Goal: Task Accomplishment & Management: Manage account settings

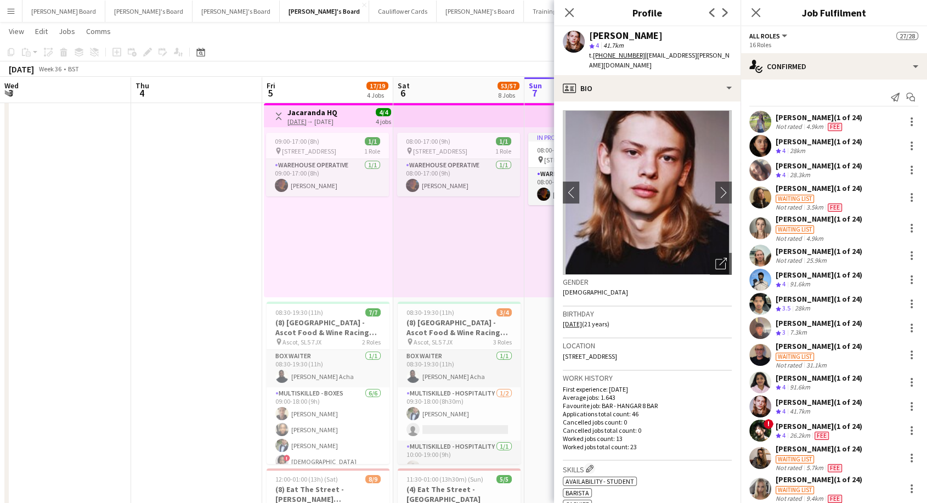
scroll to position [369, 0]
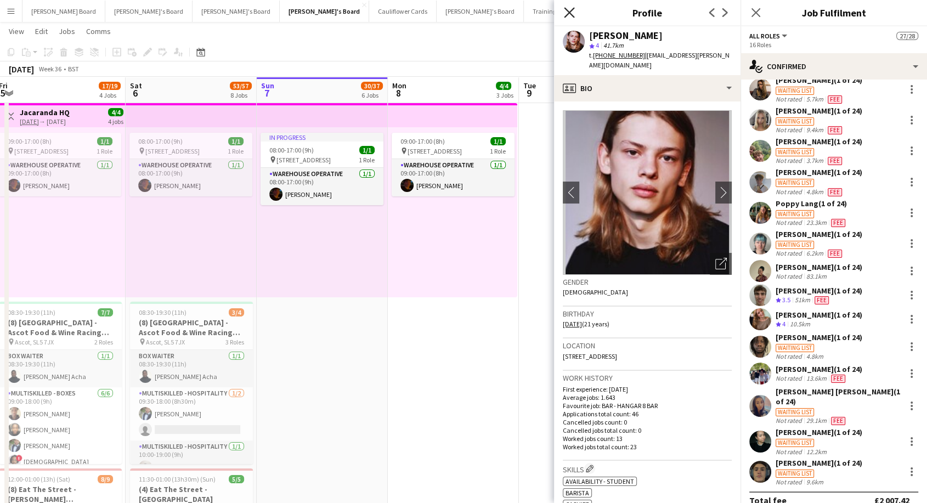
drag, startPoint x: 570, startPoint y: 10, endPoint x: 570, endPoint y: 17, distance: 6.6
click at [570, 12] on icon "Close pop-in" at bounding box center [569, 12] width 10 height 10
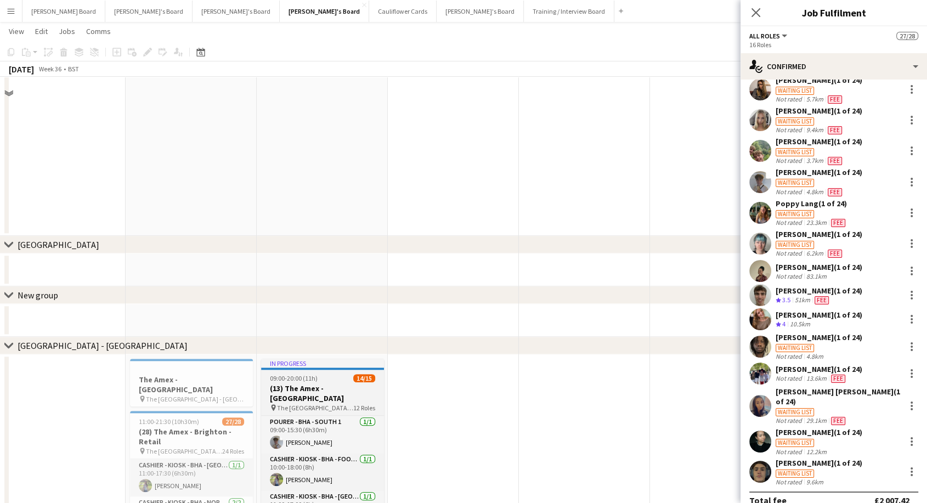
scroll to position [1304, 0]
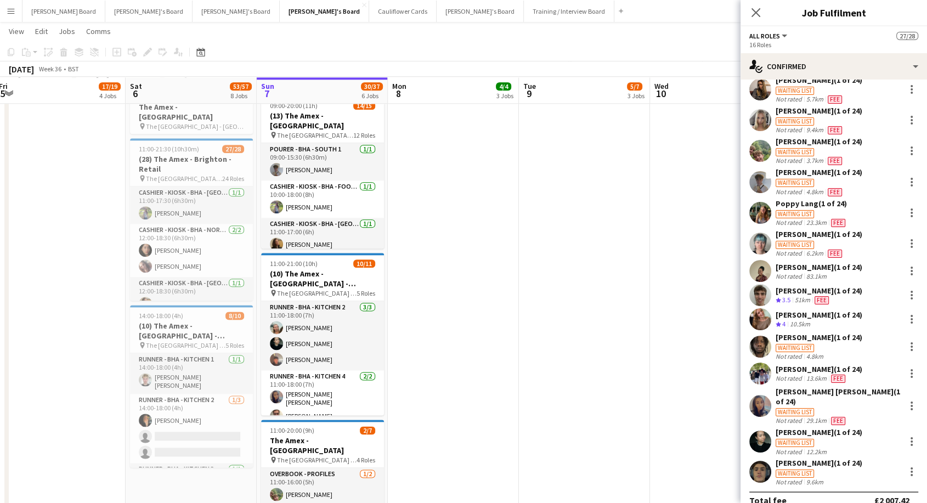
click at [316, 90] on app-board-header-date "Sun 7 30/37 6 Jobs" at bounding box center [322, 90] width 131 height 26
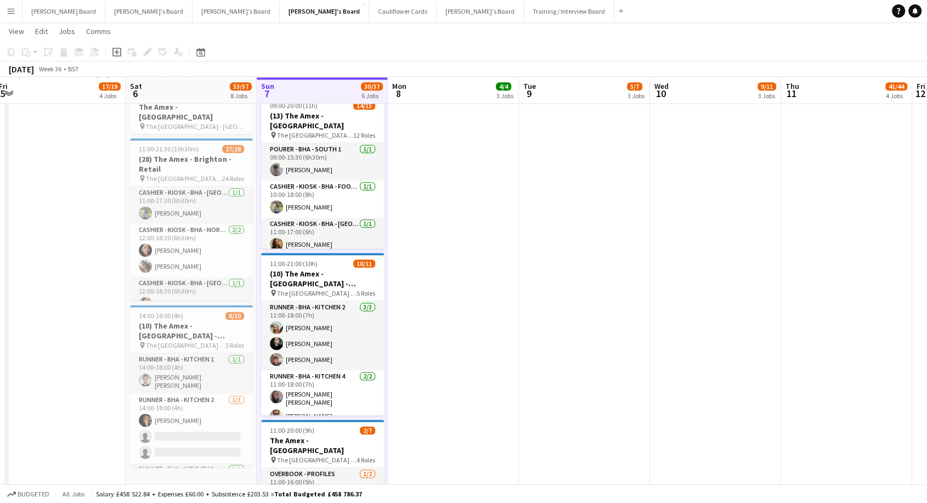
click at [9, 9] on app-icon "Menu" at bounding box center [11, 11] width 9 height 9
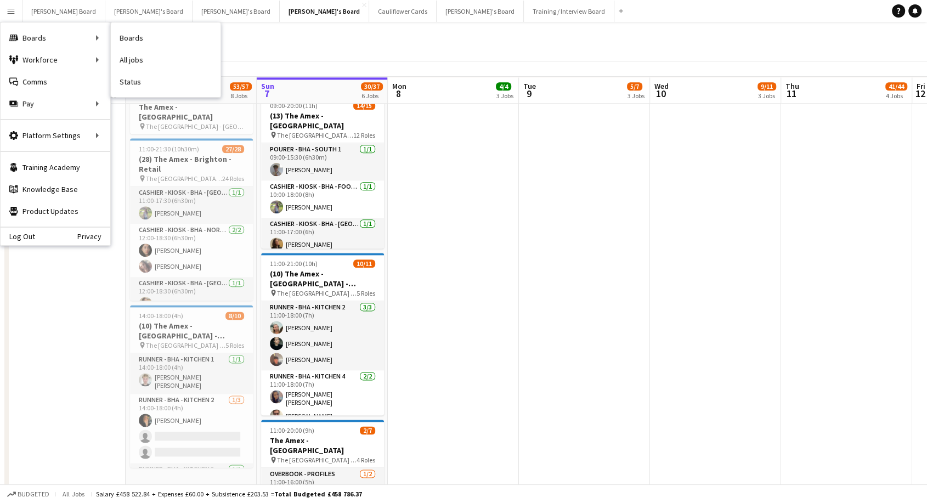
drag, startPoint x: 143, startPoint y: 82, endPoint x: 196, endPoint y: 95, distance: 54.3
click at [143, 82] on link "Status" at bounding box center [166, 82] width 110 height 22
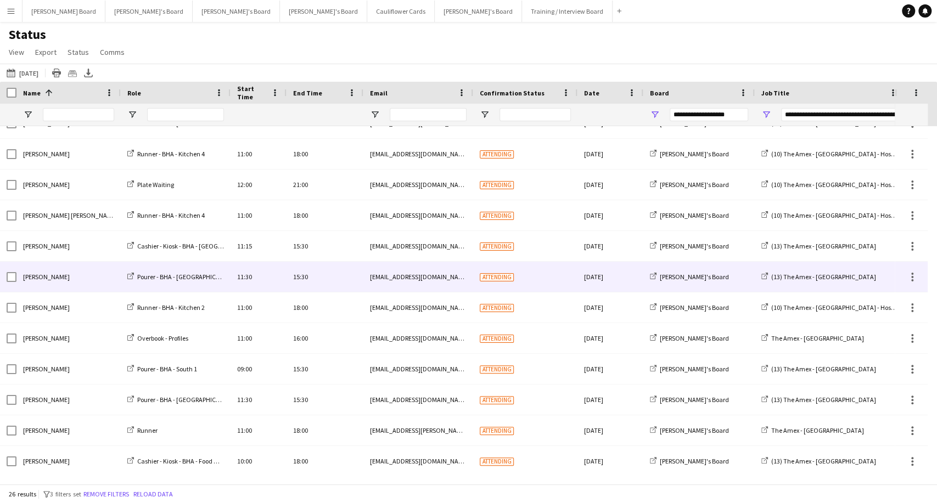
scroll to position [450, 0]
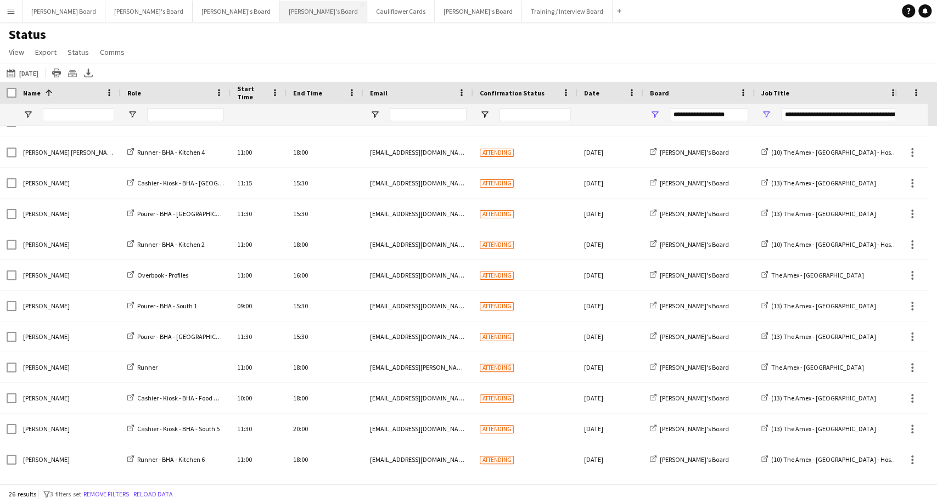
click at [280, 12] on button "[PERSON_NAME]'s Board Close" at bounding box center [323, 11] width 87 height 21
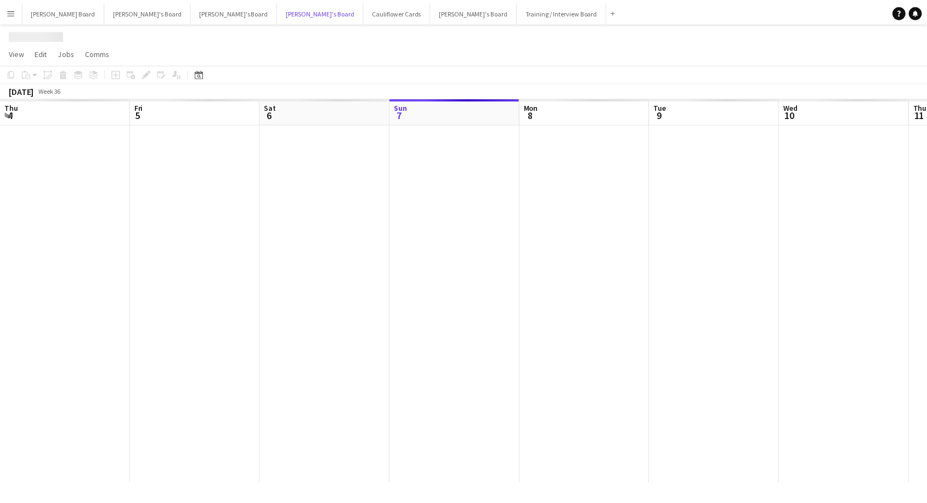
scroll to position [0, 262]
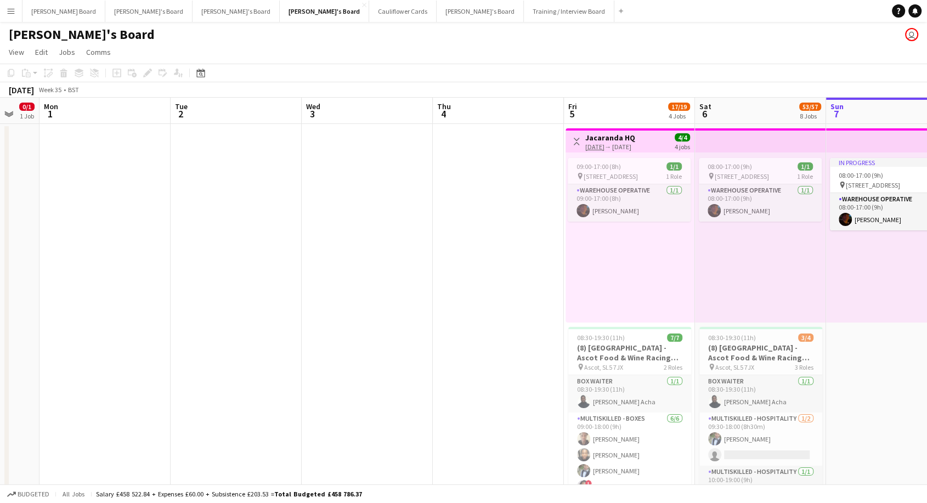
drag, startPoint x: 201, startPoint y: 423, endPoint x: 936, endPoint y: 431, distance: 734.3
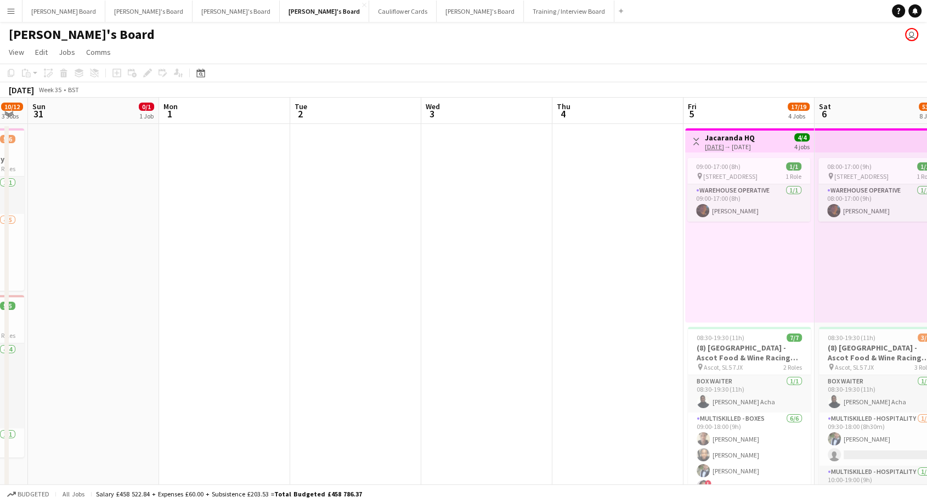
scroll to position [0, 274]
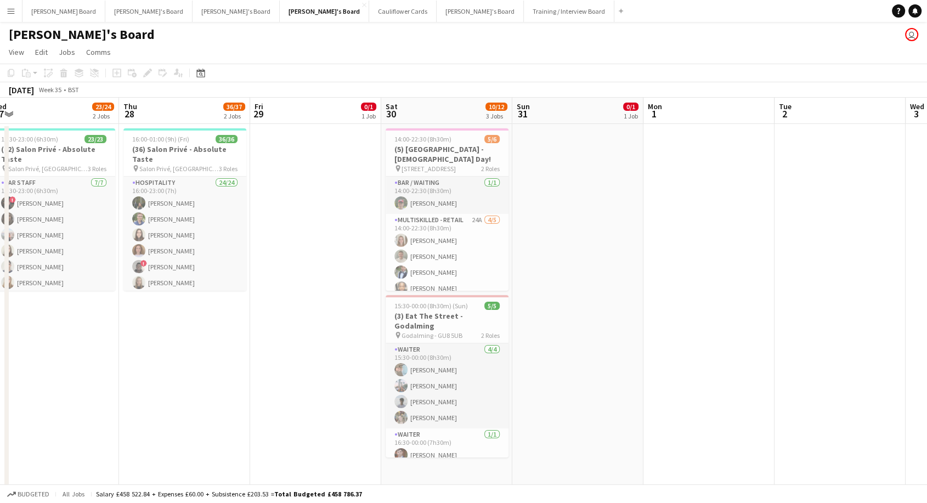
drag, startPoint x: 380, startPoint y: 276, endPoint x: 794, endPoint y: 263, distance: 414.0
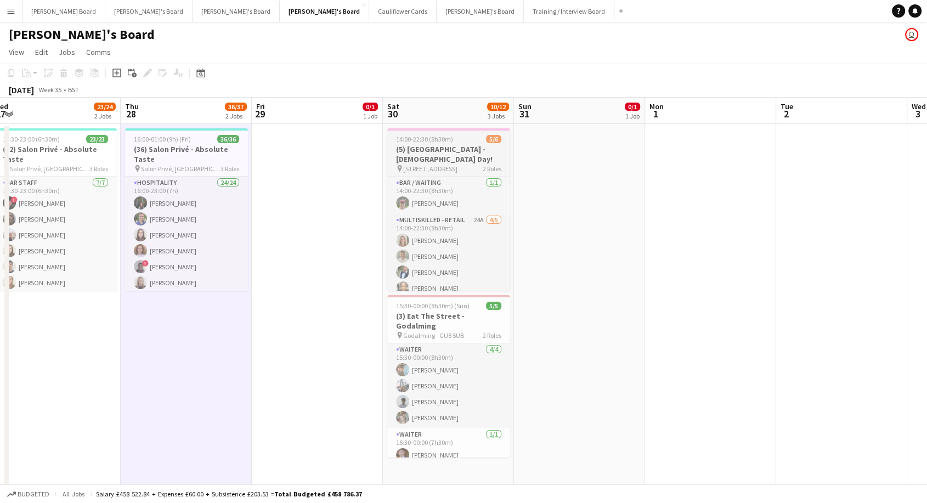
click at [424, 139] on span "14:00-22:30 (8h30m)" at bounding box center [424, 139] width 57 height 8
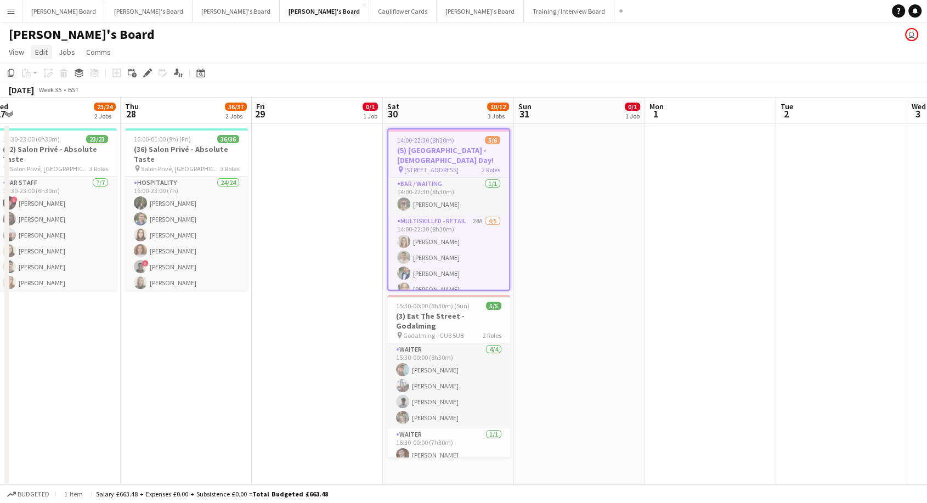
click at [40, 48] on span "Edit" at bounding box center [41, 52] width 13 height 10
click at [53, 76] on span "Copy Ctrl+C" at bounding box center [58, 76] width 37 height 10
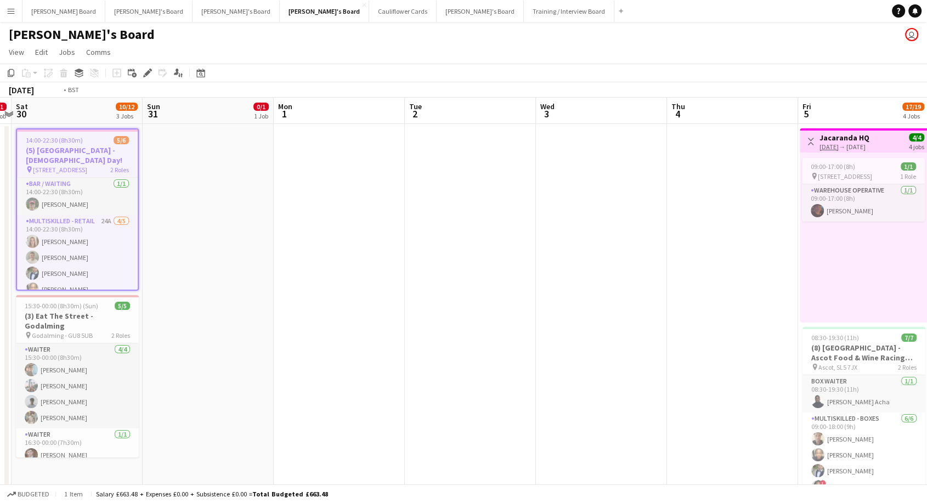
scroll to position [0, 522]
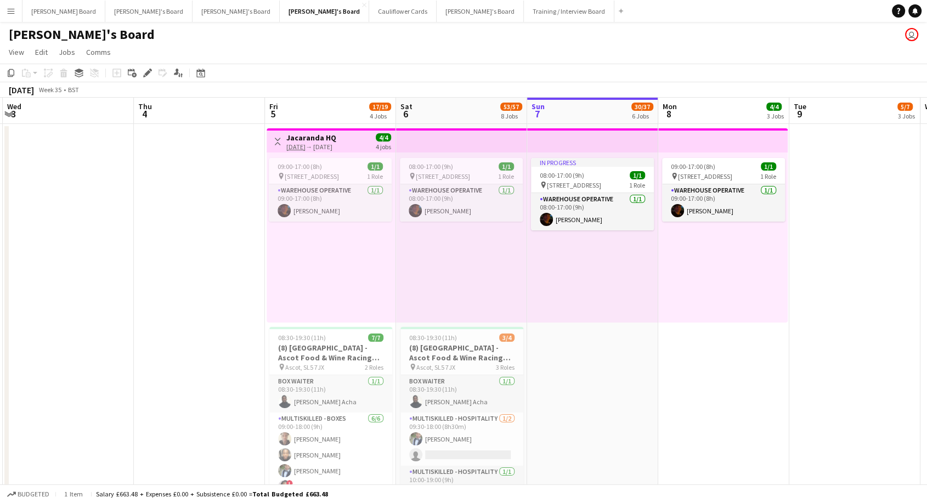
drag, startPoint x: 905, startPoint y: 245, endPoint x: 0, endPoint y: 248, distance: 905.0
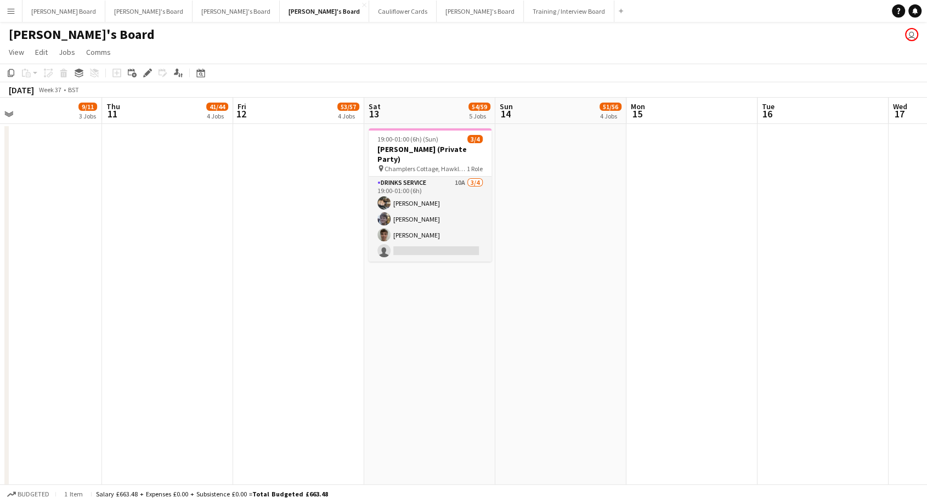
scroll to position [0, 487]
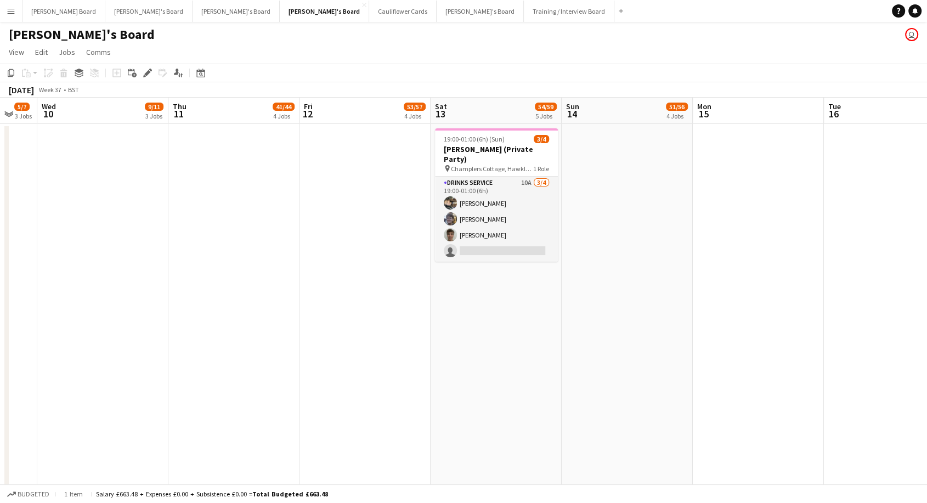
drag, startPoint x: 863, startPoint y: 304, endPoint x: 0, endPoint y: 295, distance: 862.8
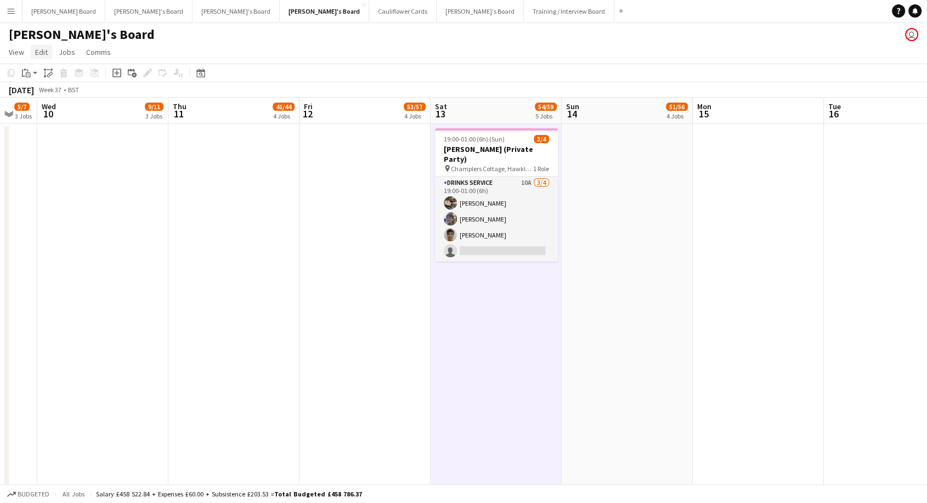
drag, startPoint x: 43, startPoint y: 48, endPoint x: 42, endPoint y: 57, distance: 9.4
click at [43, 48] on span "Edit" at bounding box center [41, 52] width 13 height 10
click at [165, 106] on span "Without Crew Ctrl+V" at bounding box center [149, 104] width 64 height 10
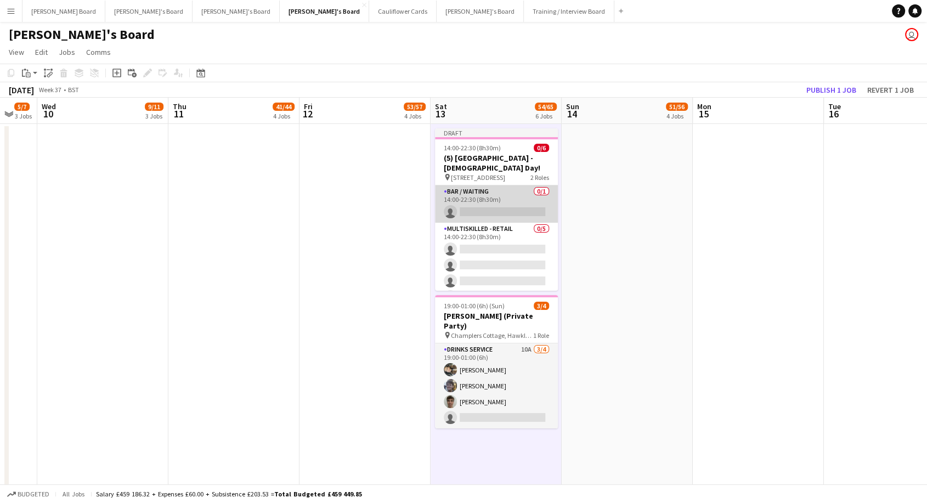
click at [510, 193] on app-card-role "Bar / Waiting 0/1 14:00-22:30 (8h30m) single-neutral-actions" at bounding box center [496, 203] width 123 height 37
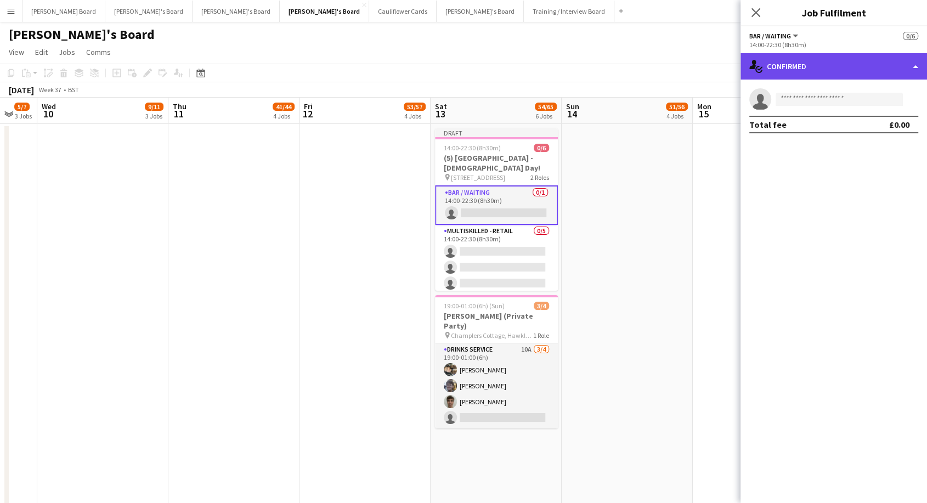
click at [834, 64] on div "single-neutral-actions-check-2 Confirmed" at bounding box center [834, 66] width 187 height 26
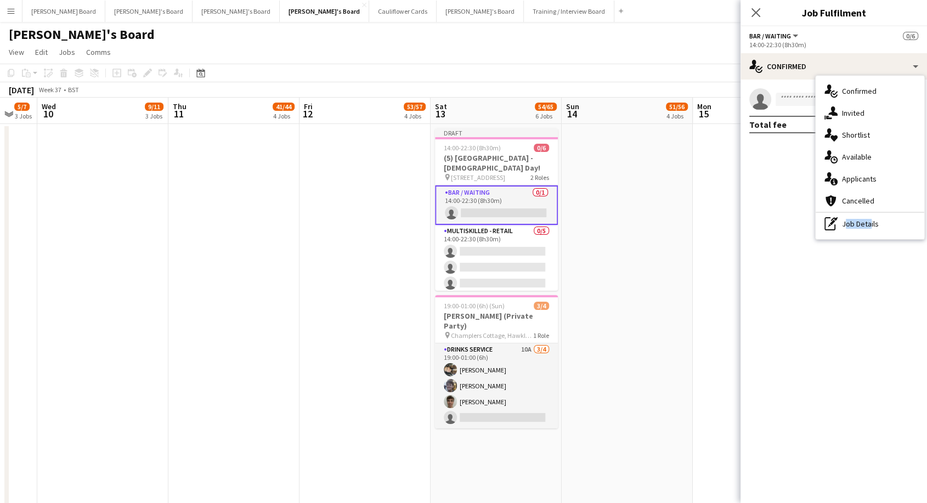
click at [867, 218] on div "pen-write Job Details" at bounding box center [870, 224] width 109 height 22
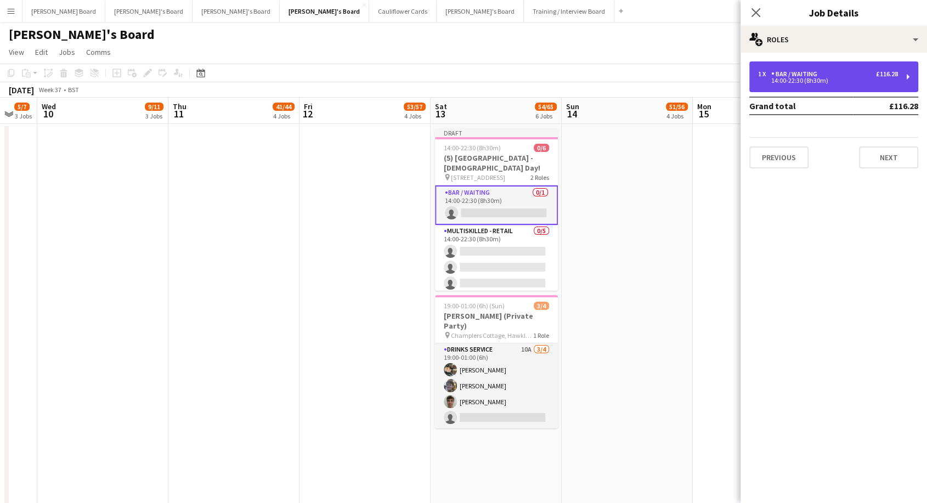
click at [812, 88] on div "1 x Bar / Waiting £116.28 14:00-22:30 (8h30m)" at bounding box center [834, 76] width 169 height 31
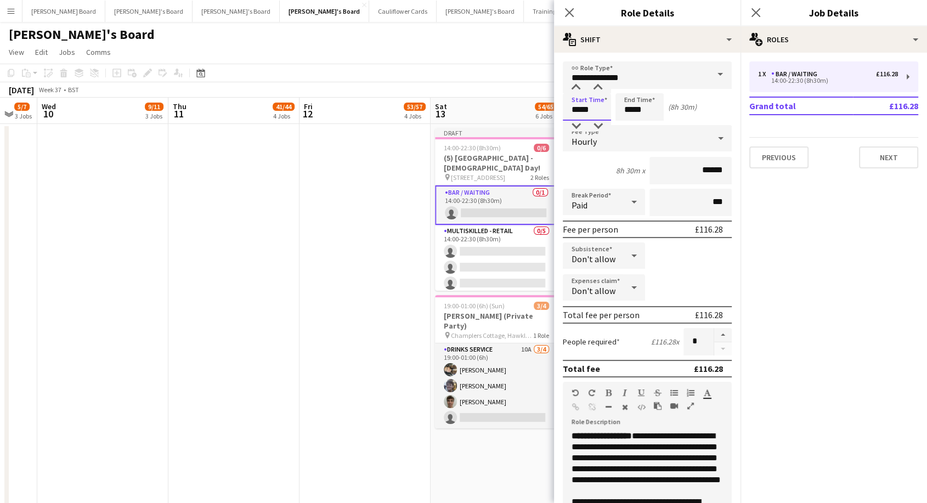
drag, startPoint x: 600, startPoint y: 107, endPoint x: 518, endPoint y: 111, distance: 82.4
type input "*****"
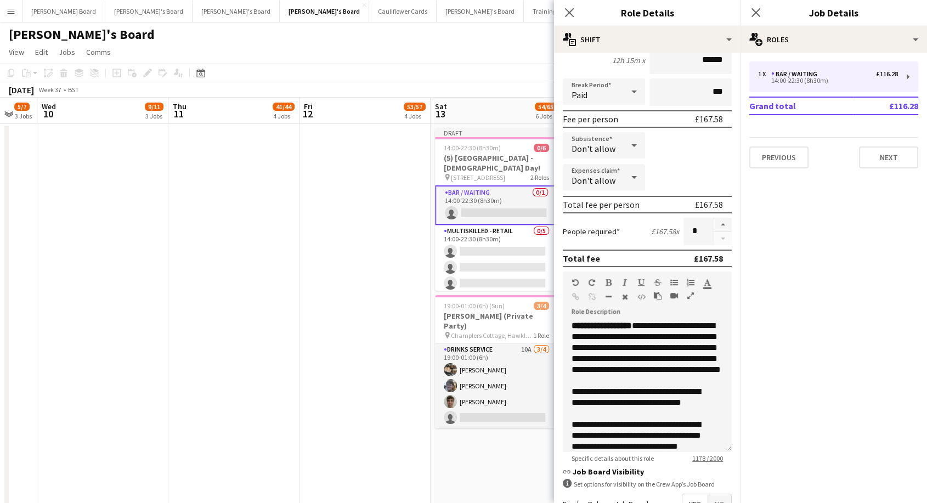
scroll to position [0, 0]
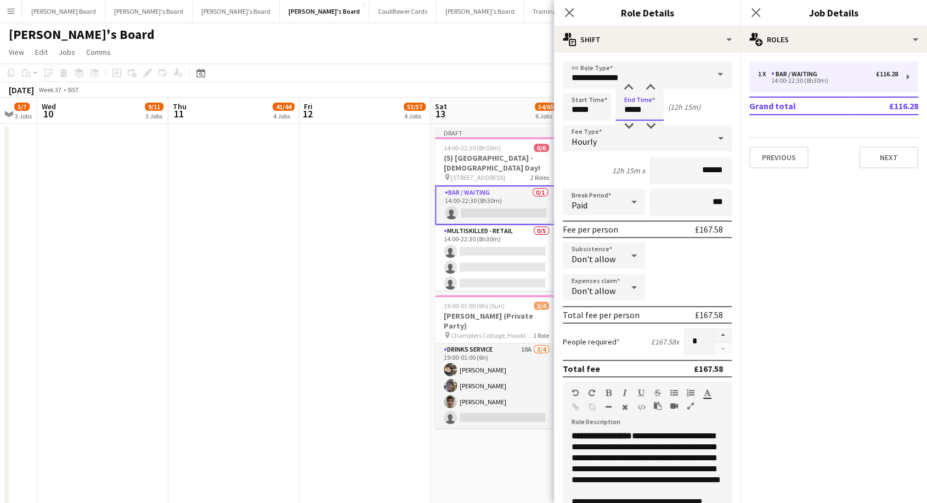
drag, startPoint x: 625, startPoint y: 108, endPoint x: 637, endPoint y: 110, distance: 12.3
click at [637, 110] on input "*****" at bounding box center [640, 106] width 48 height 27
type input "*****"
drag, startPoint x: 689, startPoint y: 339, endPoint x: 683, endPoint y: 341, distance: 6.8
click at [684, 341] on input "*" at bounding box center [699, 341] width 30 height 27
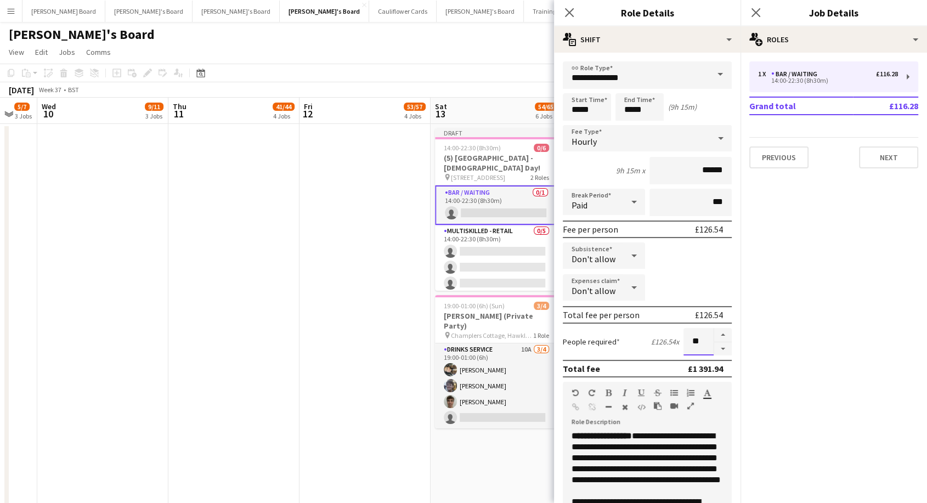
type input "**"
drag, startPoint x: 326, startPoint y: 307, endPoint x: 358, endPoint y: 311, distance: 32.6
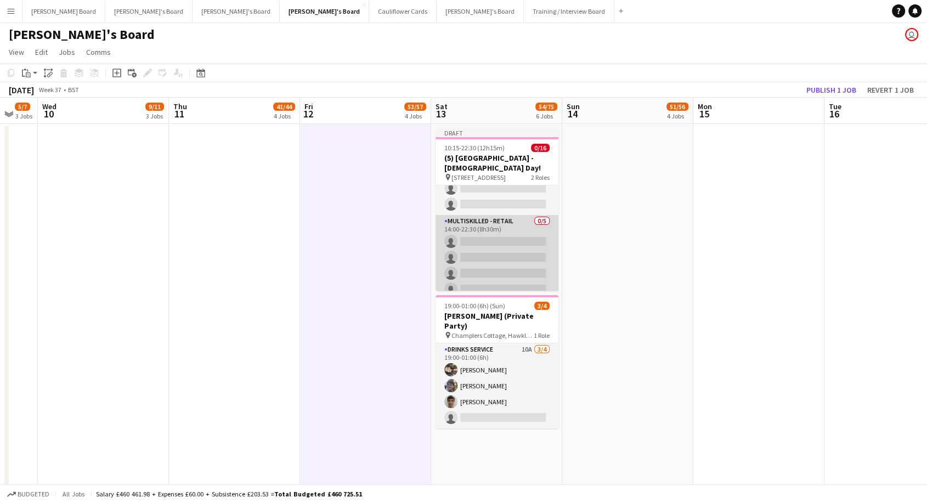
scroll to position [183, 0]
click at [495, 207] on app-card-role "Multiskilled - Retail 0/5 14:00-22:30 (8h30m) single-neutral-actions single-neu…" at bounding box center [497, 249] width 123 height 101
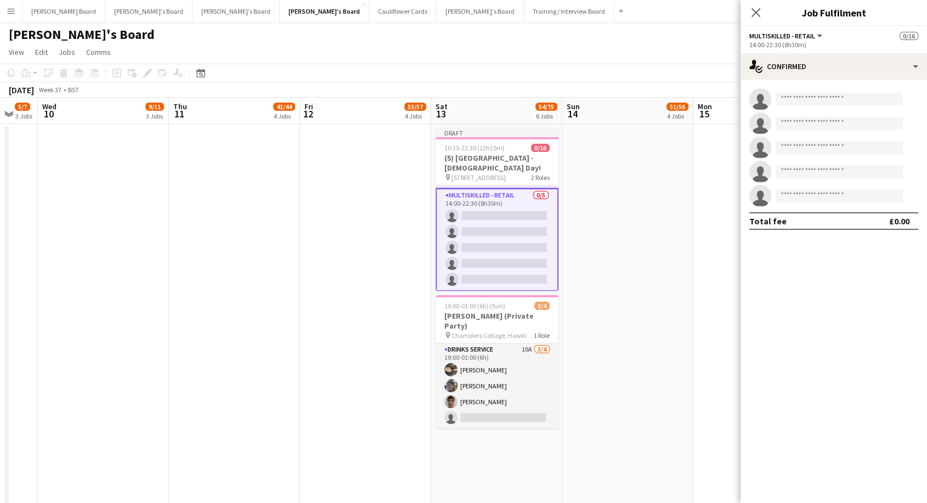
scroll to position [0, 486]
click at [496, 199] on app-card-role "Multiskilled - Retail 0/5 14:00-22:30 (8h30m) single-neutral-actions single-neu…" at bounding box center [497, 239] width 123 height 103
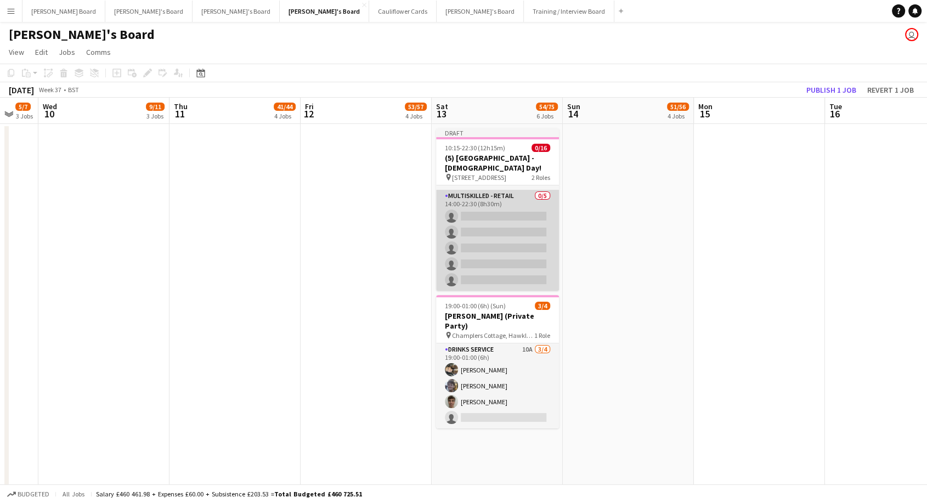
click at [496, 199] on app-card-role "Multiskilled - Retail 0/5 14:00-22:30 (8h30m) single-neutral-actions single-neu…" at bounding box center [497, 240] width 123 height 101
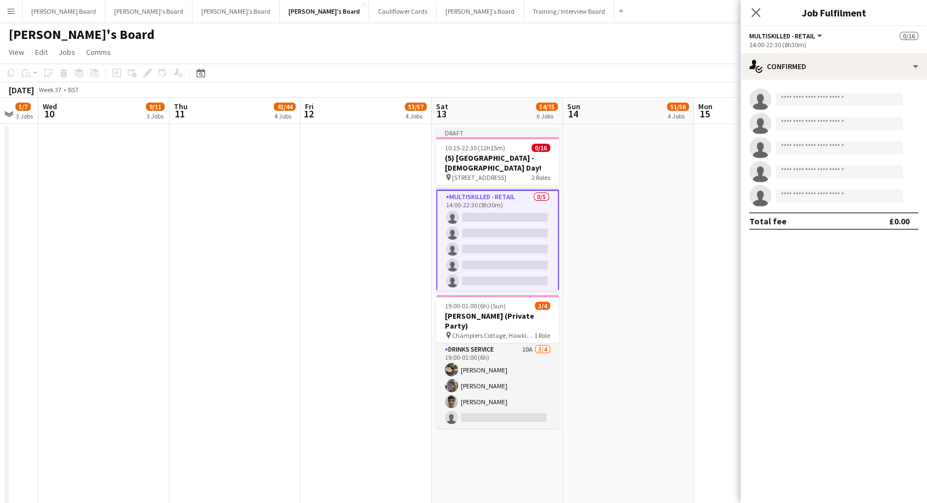
scroll to position [194, 0]
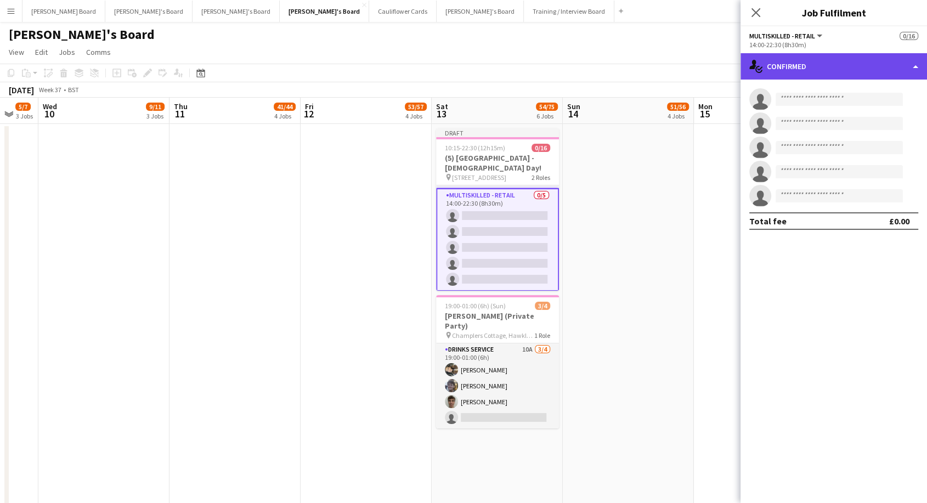
click at [805, 68] on div "single-neutral-actions-check-2 Confirmed" at bounding box center [834, 66] width 187 height 26
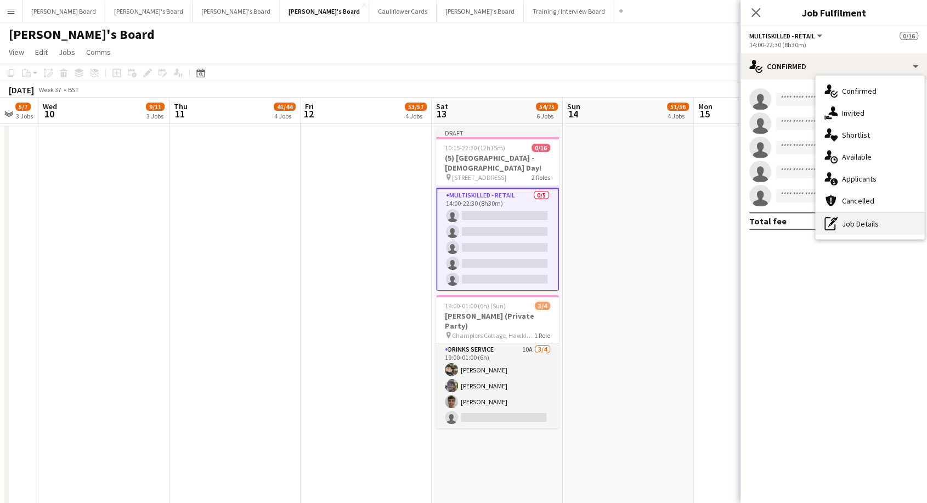
click at [874, 229] on div "pen-write Job Details" at bounding box center [870, 224] width 109 height 22
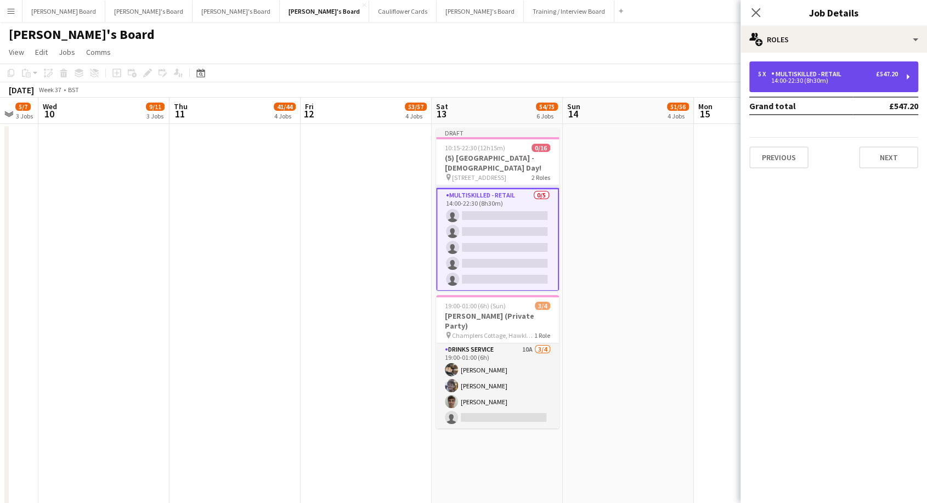
click at [826, 78] on div "14:00-22:30 (8h30m)" at bounding box center [828, 80] width 140 height 5
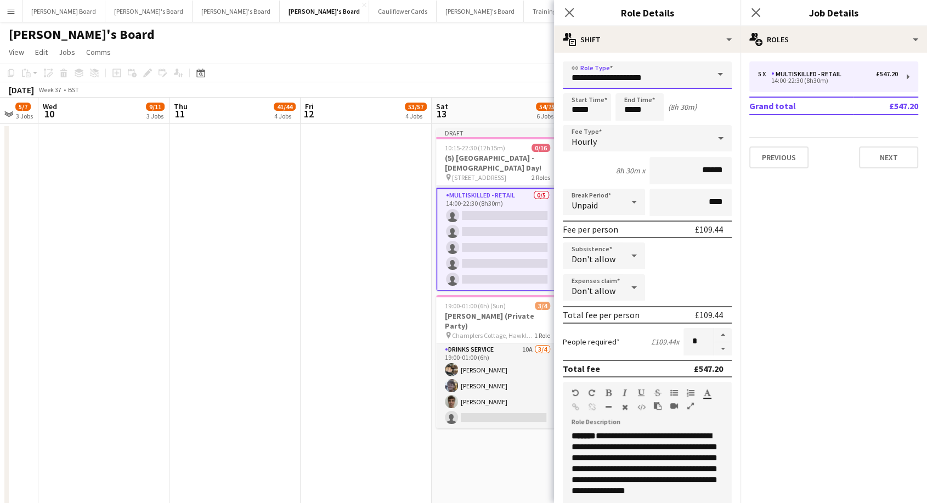
click at [627, 76] on input "**********" at bounding box center [647, 74] width 169 height 27
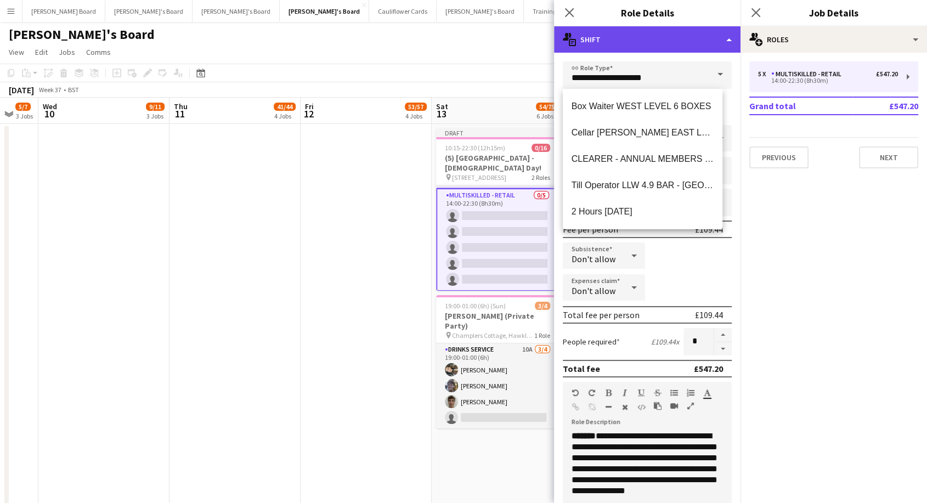
click at [638, 32] on div "multiple-actions-text Shift" at bounding box center [647, 39] width 187 height 26
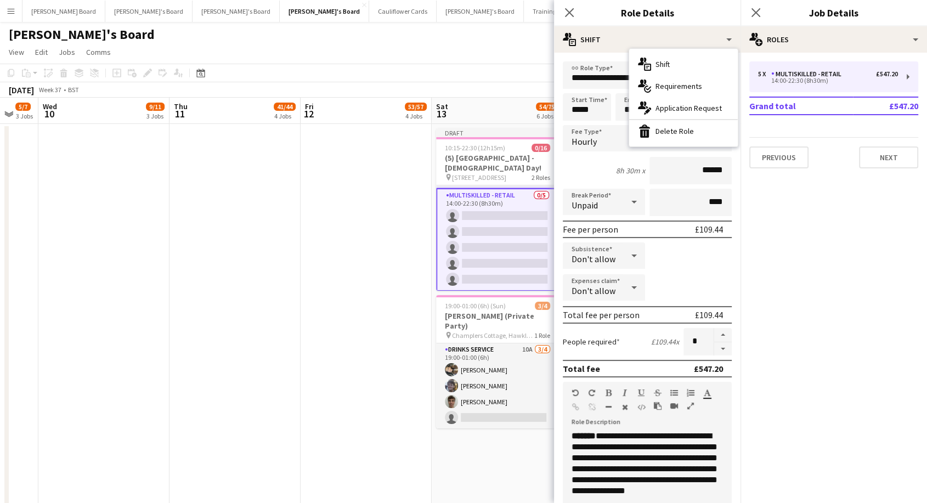
drag, startPoint x: 663, startPoint y: 123, endPoint x: 659, endPoint y: 159, distance: 35.4
click at [663, 124] on div "bin-2 Delete Role" at bounding box center [683, 131] width 109 height 22
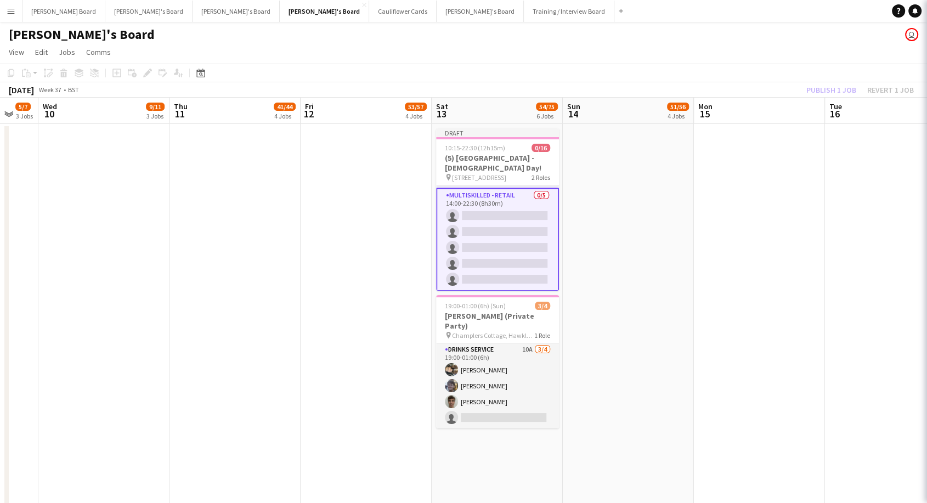
scroll to position [91, 0]
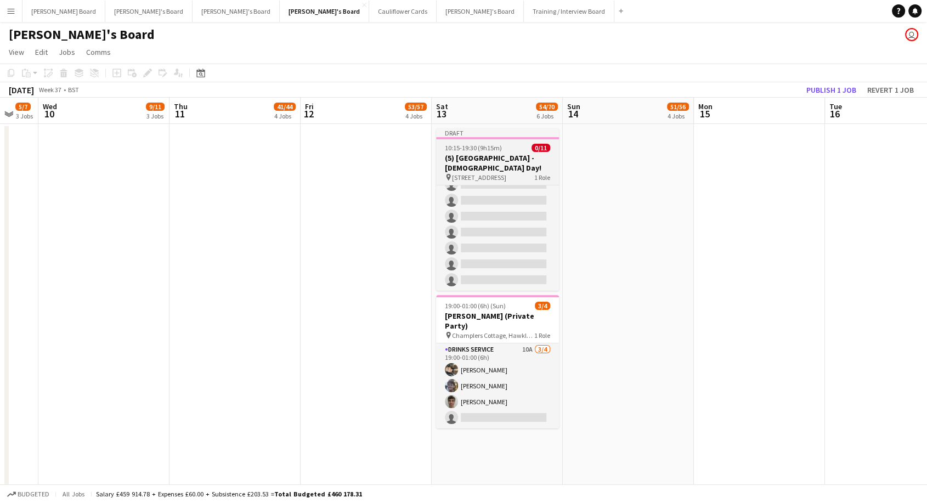
click at [525, 165] on h3 "(5) [GEOGRAPHIC_DATA] - [DEMOGRAPHIC_DATA] Day!" at bounding box center [497, 163] width 123 height 20
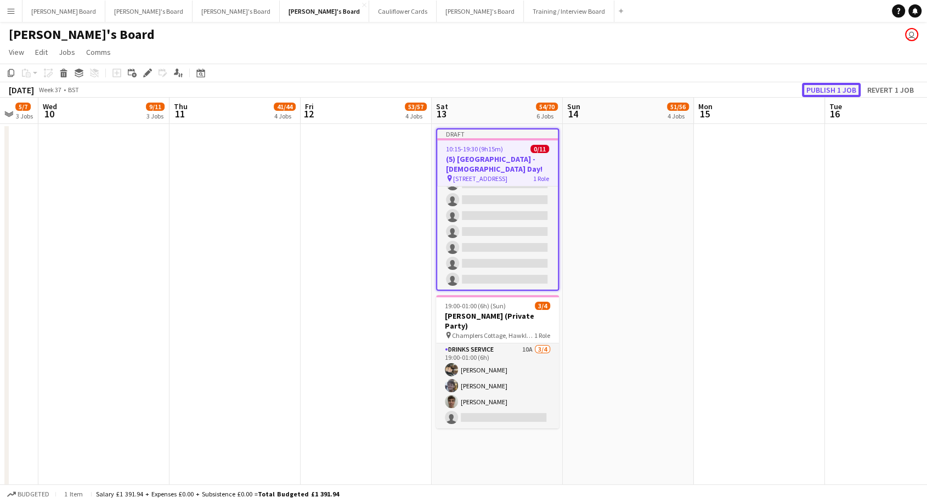
click at [839, 87] on button "Publish 1 job" at bounding box center [831, 90] width 59 height 14
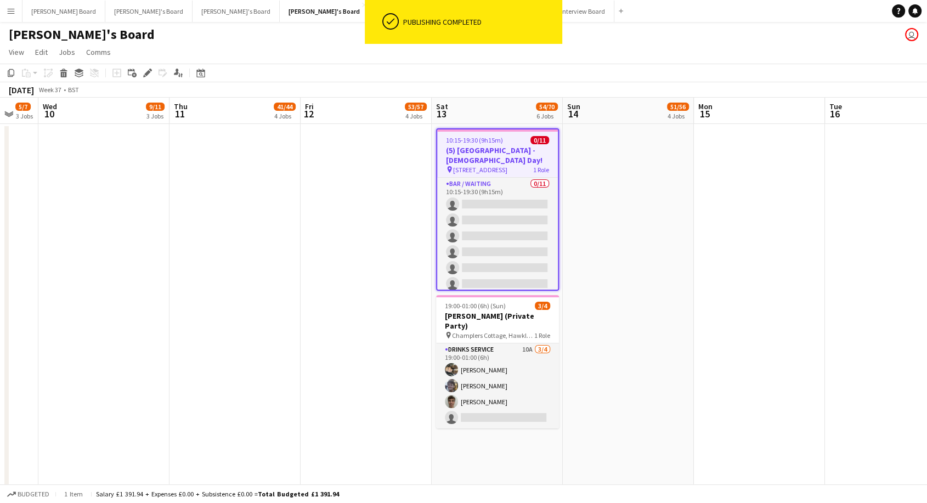
drag, startPoint x: 313, startPoint y: 221, endPoint x: 323, endPoint y: 218, distance: 9.9
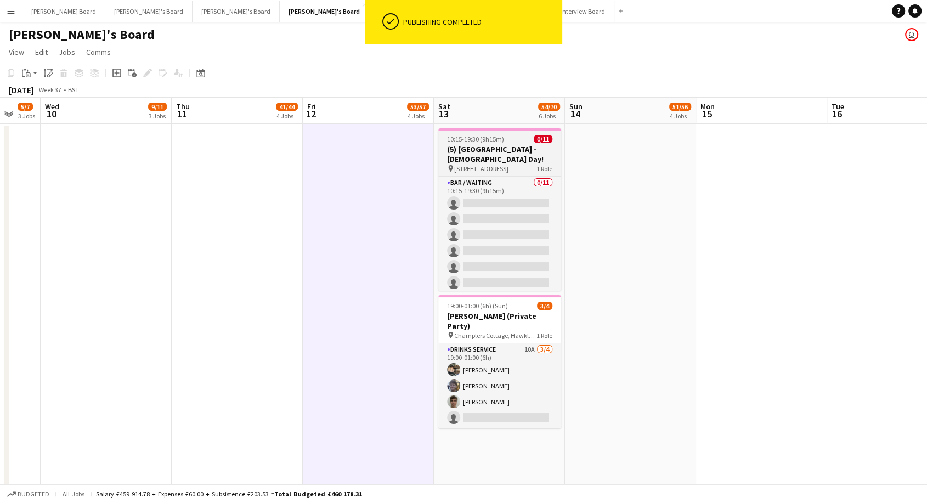
scroll to position [0, 483]
click at [474, 150] on h3 "(5) [GEOGRAPHIC_DATA] - [DEMOGRAPHIC_DATA] Day!" at bounding box center [500, 154] width 123 height 20
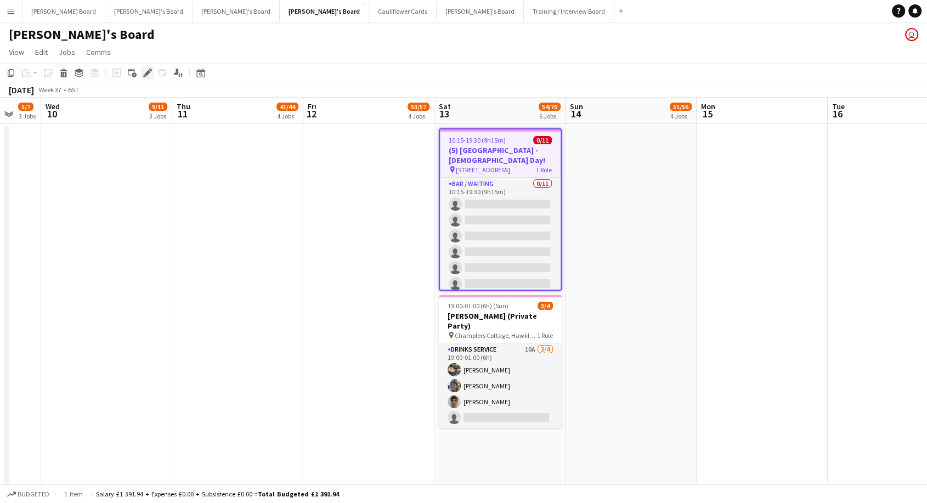
click at [147, 72] on icon at bounding box center [147, 73] width 6 height 6
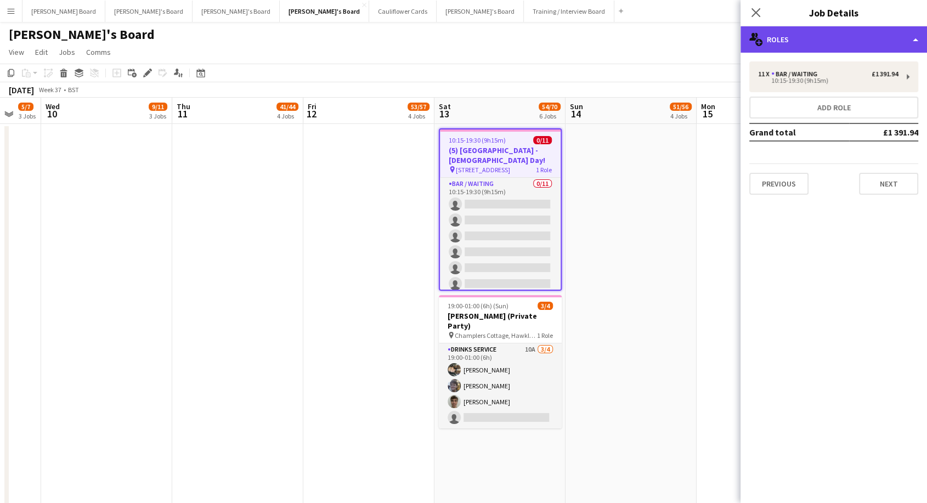
click at [877, 32] on div "multiple-users-add Roles" at bounding box center [834, 39] width 187 height 26
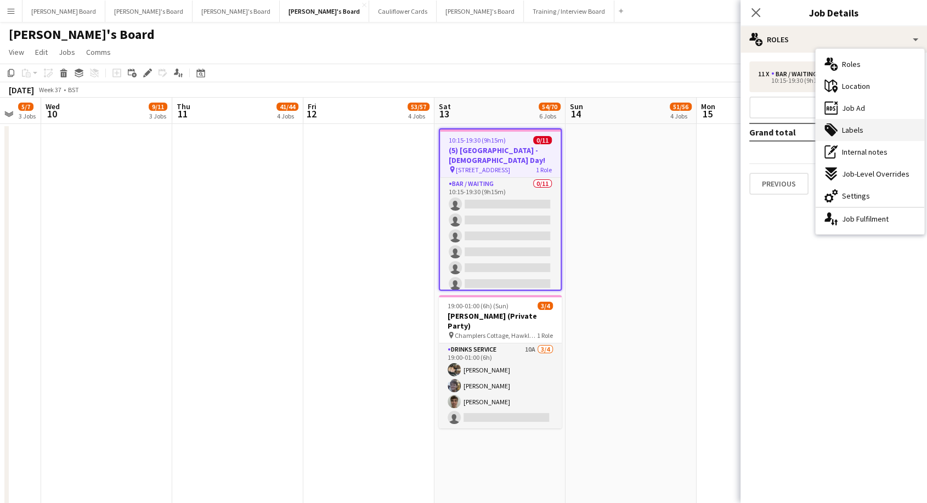
click at [859, 128] on span "Labels" at bounding box center [852, 130] width 21 height 10
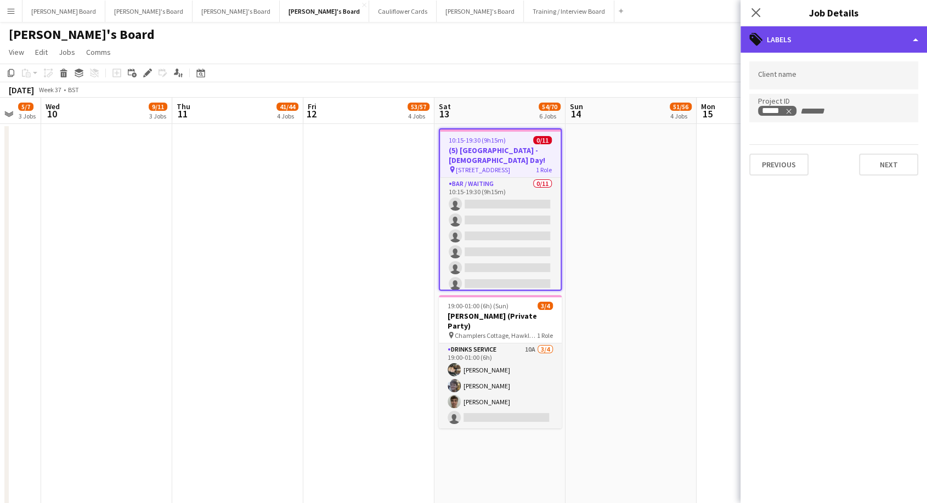
click at [823, 40] on div "tags-double Labels" at bounding box center [834, 39] width 187 height 26
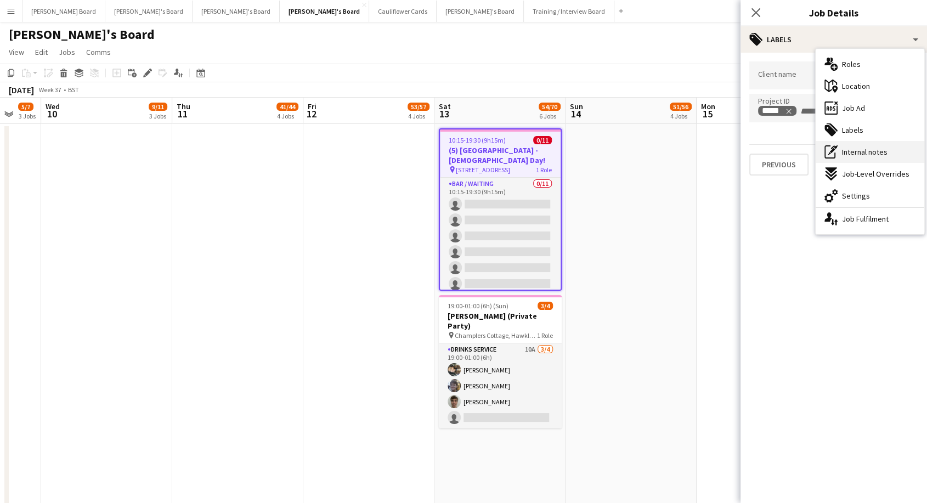
click at [864, 156] on span "Internal notes" at bounding box center [865, 152] width 46 height 10
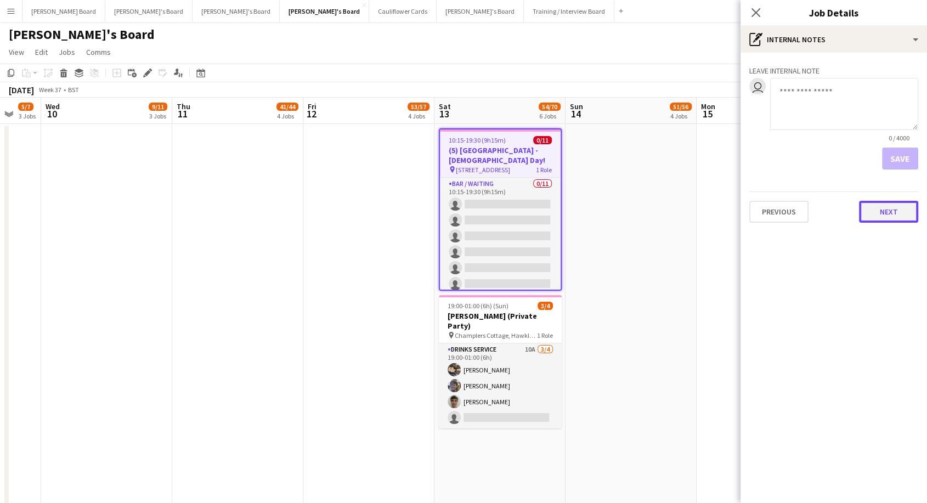
click at [892, 210] on button "Next" at bounding box center [888, 212] width 59 height 22
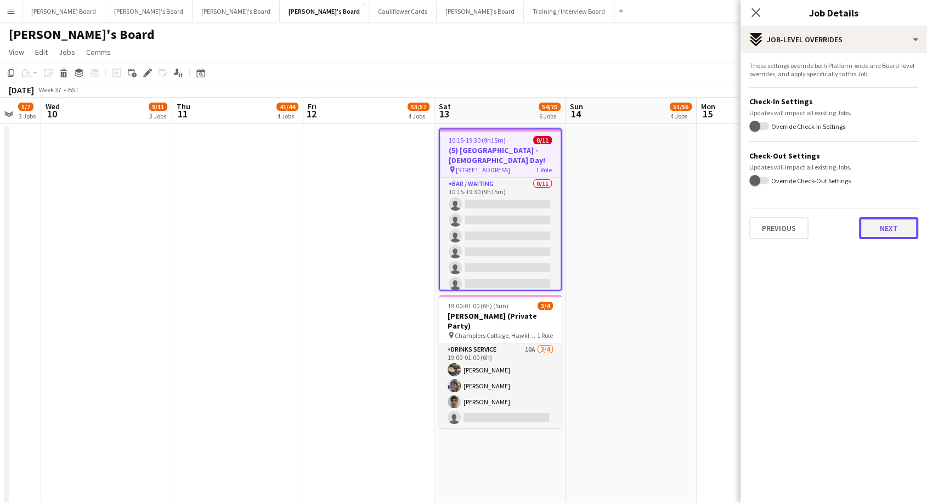
click at [891, 222] on button "Next" at bounding box center [888, 228] width 59 height 22
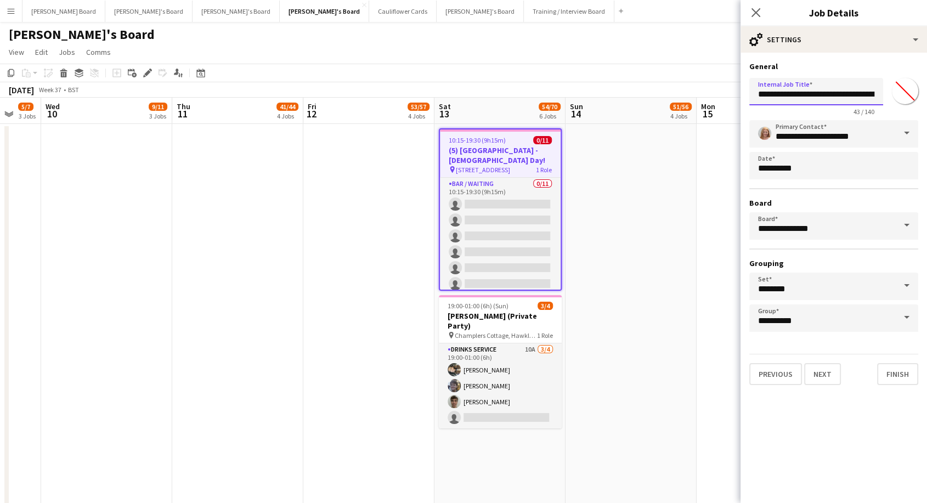
click at [766, 94] on input "**********" at bounding box center [817, 91] width 134 height 27
type input "**********"
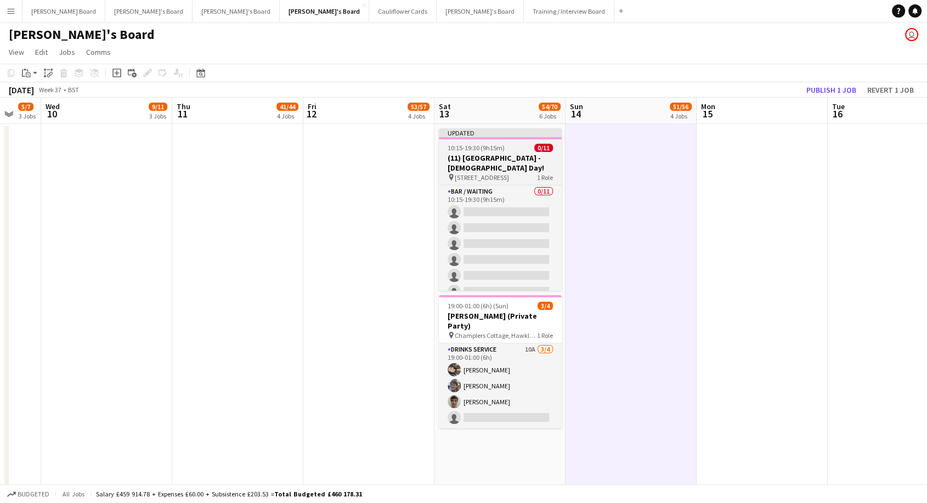
click at [505, 150] on div "10:15-19:30 (9h15m) 0/11" at bounding box center [500, 148] width 123 height 8
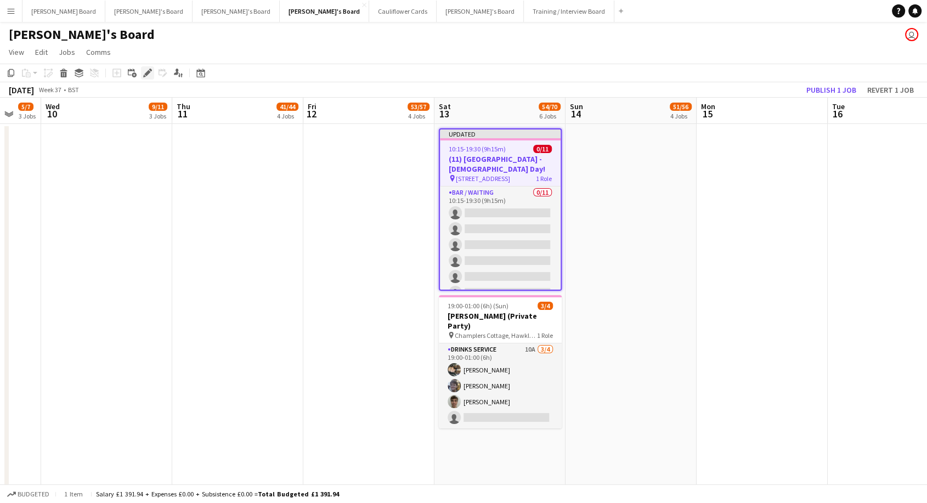
click at [144, 69] on icon "Edit" at bounding box center [147, 73] width 9 height 9
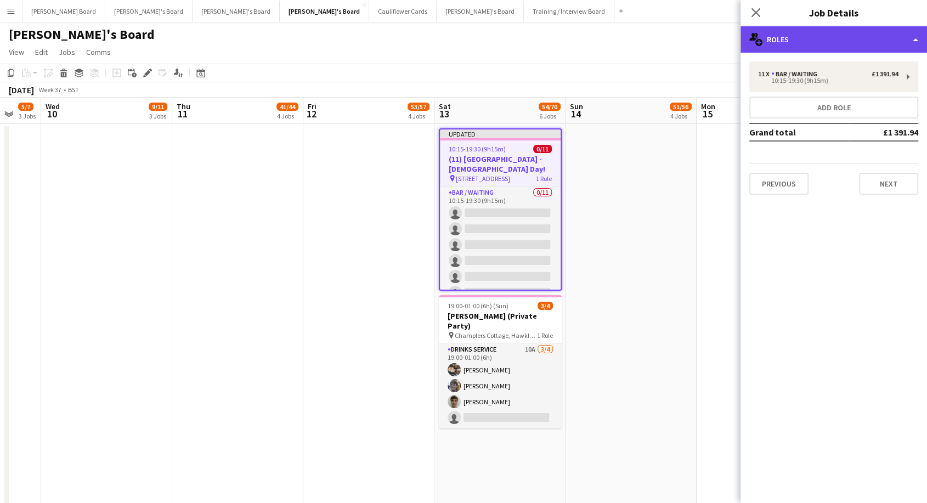
click at [834, 36] on div "multiple-users-add Roles" at bounding box center [834, 39] width 187 height 26
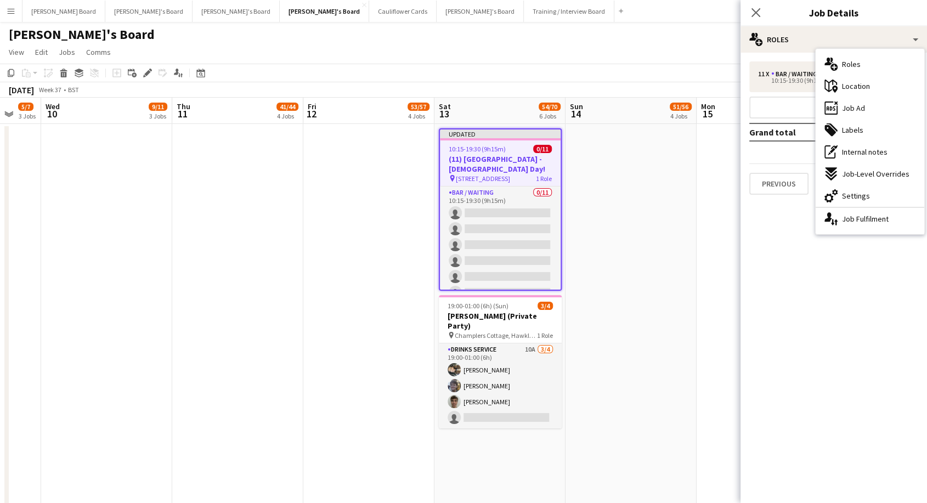
drag, startPoint x: 788, startPoint y: 265, endPoint x: 797, endPoint y: 248, distance: 18.9
click at [789, 265] on mat-expansion-panel "pencil3 General details 11 x Bar / Waiting £1 391.94 10:15-19:30 (9h15m) Add ro…" at bounding box center [834, 278] width 187 height 451
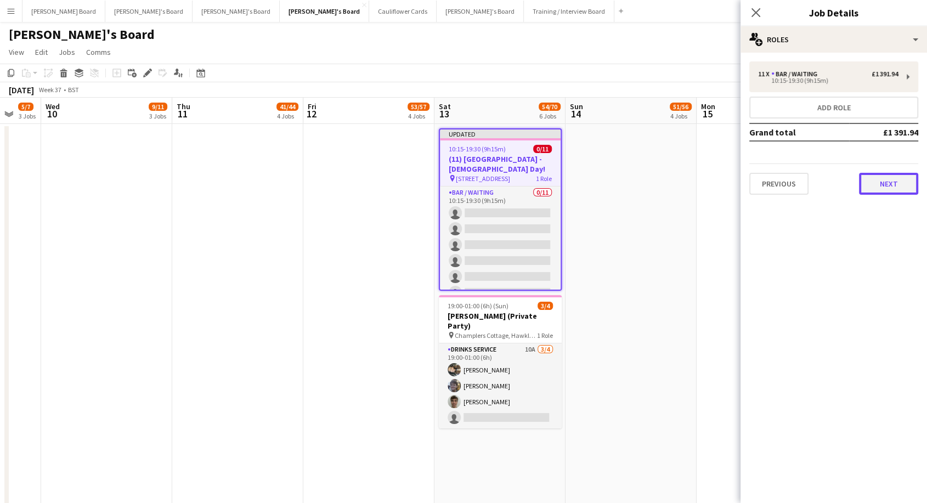
click at [878, 174] on button "Next" at bounding box center [888, 184] width 59 height 22
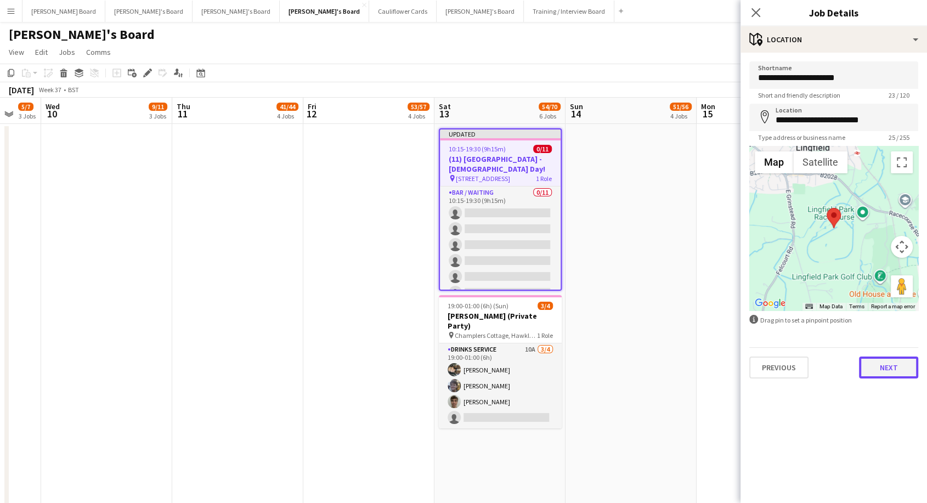
click at [890, 363] on button "Next" at bounding box center [888, 368] width 59 height 22
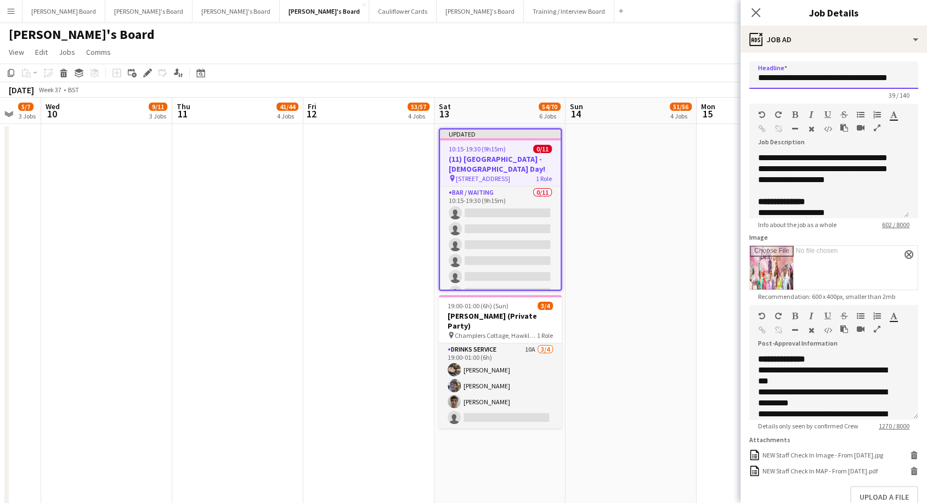
drag, startPoint x: 856, startPoint y: 77, endPoint x: 936, endPoint y: 71, distance: 80.4
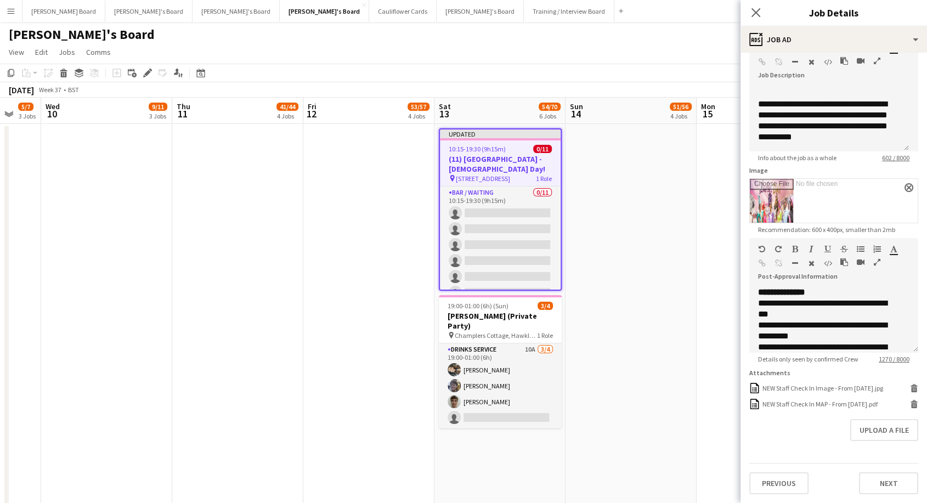
scroll to position [75, 0]
type input "**********"
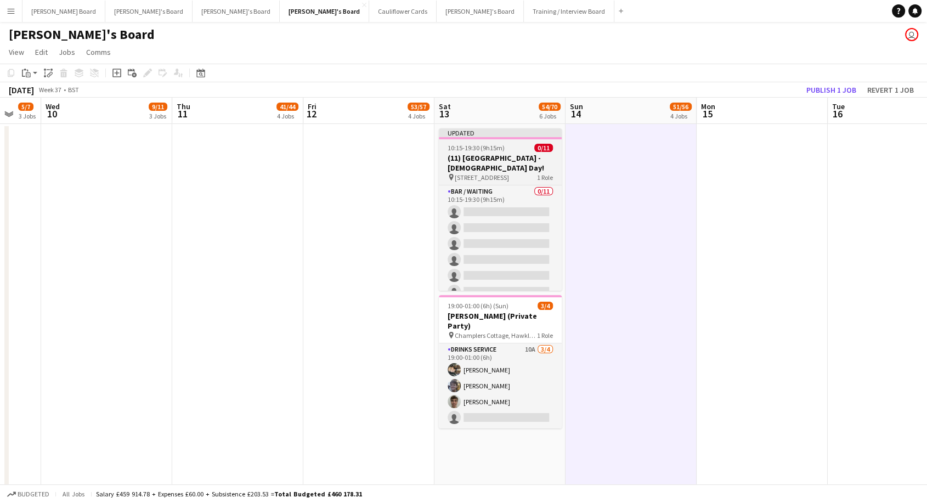
click at [531, 152] on app-job-card "Updated 10:15-19:30 (9h15m) 0/11 (11) [GEOGRAPHIC_DATA] - [DEMOGRAPHIC_DATA] Da…" at bounding box center [500, 209] width 123 height 162
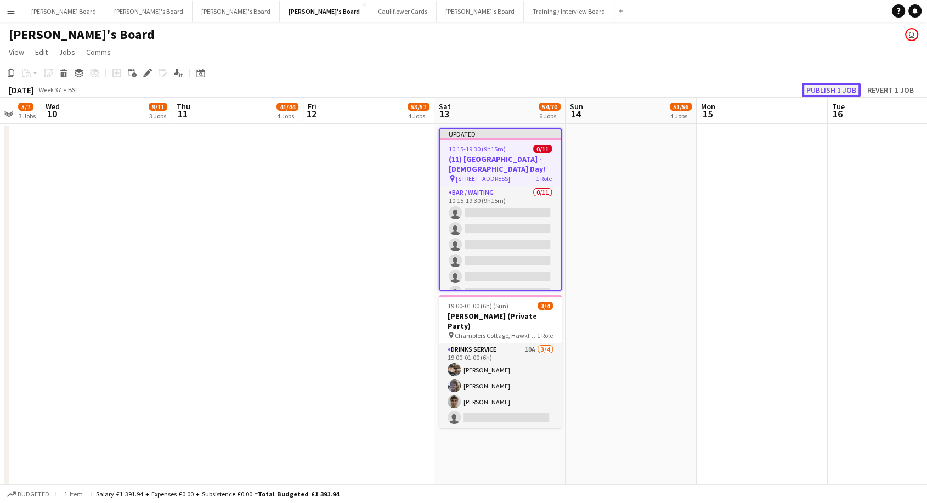
click at [824, 83] on button "Publish 1 job" at bounding box center [831, 90] width 59 height 14
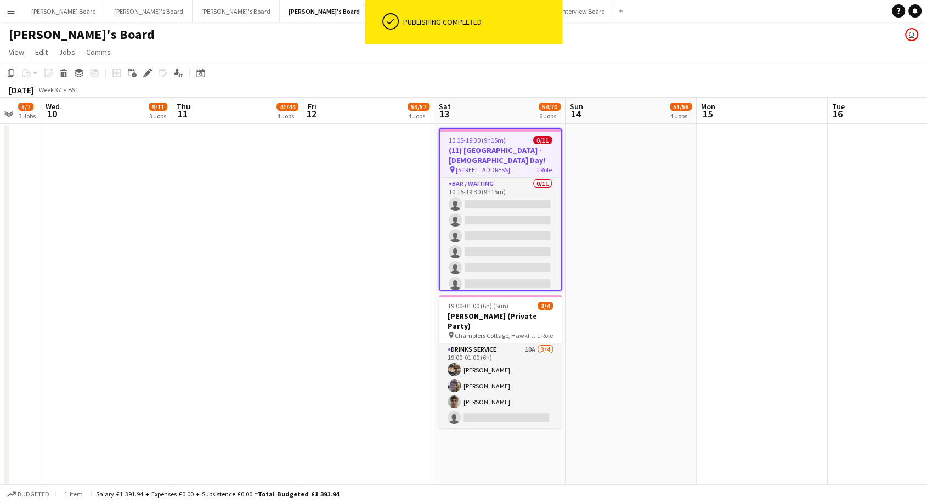
scroll to position [0, 483]
click at [490, 147] on h3 "(11) [GEOGRAPHIC_DATA] - [DEMOGRAPHIC_DATA] Day!" at bounding box center [501, 155] width 121 height 20
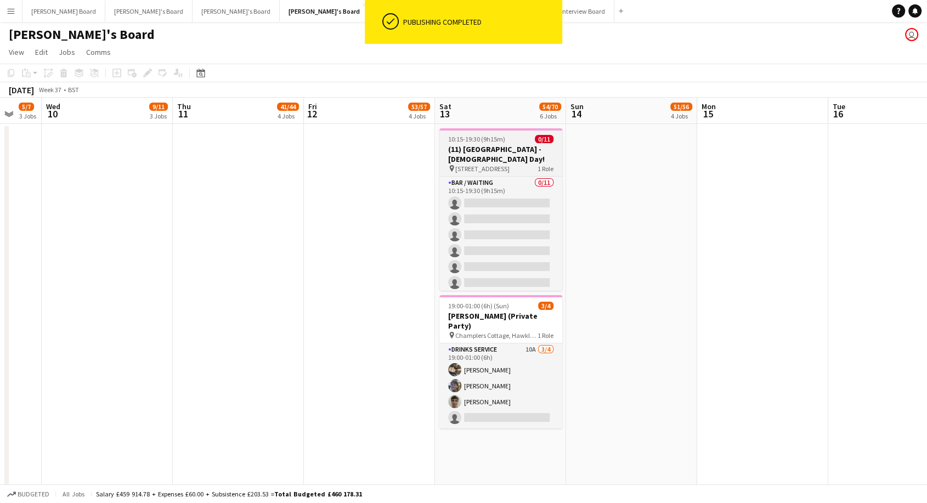
click at [485, 146] on h3 "(11) [GEOGRAPHIC_DATA] - [DEMOGRAPHIC_DATA] Day!" at bounding box center [501, 154] width 123 height 20
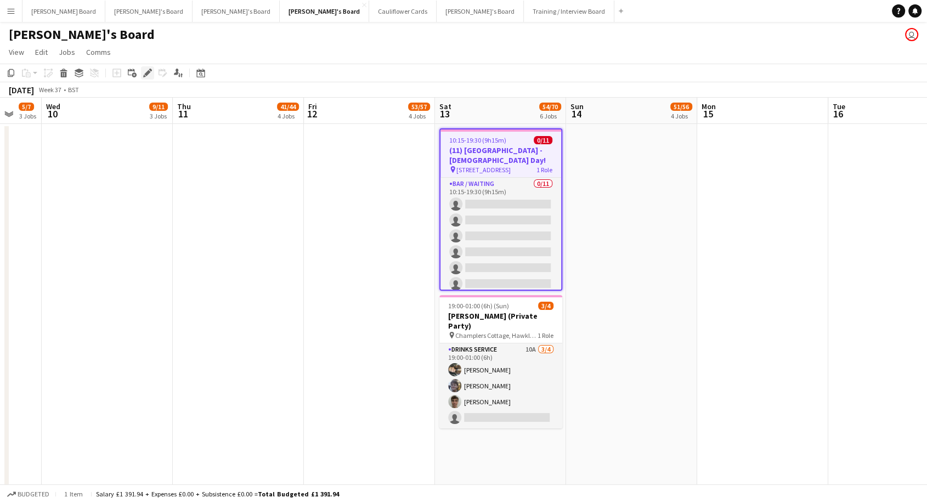
click at [150, 73] on icon "Edit" at bounding box center [147, 73] width 9 height 9
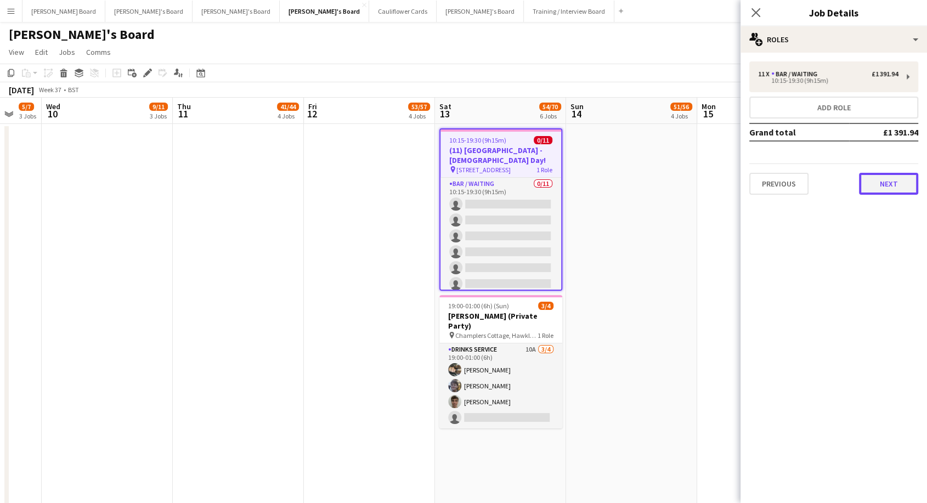
click at [893, 186] on button "Next" at bounding box center [888, 184] width 59 height 22
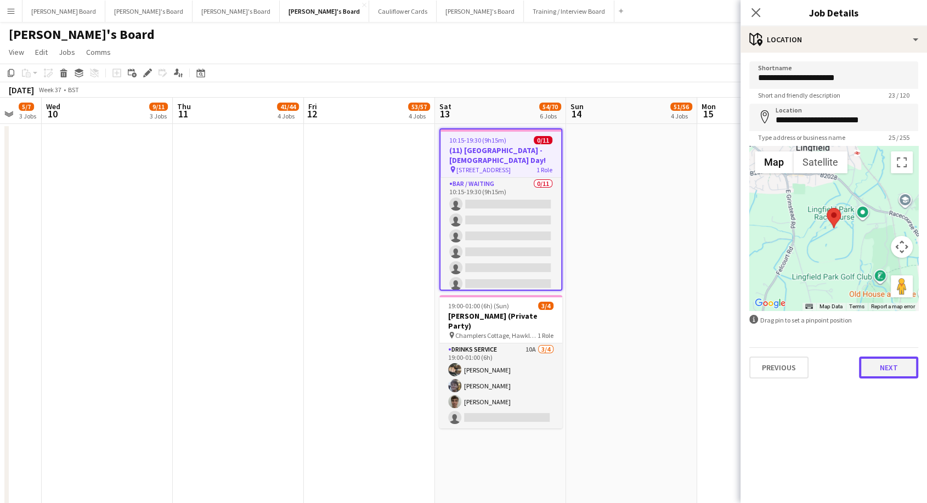
click at [887, 366] on button "Next" at bounding box center [888, 368] width 59 height 22
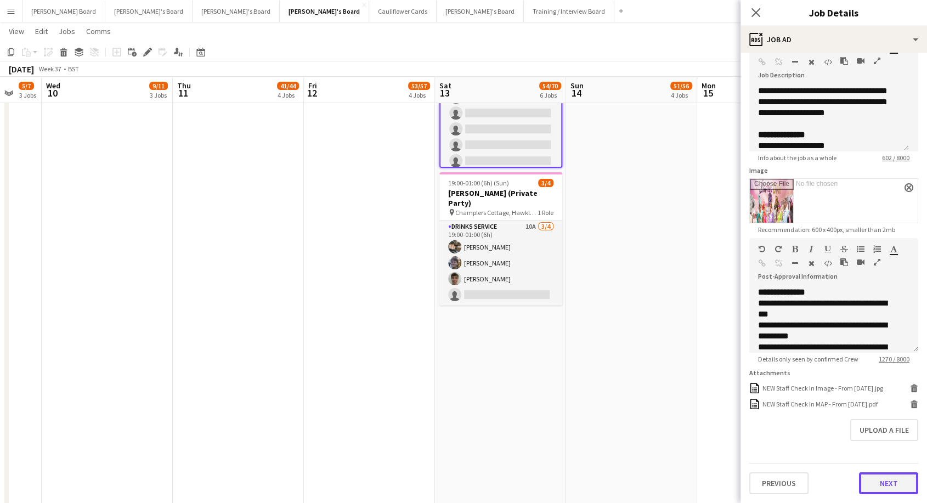
scroll to position [75, 0]
click at [881, 453] on form "**********" at bounding box center [834, 245] width 187 height 500
click at [881, 489] on button "Next" at bounding box center [888, 484] width 59 height 22
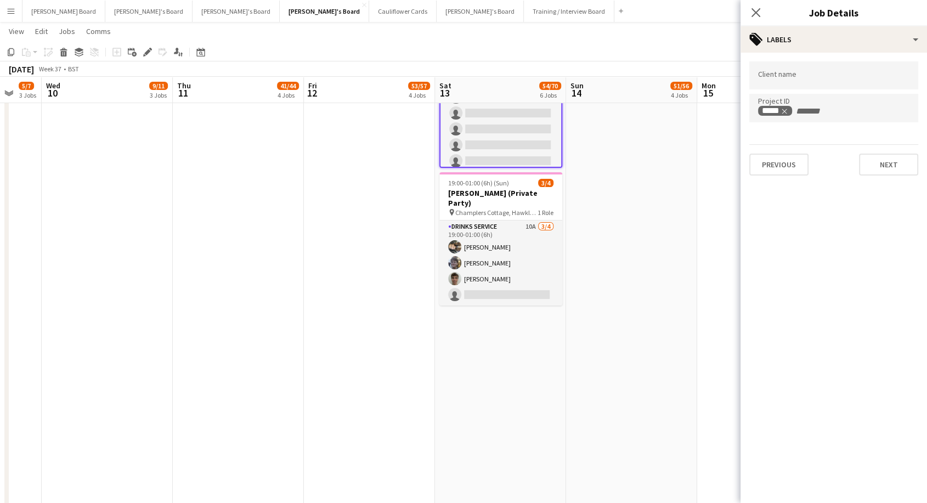
scroll to position [0, 0]
click at [875, 162] on button "Next" at bounding box center [888, 165] width 59 height 22
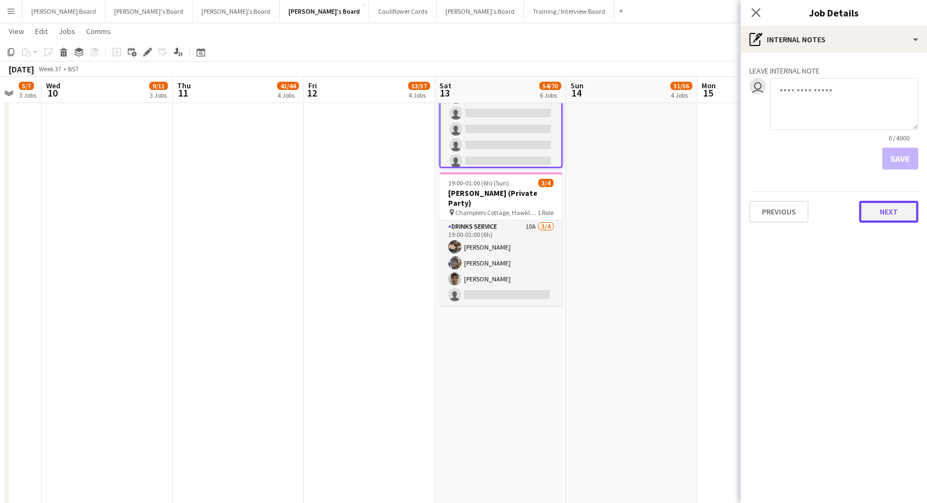
click at [890, 213] on button "Next" at bounding box center [888, 212] width 59 height 22
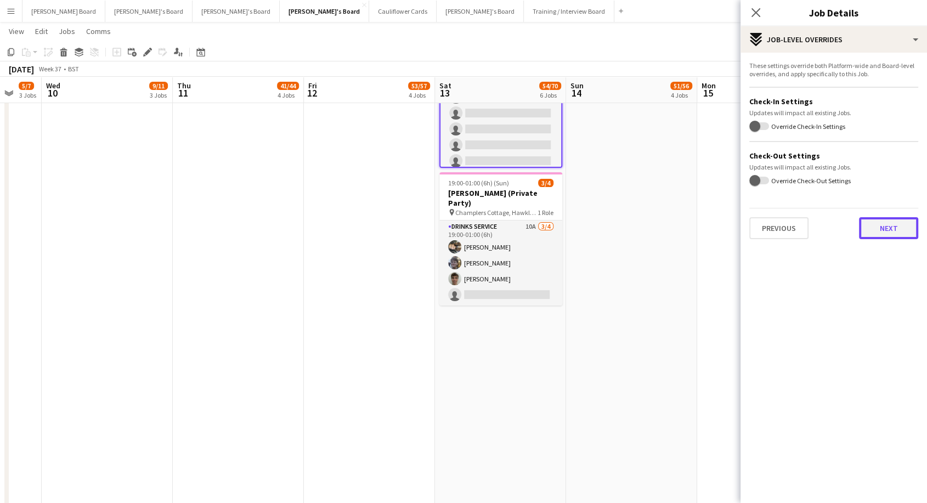
click at [894, 227] on button "Next" at bounding box center [888, 228] width 59 height 22
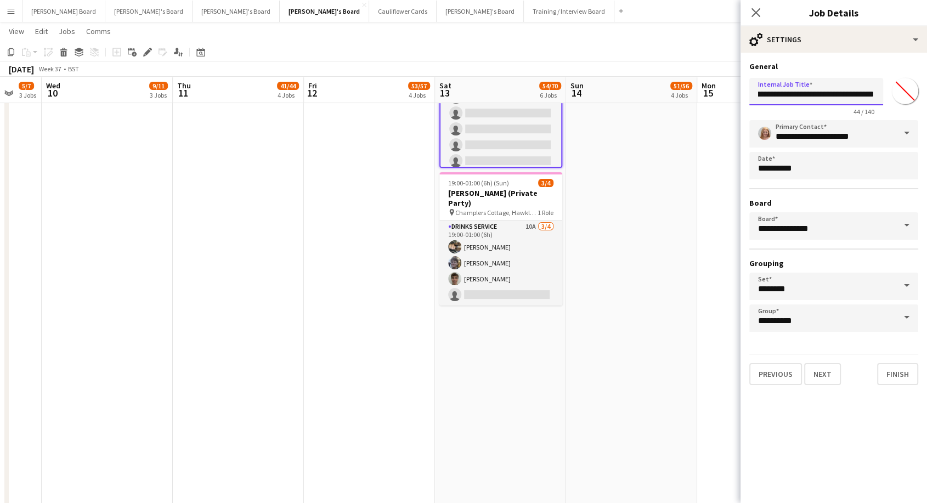
scroll to position [0, 41]
drag, startPoint x: 870, startPoint y: 93, endPoint x: 896, endPoint y: 94, distance: 25.3
click at [896, 94] on div "**********" at bounding box center [834, 95] width 169 height 42
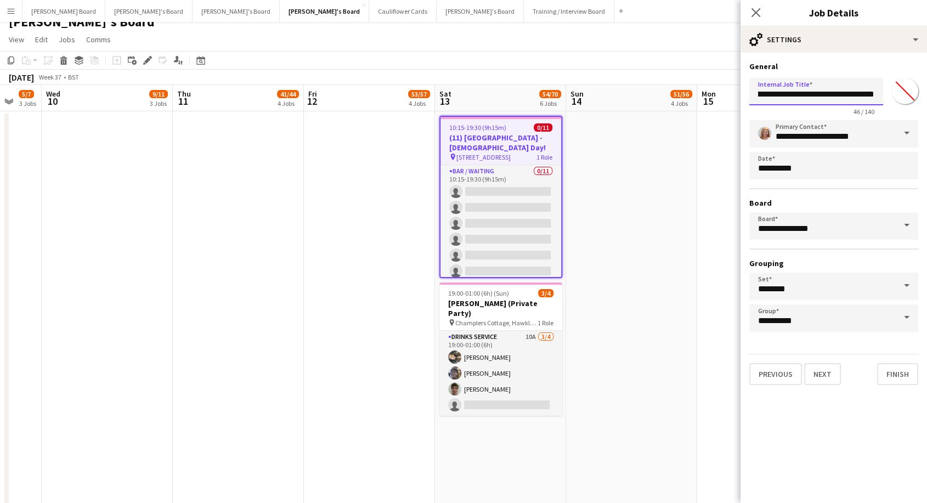
scroll to position [0, 0]
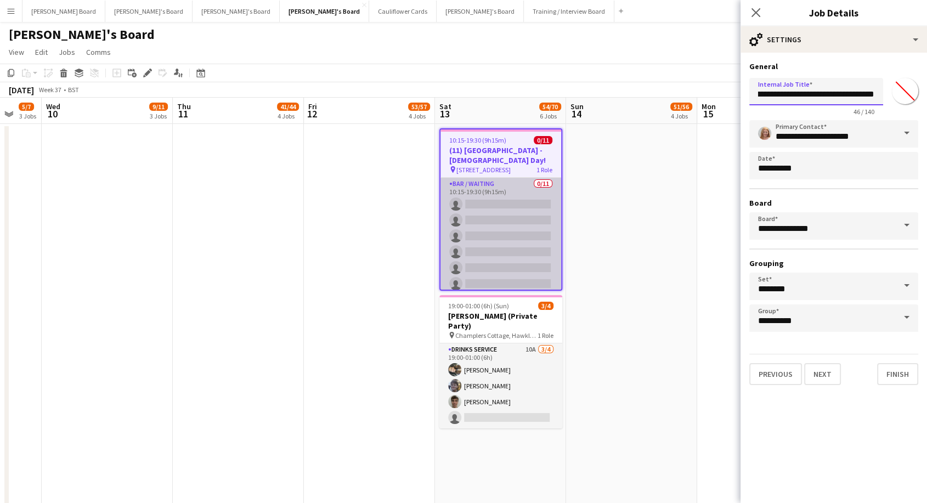
type input "**********"
click at [513, 184] on app-card-role "Bar / Waiting 0/11 10:15-19:30 (9h15m) single-neutral-actions single-neutral-ac…" at bounding box center [501, 276] width 121 height 196
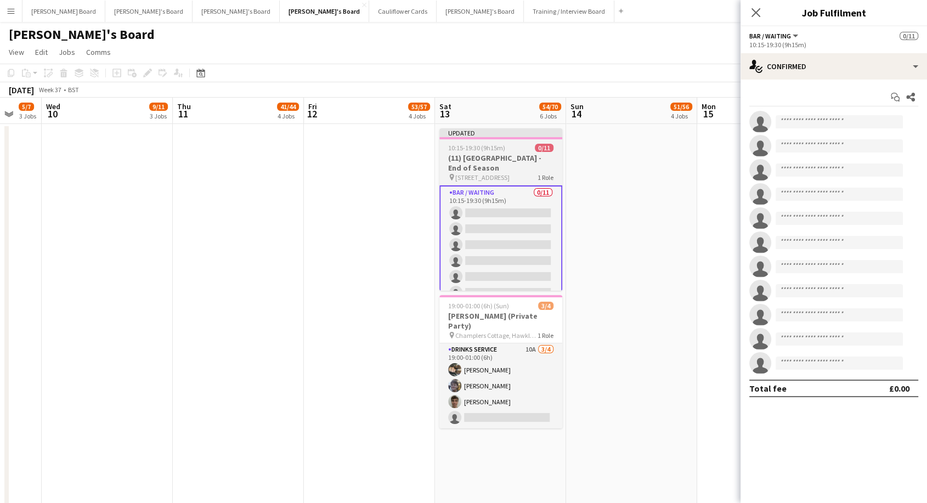
click at [518, 148] on div "10:15-19:30 (9h15m) 0/11" at bounding box center [501, 148] width 123 height 8
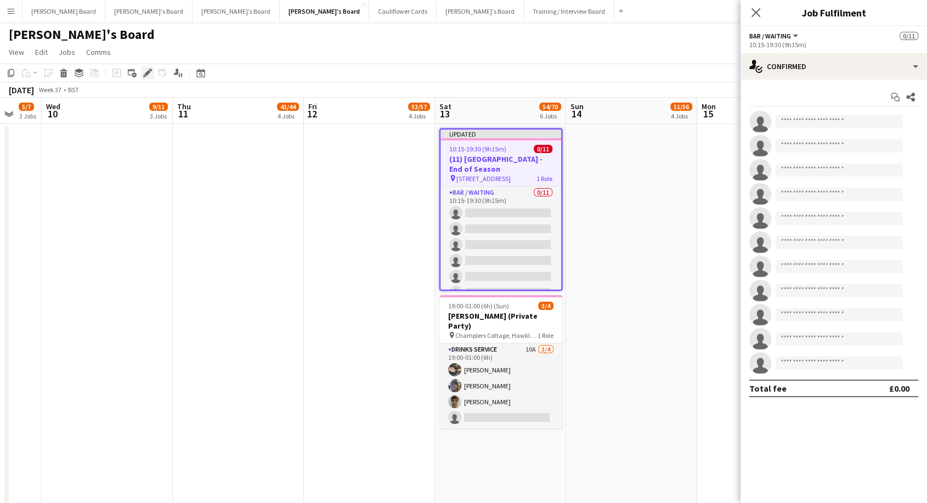
drag, startPoint x: 144, startPoint y: 70, endPoint x: 297, endPoint y: 85, distance: 153.3
click at [144, 71] on icon "Edit" at bounding box center [147, 73] width 9 height 9
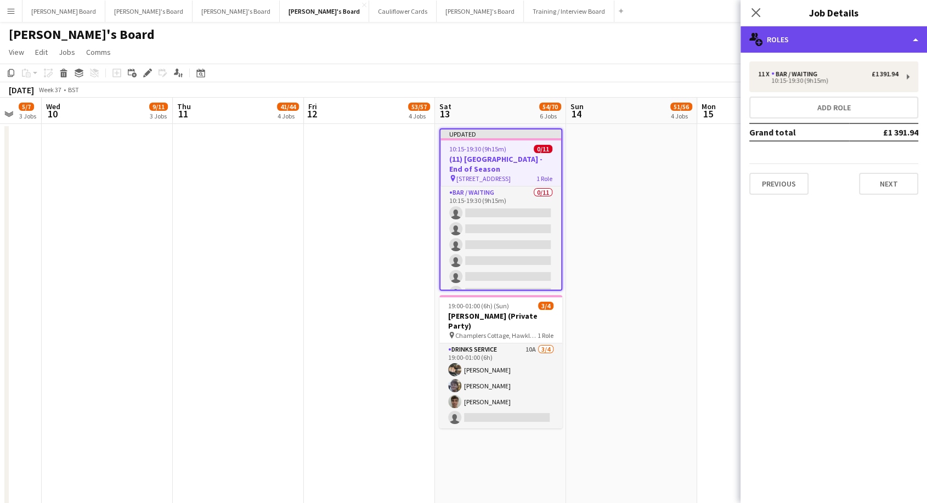
click at [829, 36] on div "multiple-users-add Roles" at bounding box center [834, 39] width 187 height 26
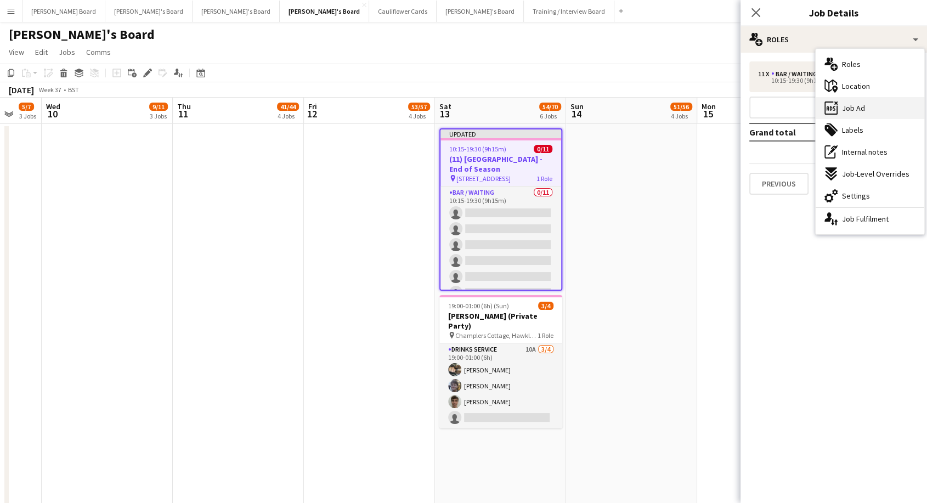
drag, startPoint x: 852, startPoint y: 106, endPoint x: 792, endPoint y: 120, distance: 61.3
click at [852, 108] on span "Job Ad" at bounding box center [853, 108] width 23 height 10
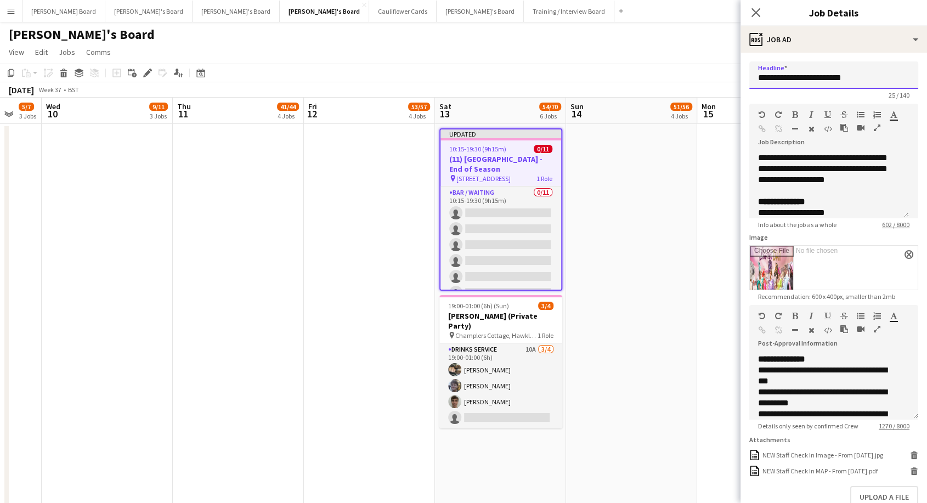
click at [858, 77] on input "**********" at bounding box center [834, 74] width 169 height 27
type input "**********"
drag, startPoint x: 900, startPoint y: 254, endPoint x: 895, endPoint y: 259, distance: 7.8
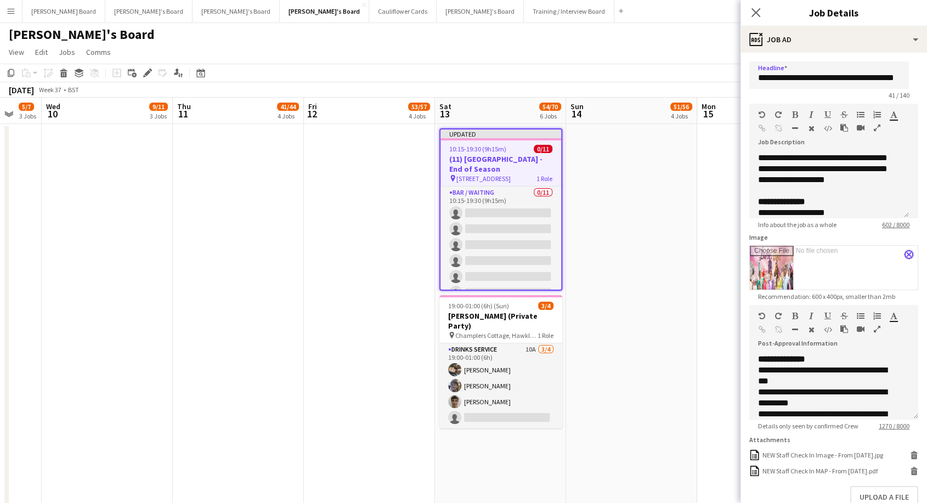
click at [906, 255] on app-icon "close" at bounding box center [909, 254] width 7 height 4
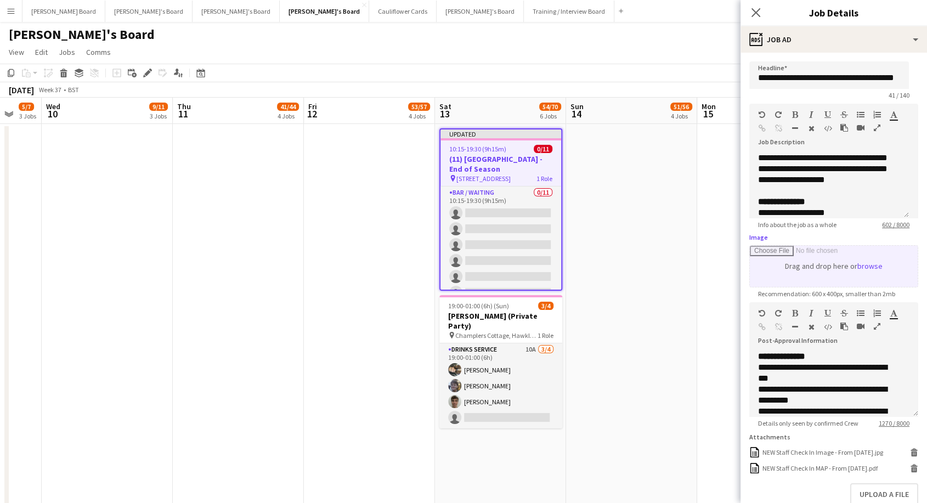
click at [863, 267] on input "Image" at bounding box center [834, 266] width 168 height 41
type input "**********"
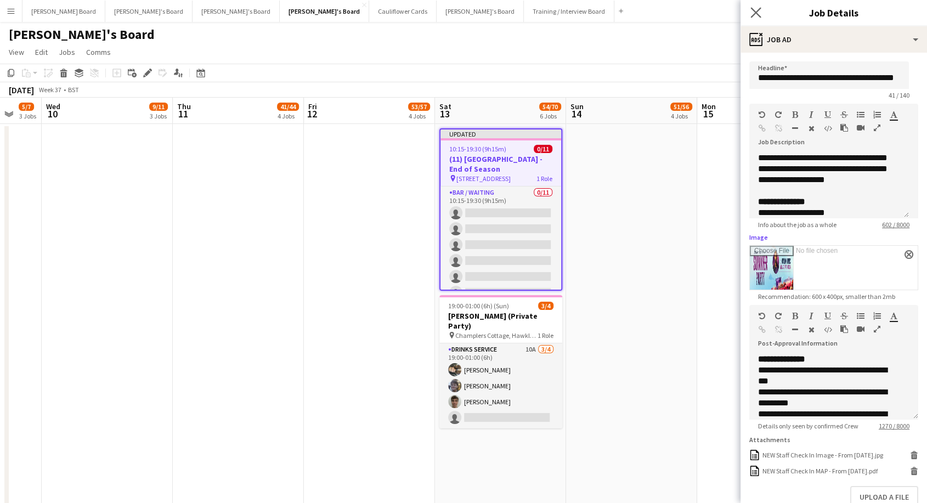
click at [762, 5] on app-icon "Close pop-in" at bounding box center [757, 13] width 16 height 16
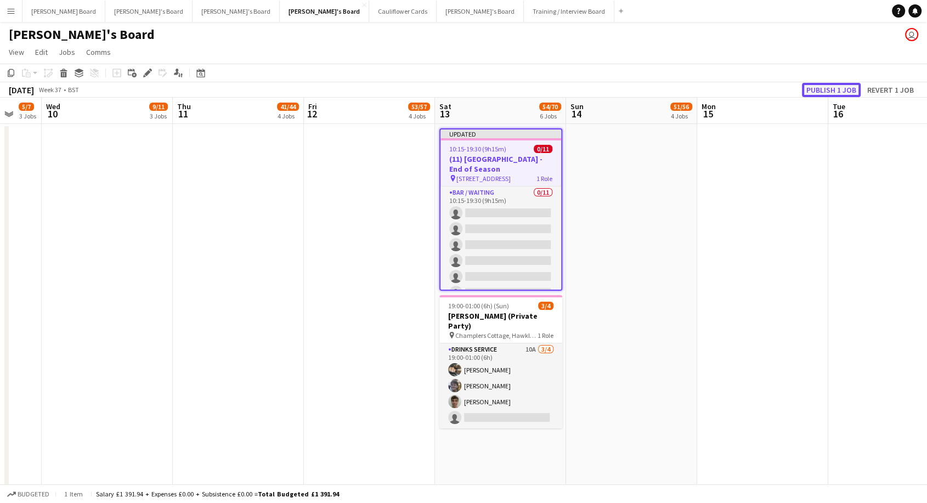
click at [839, 90] on button "Publish 1 job" at bounding box center [831, 90] width 59 height 14
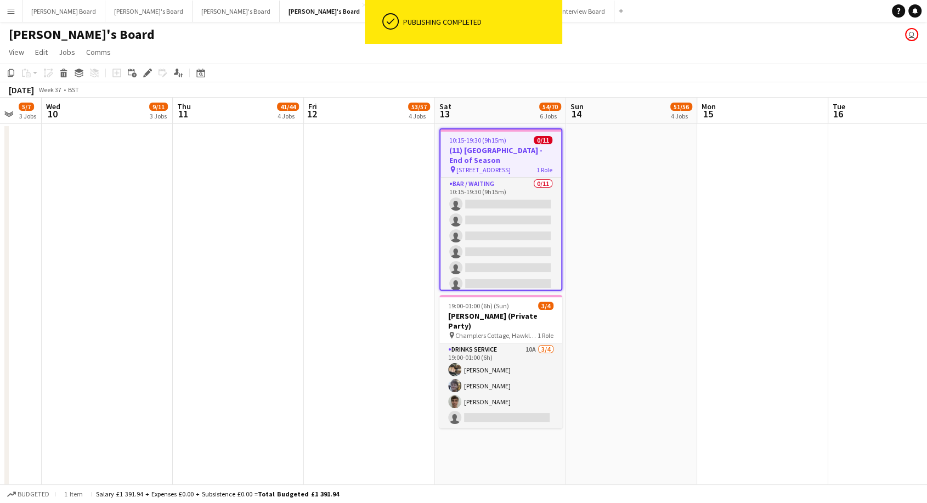
click at [475, 144] on span "10:15-19:30 (9h15m)" at bounding box center [477, 140] width 57 height 8
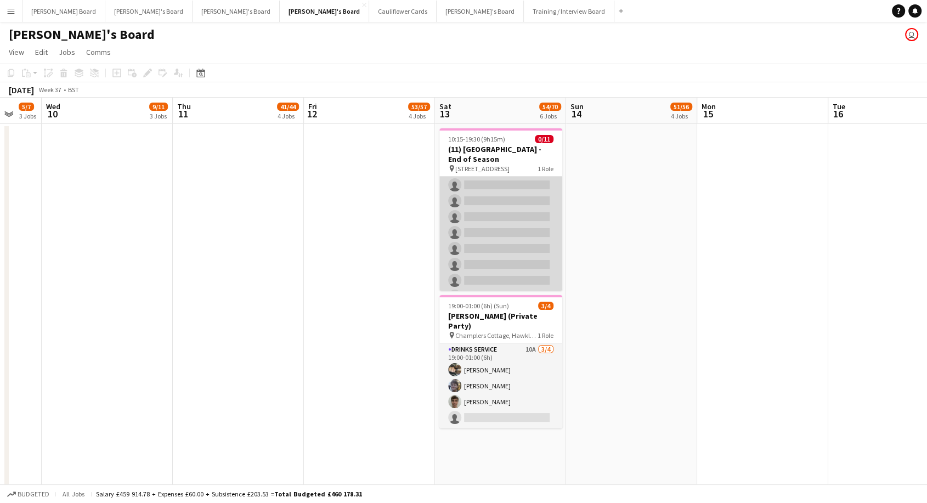
scroll to position [21, 0]
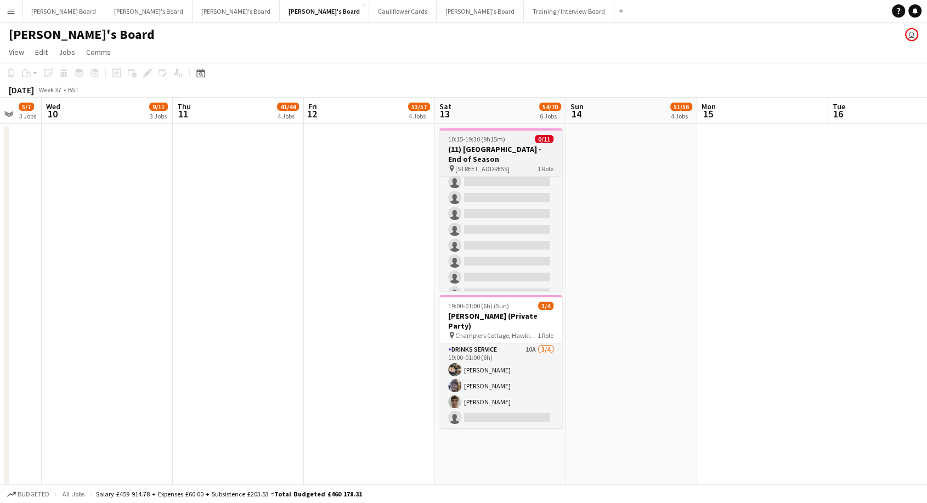
click at [516, 150] on h3 "(11) [GEOGRAPHIC_DATA] - End of Season" at bounding box center [501, 154] width 123 height 20
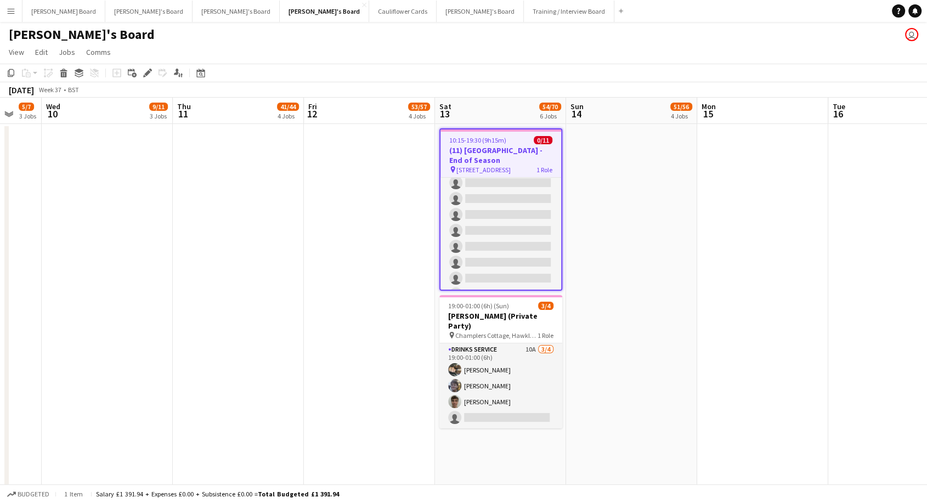
click at [546, 155] on h3 "(11) [GEOGRAPHIC_DATA] - End of Season" at bounding box center [501, 155] width 121 height 20
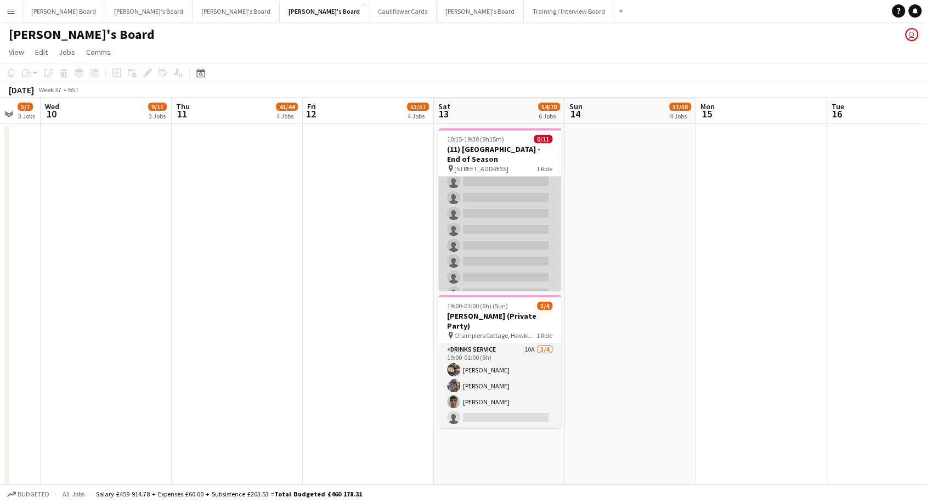
scroll to position [0, 0]
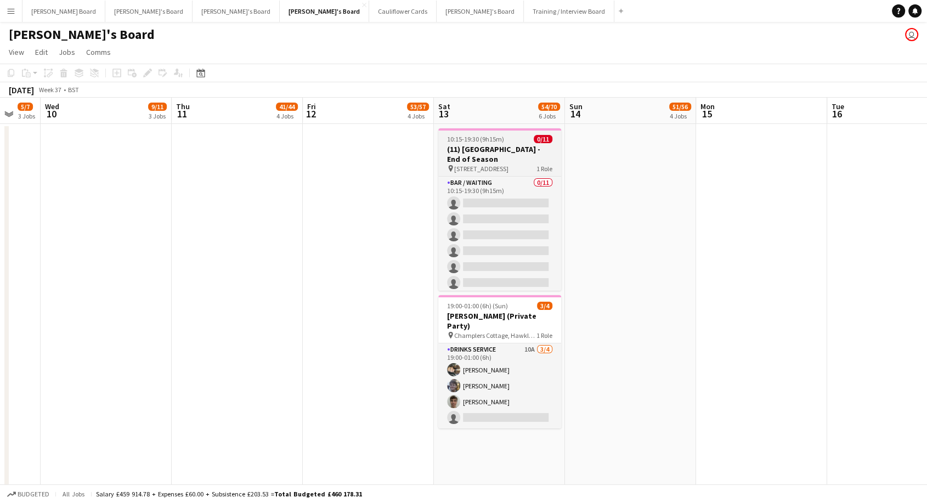
click at [504, 142] on div "10:15-19:30 (9h15m) 0/11" at bounding box center [499, 139] width 123 height 8
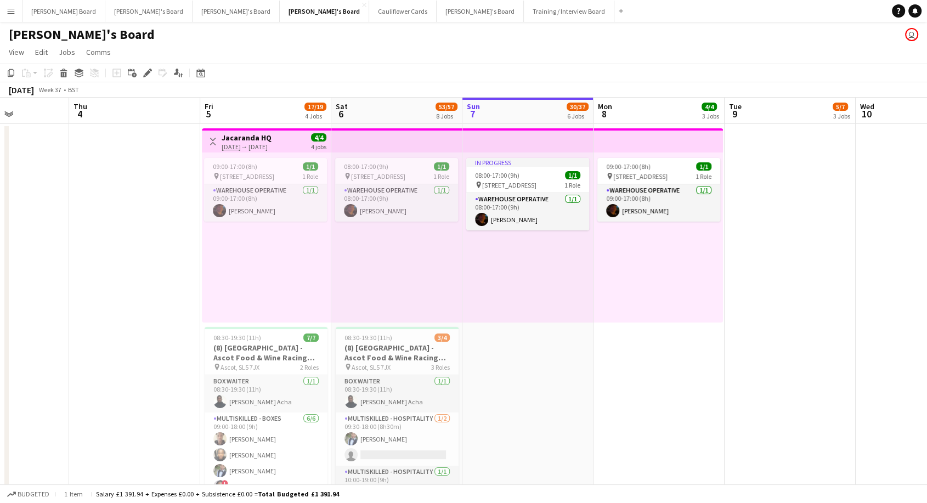
drag, startPoint x: 54, startPoint y: 168, endPoint x: 936, endPoint y: 201, distance: 882.0
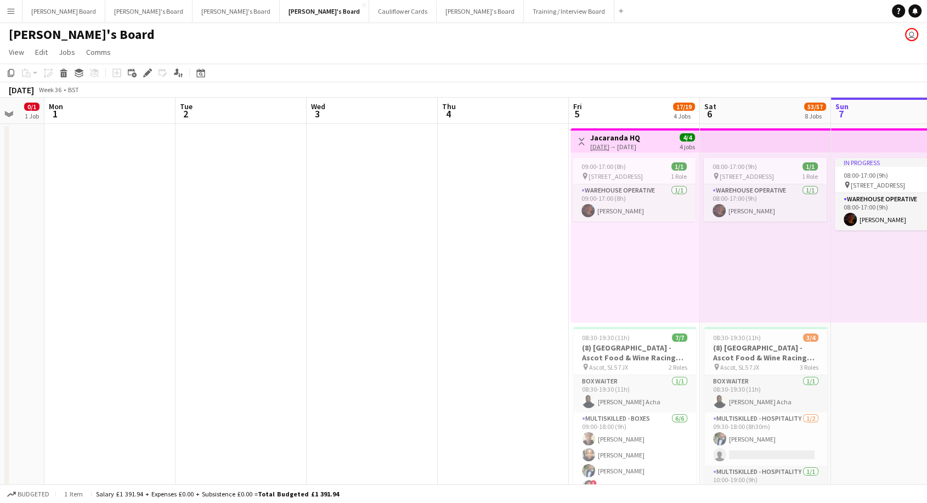
scroll to position [0, 262]
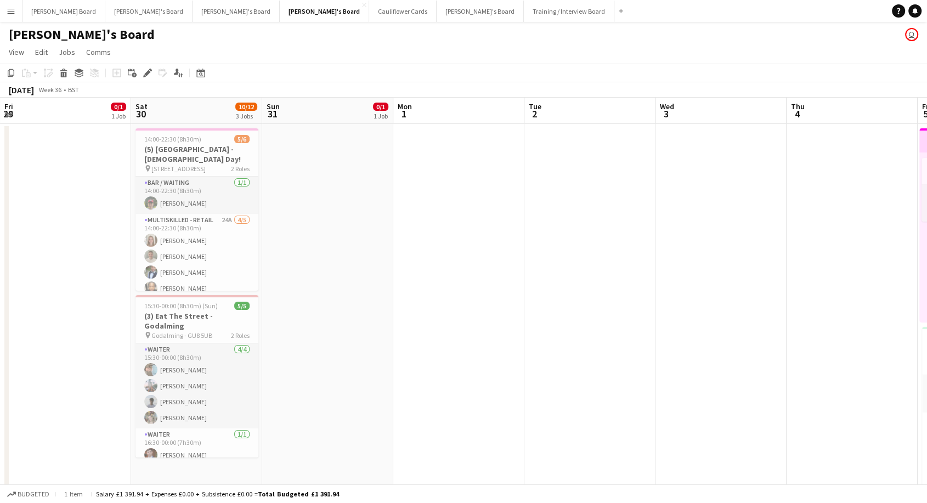
drag, startPoint x: 170, startPoint y: 204, endPoint x: 936, endPoint y: 209, distance: 766.1
drag, startPoint x: 40, startPoint y: 198, endPoint x: 192, endPoint y: 207, distance: 152.9
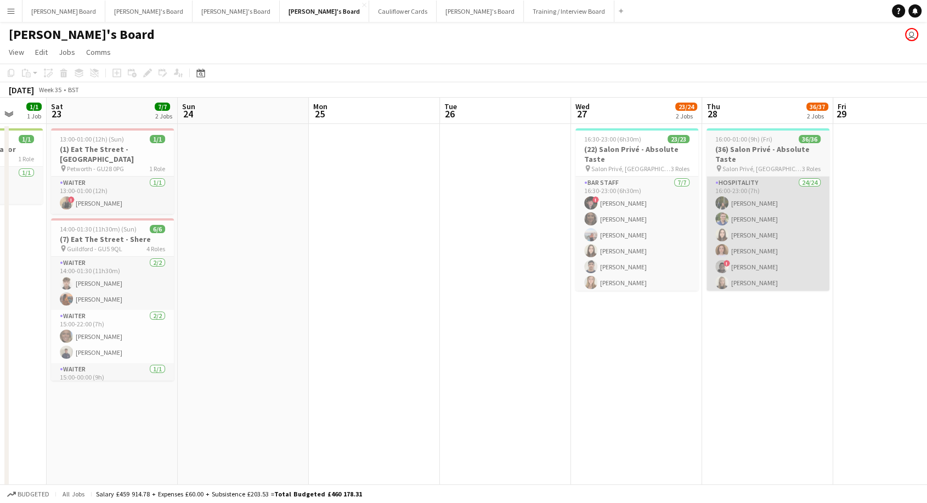
drag, startPoint x: 65, startPoint y: 192, endPoint x: 795, endPoint y: 229, distance: 730.8
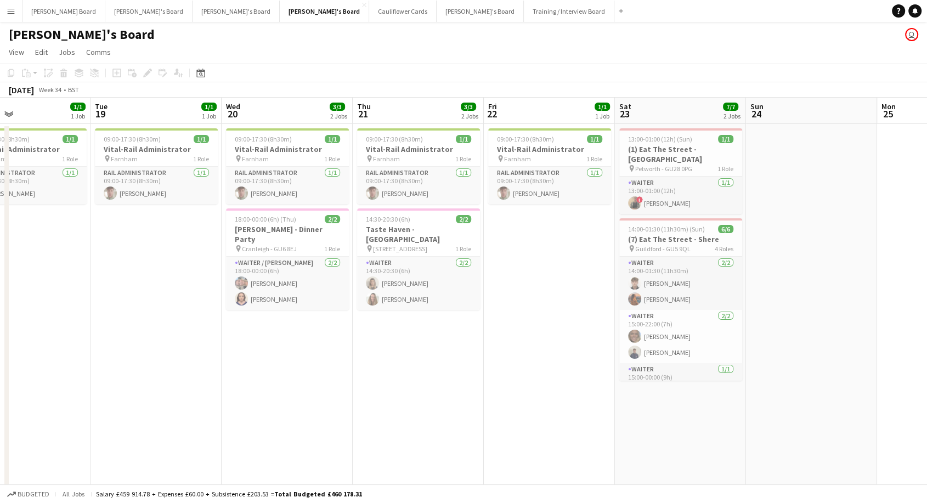
scroll to position [0, 263]
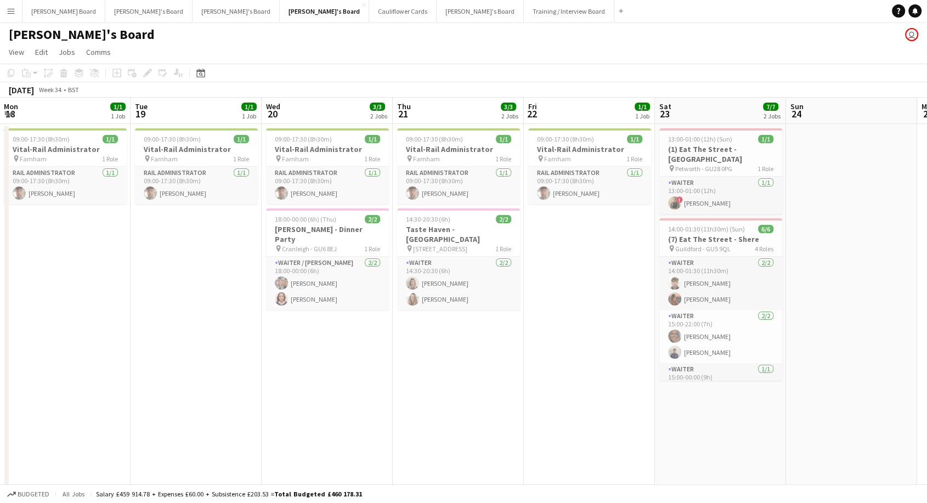
drag, startPoint x: 295, startPoint y: 215, endPoint x: 936, endPoint y: 224, distance: 640.5
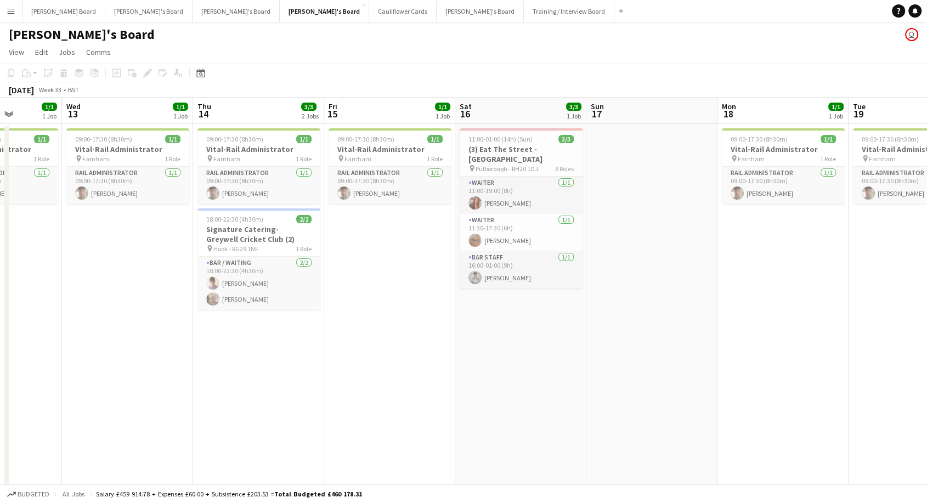
scroll to position [0, 254]
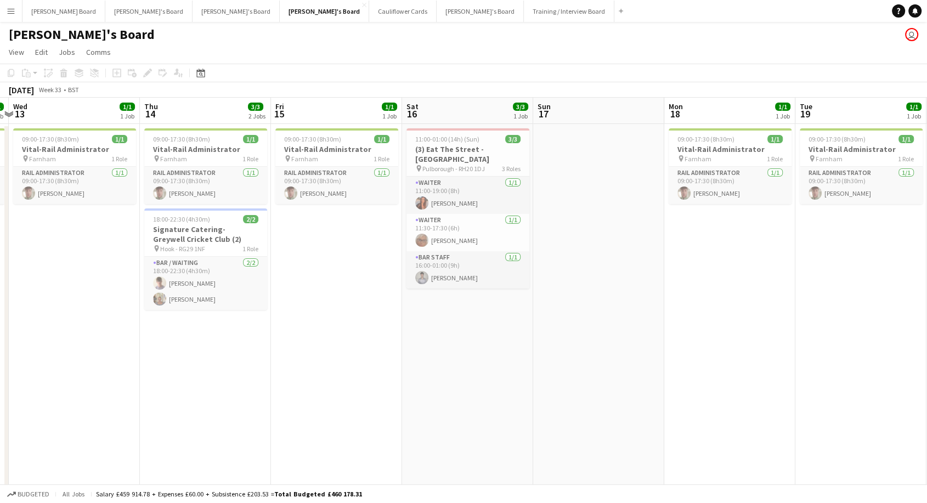
drag, startPoint x: 149, startPoint y: 281, endPoint x: 812, endPoint y: 319, distance: 664.6
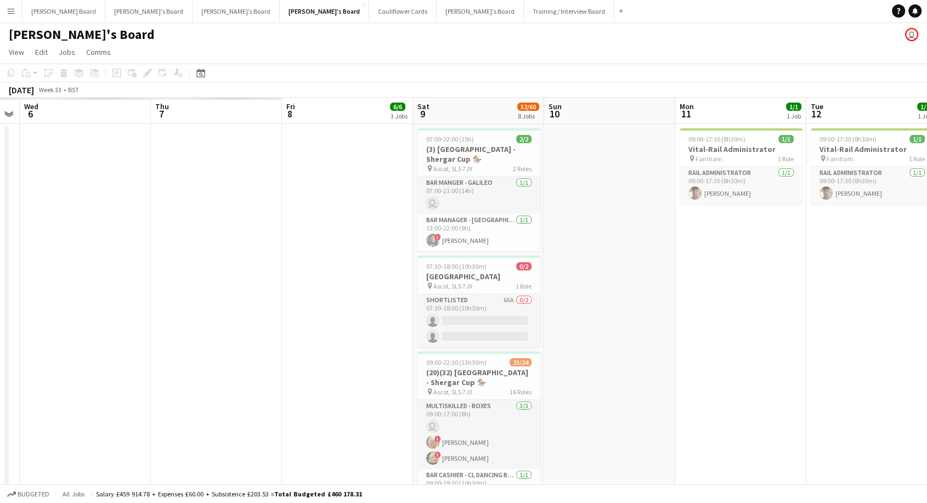
scroll to position [0, 332]
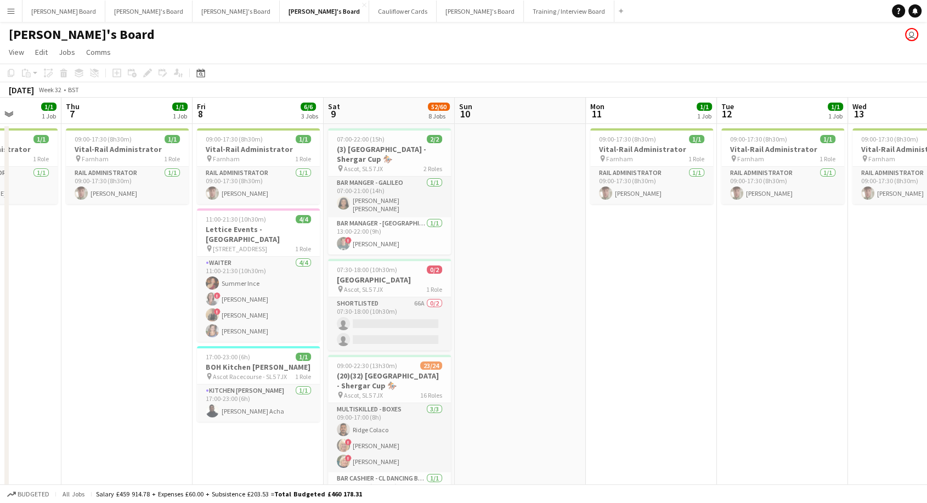
drag, startPoint x: 82, startPoint y: 256, endPoint x: 465, endPoint y: 284, distance: 384.7
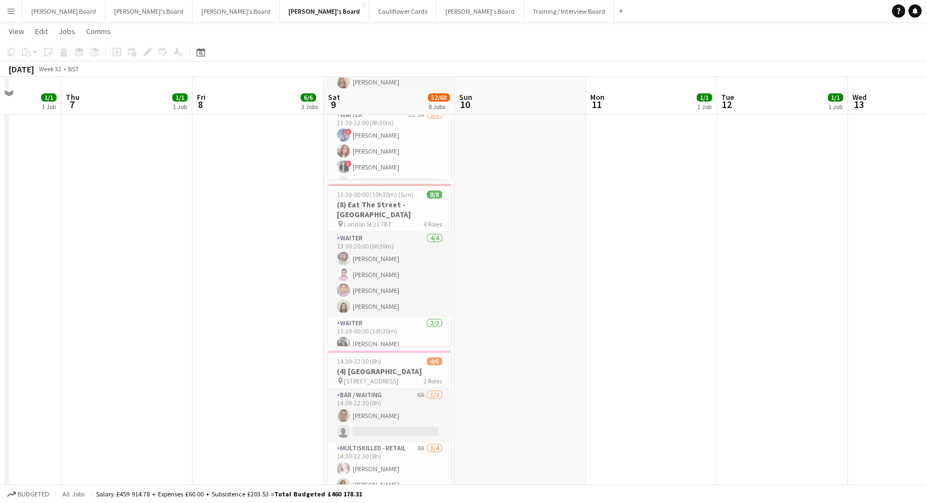
scroll to position [853, 0]
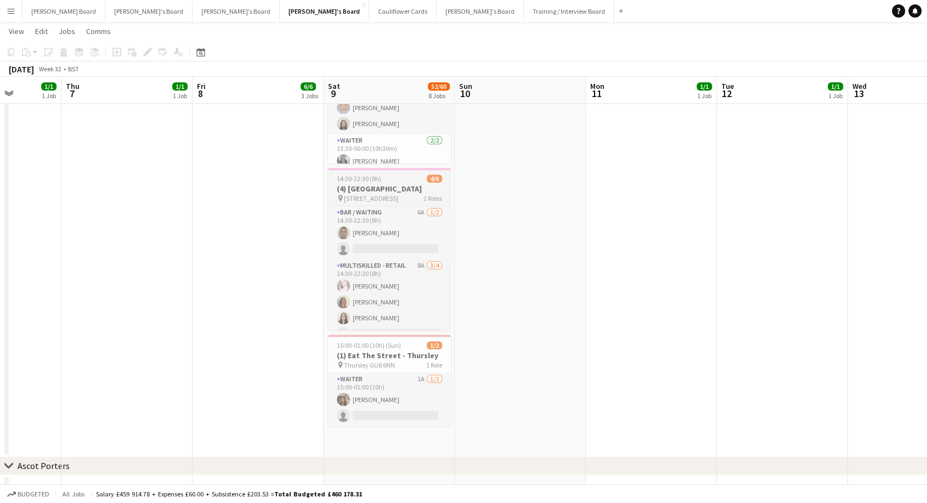
click at [380, 186] on h3 "(4) [GEOGRAPHIC_DATA]" at bounding box center [389, 189] width 123 height 10
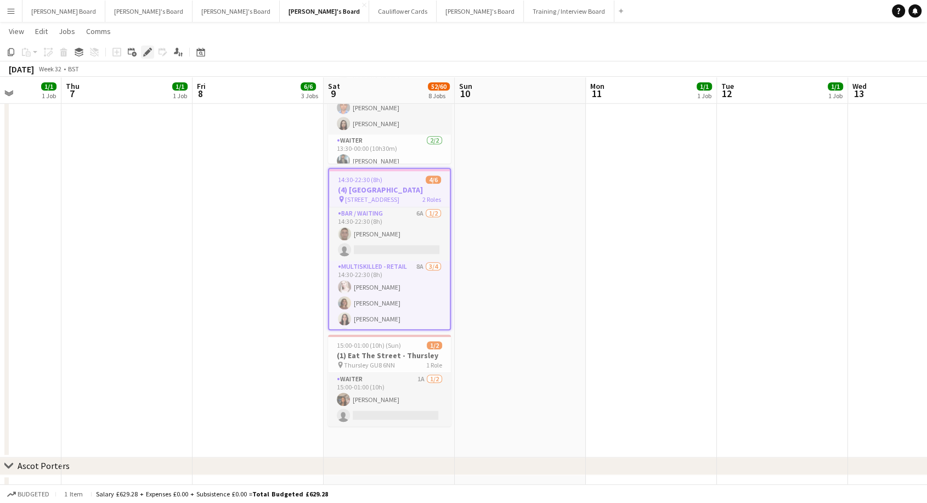
drag, startPoint x: 140, startPoint y: 49, endPoint x: 275, endPoint y: 82, distance: 139.0
click at [140, 49] on div "Add job Add linked Job Edit Edit linked Job Applicants" at bounding box center [143, 52] width 84 height 13
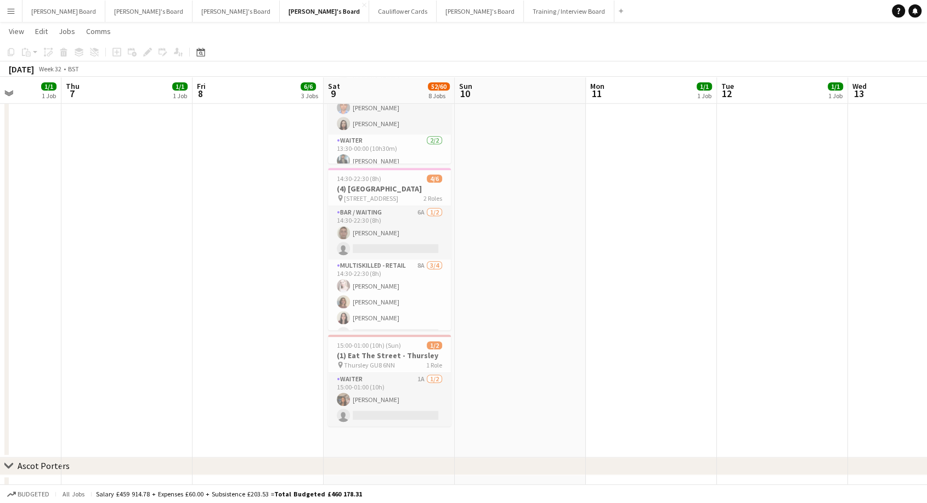
drag, startPoint x: 518, startPoint y: 243, endPoint x: 464, endPoint y: 219, distance: 59.0
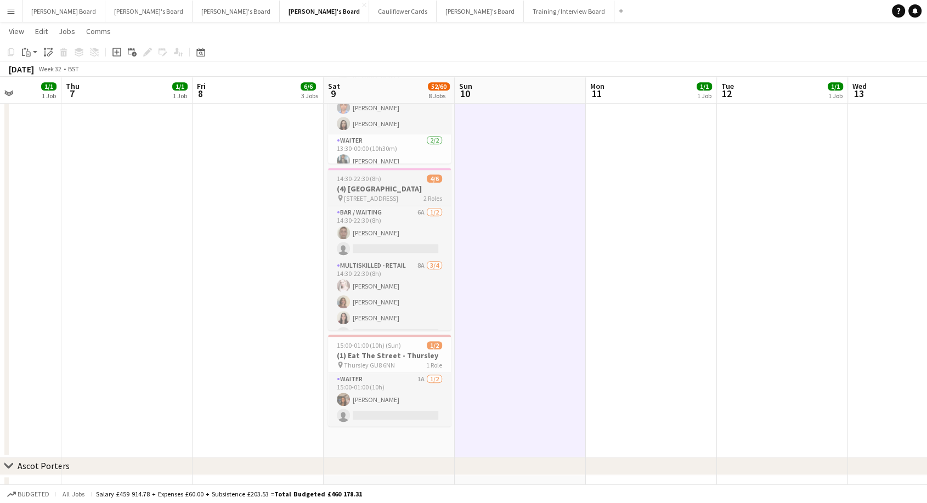
scroll to position [0, 333]
click at [377, 175] on span "14:30-22:30 (8h)" at bounding box center [358, 179] width 44 height 8
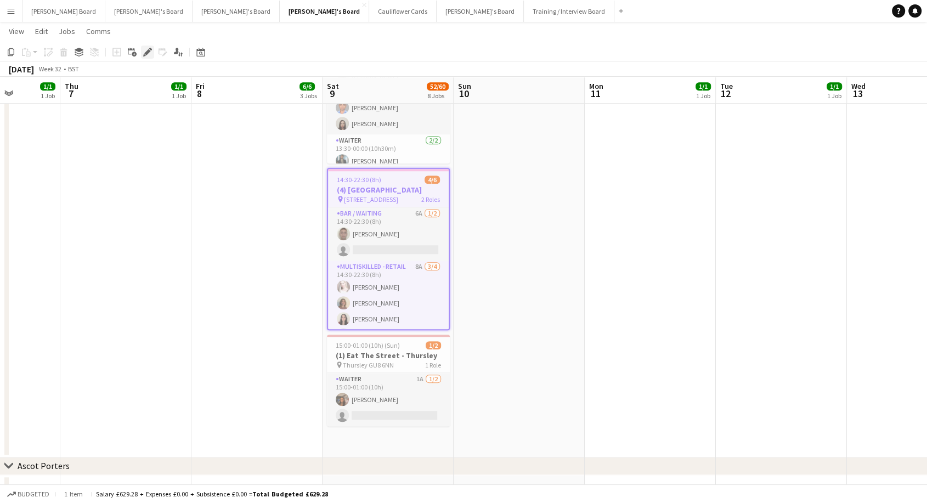
click at [145, 52] on icon at bounding box center [147, 52] width 6 height 6
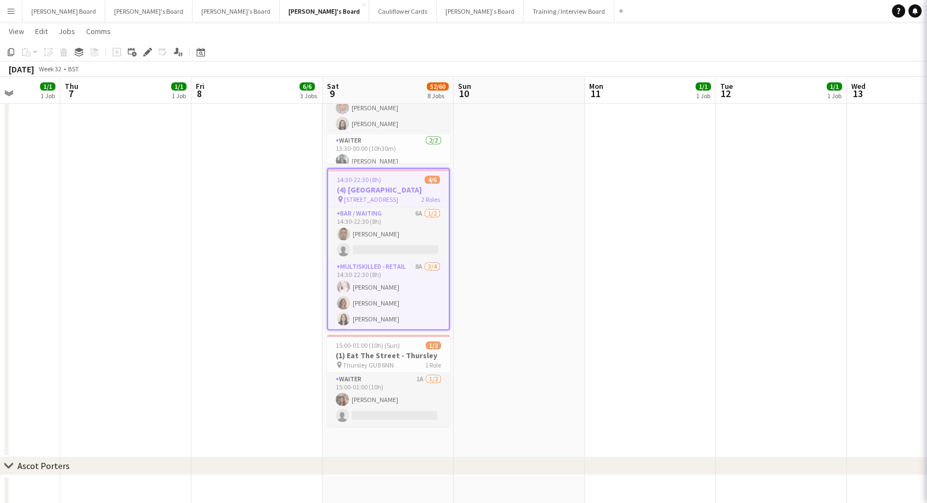
type input "**********"
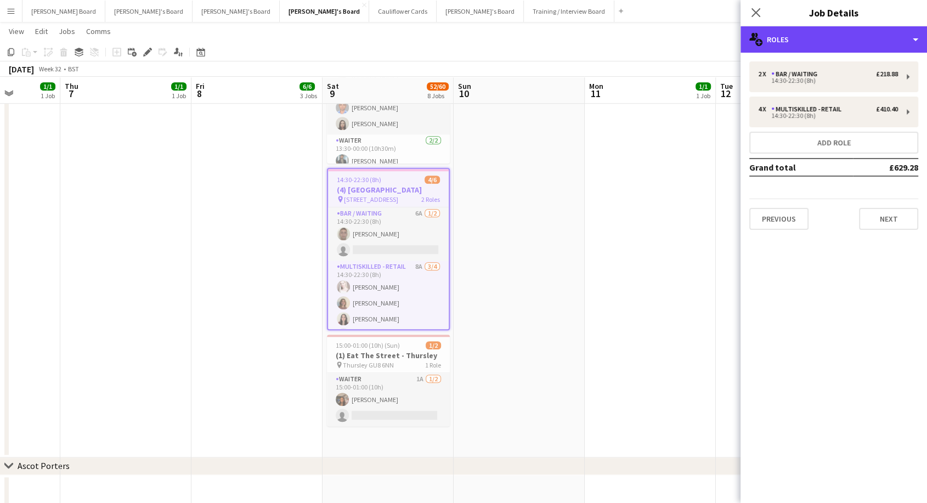
click at [861, 48] on div "multiple-users-add Roles" at bounding box center [834, 39] width 187 height 26
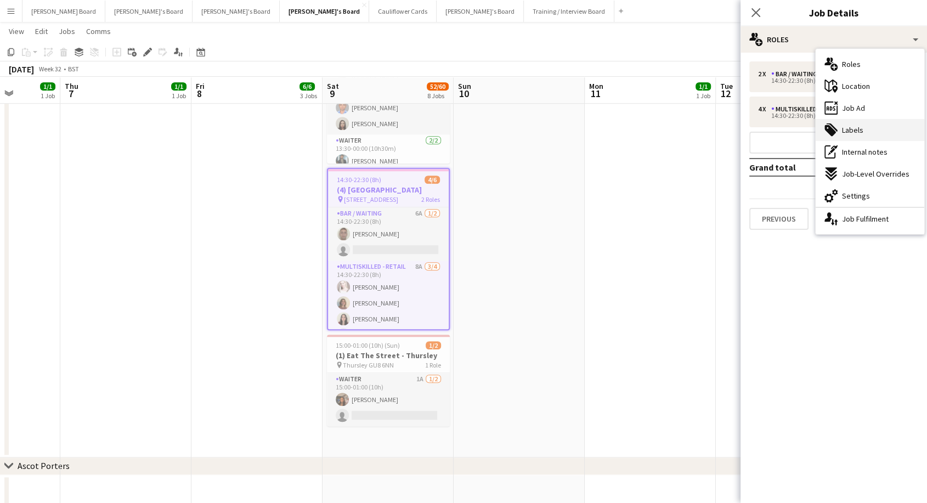
click at [874, 134] on div "tags-double Labels" at bounding box center [870, 130] width 109 height 22
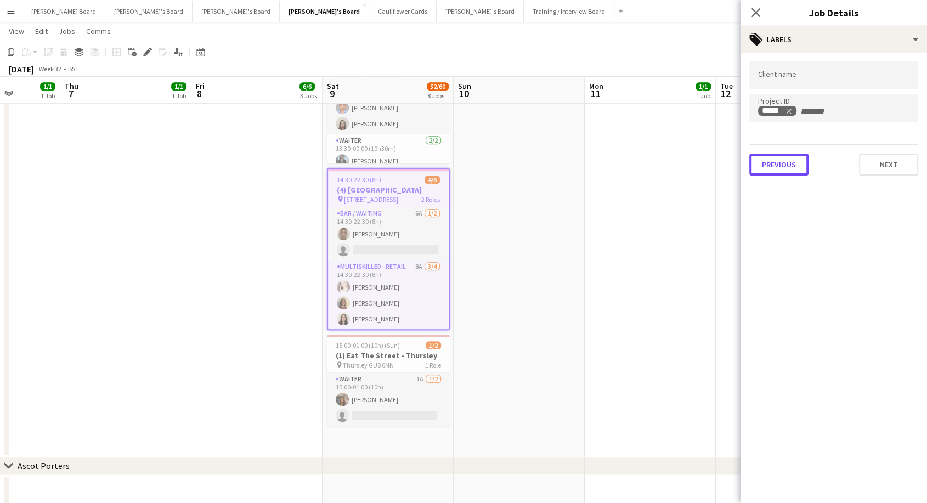
drag, startPoint x: 765, startPoint y: 158, endPoint x: 768, endPoint y: 162, distance: 5.9
click at [767, 160] on button "Previous" at bounding box center [779, 165] width 59 height 22
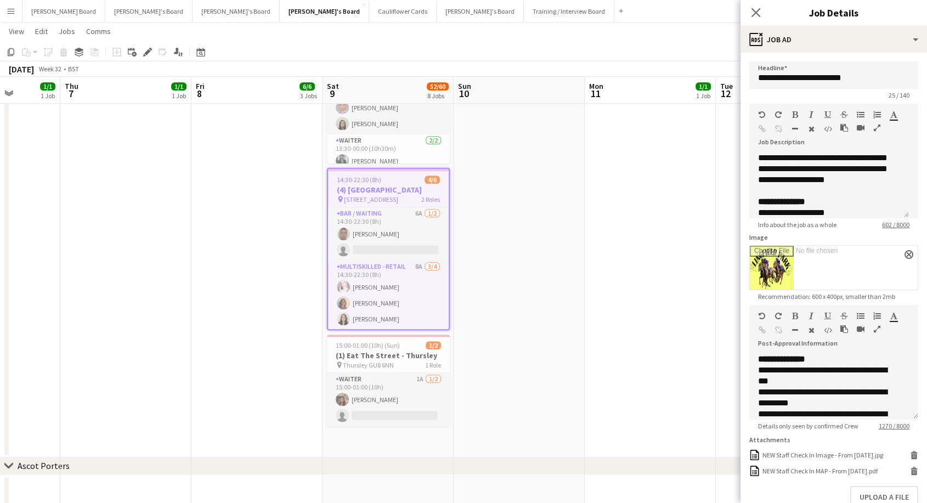
click at [777, 261] on input "Image" at bounding box center [834, 268] width 168 height 44
click at [200, 55] on icon "Date picker" at bounding box center [200, 52] width 9 height 9
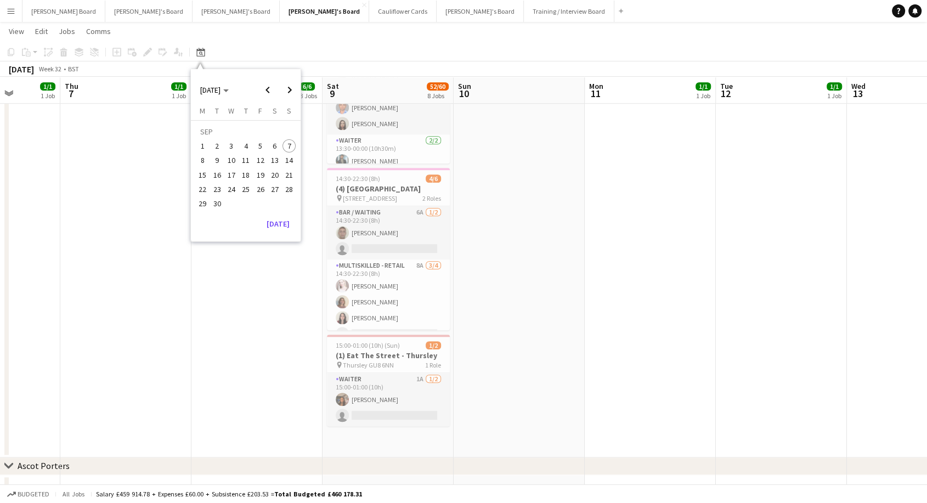
click at [274, 160] on span "13" at bounding box center [274, 160] width 13 height 13
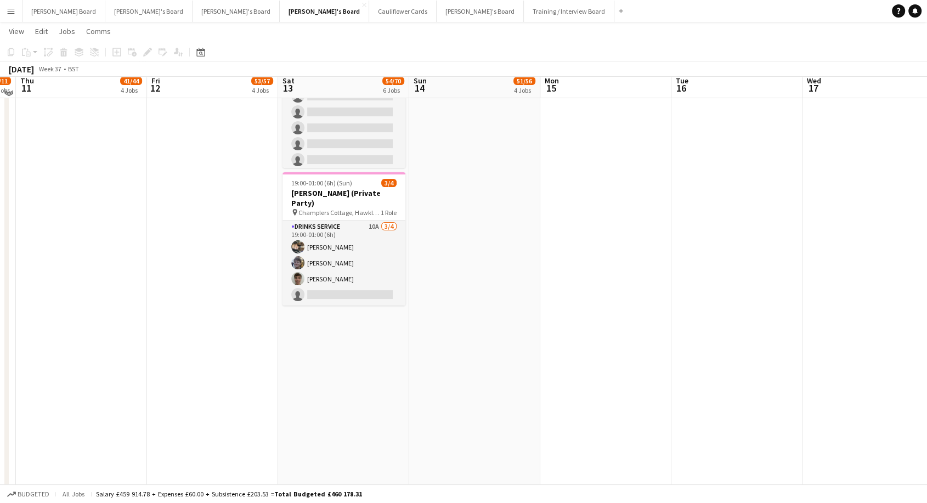
scroll to position [0, 0]
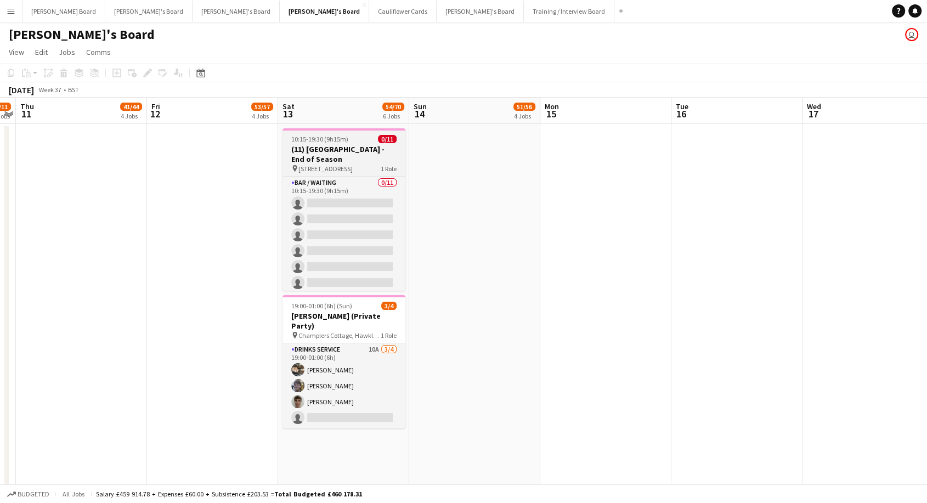
click at [373, 150] on h3 "(11) [GEOGRAPHIC_DATA] - End of Season" at bounding box center [344, 154] width 123 height 20
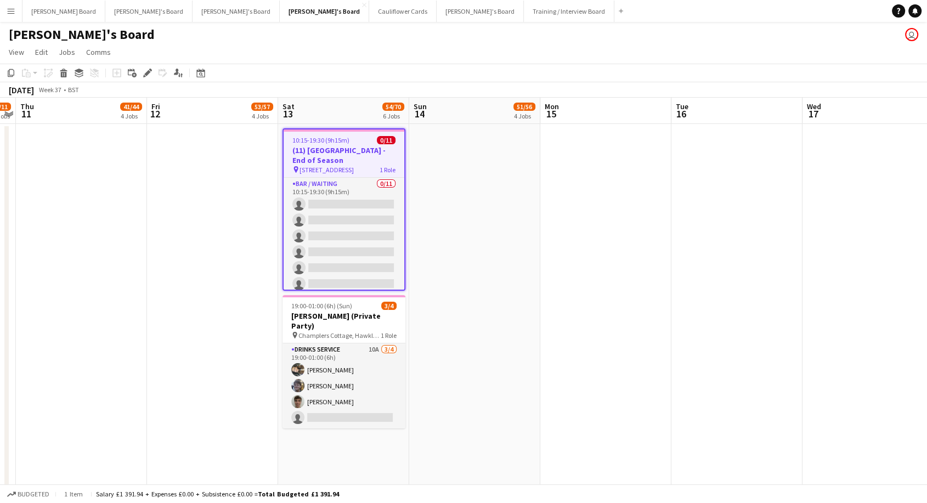
drag, startPoint x: 143, startPoint y: 72, endPoint x: 313, endPoint y: 93, distance: 171.3
click at [144, 72] on icon "Edit" at bounding box center [147, 73] width 9 height 9
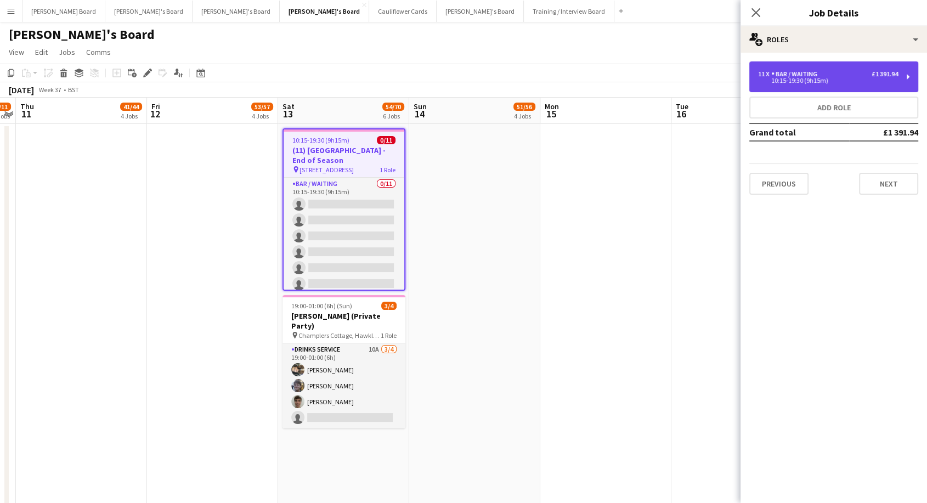
click at [856, 78] on div "10:15-19:30 (9h15m)" at bounding box center [828, 80] width 140 height 5
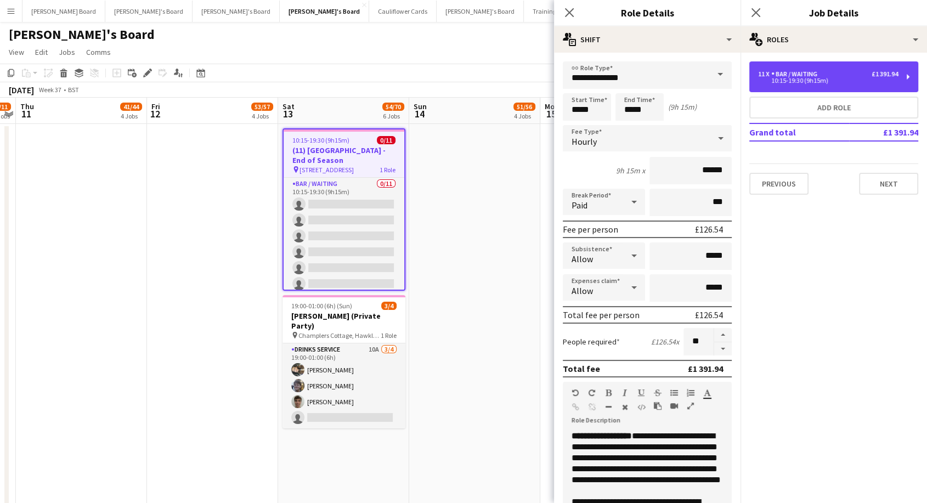
scroll to position [239, 0]
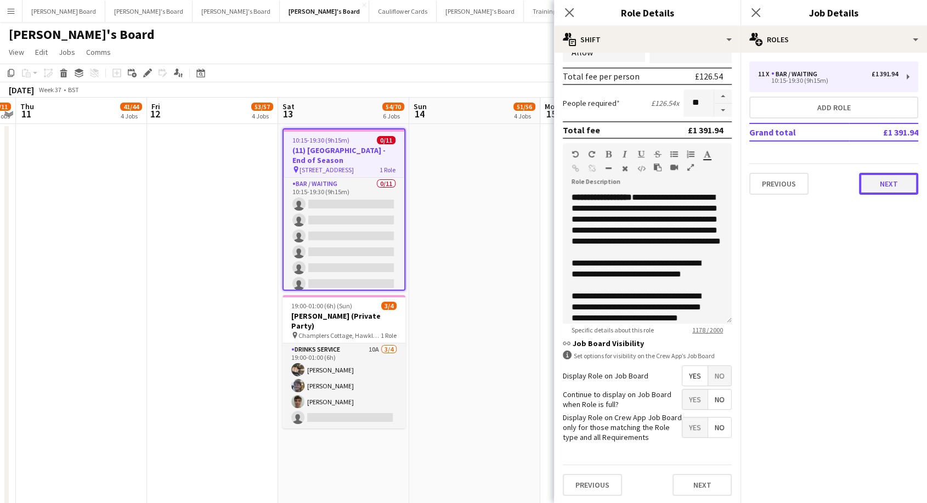
click at [878, 181] on button "Next" at bounding box center [888, 184] width 59 height 22
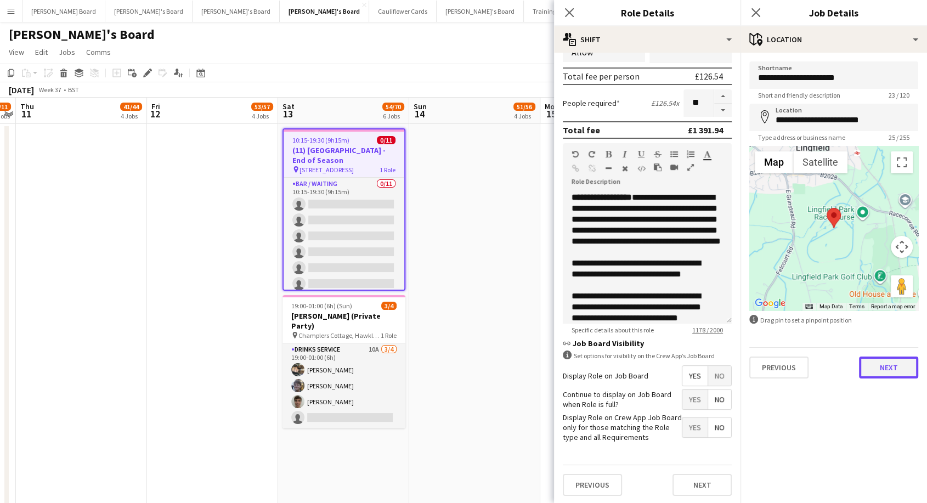
click at [896, 369] on button "Next" at bounding box center [888, 368] width 59 height 22
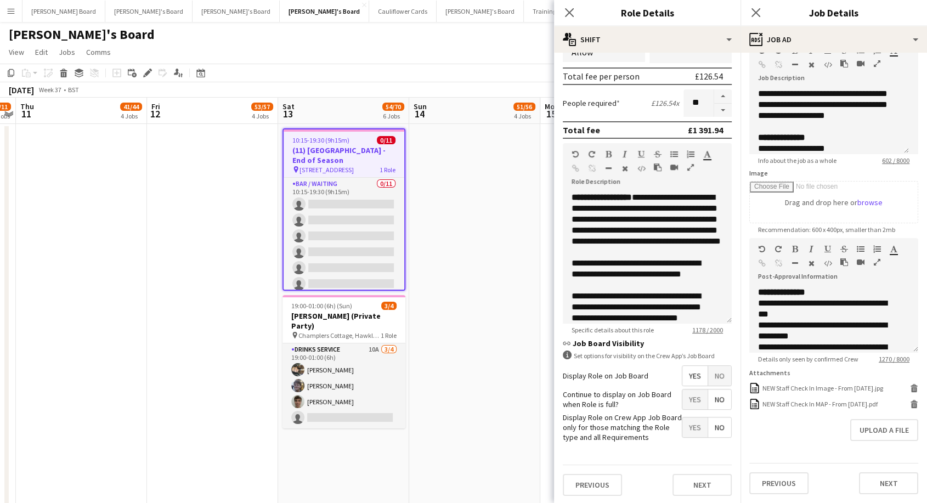
scroll to position [106, 0]
drag, startPoint x: 859, startPoint y: 159, endPoint x: 882, endPoint y: 159, distance: 23.1
click at [882, 182] on input "Image" at bounding box center [834, 202] width 168 height 41
click at [885, 393] on form "**********" at bounding box center [834, 245] width 187 height 497
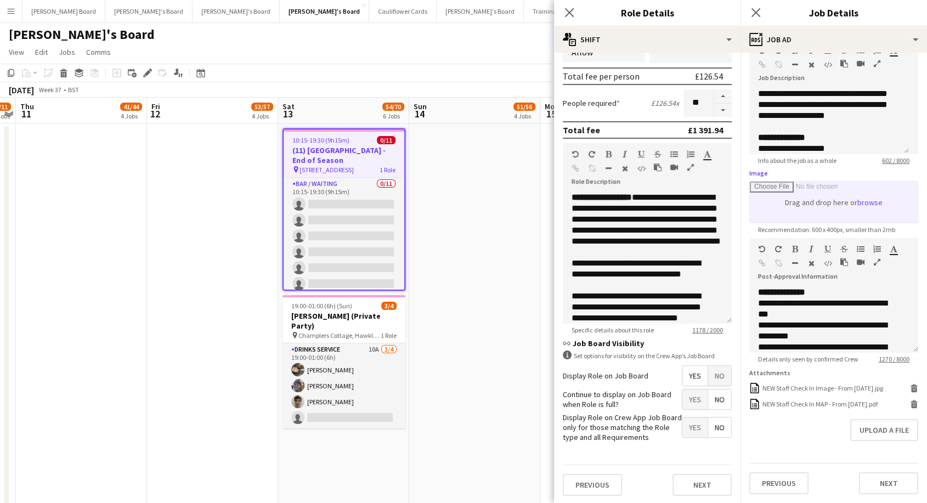
click at [864, 194] on input "Image" at bounding box center [834, 202] width 168 height 41
type input "**********"
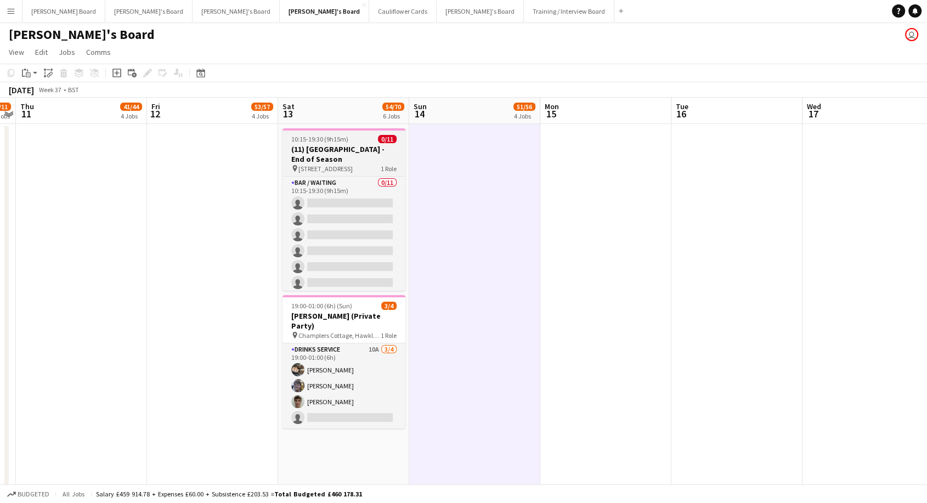
click at [339, 137] on span "10:15-19:30 (9h15m)" at bounding box center [319, 139] width 57 height 8
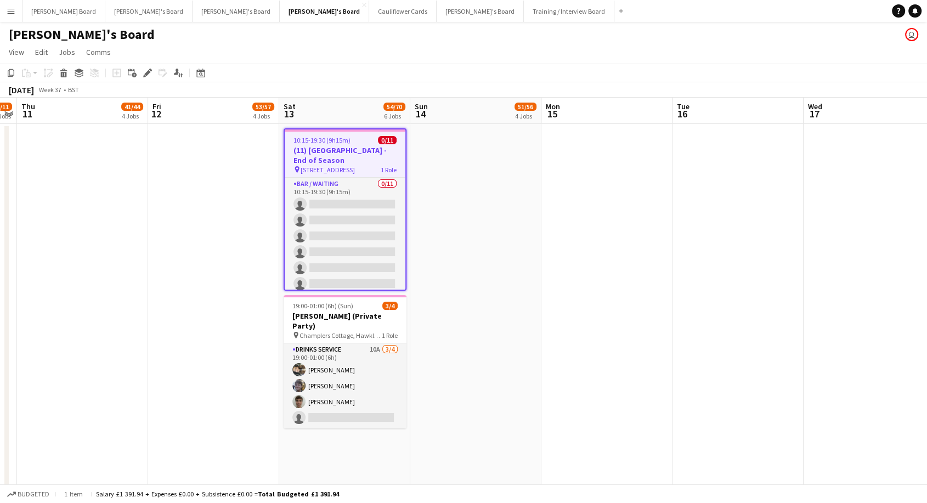
drag, startPoint x: 445, startPoint y: 249, endPoint x: 439, endPoint y: 239, distance: 11.3
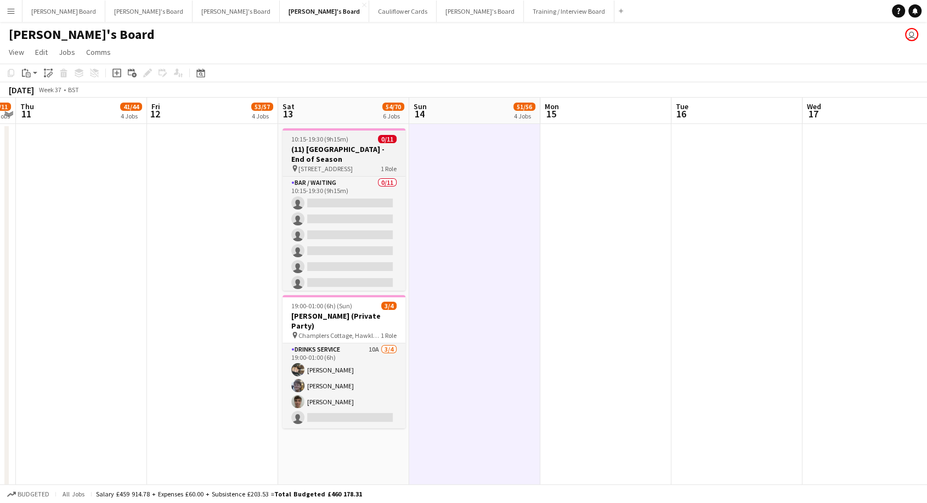
click at [351, 148] on h3 "(11) [GEOGRAPHIC_DATA] - End of Season" at bounding box center [344, 154] width 123 height 20
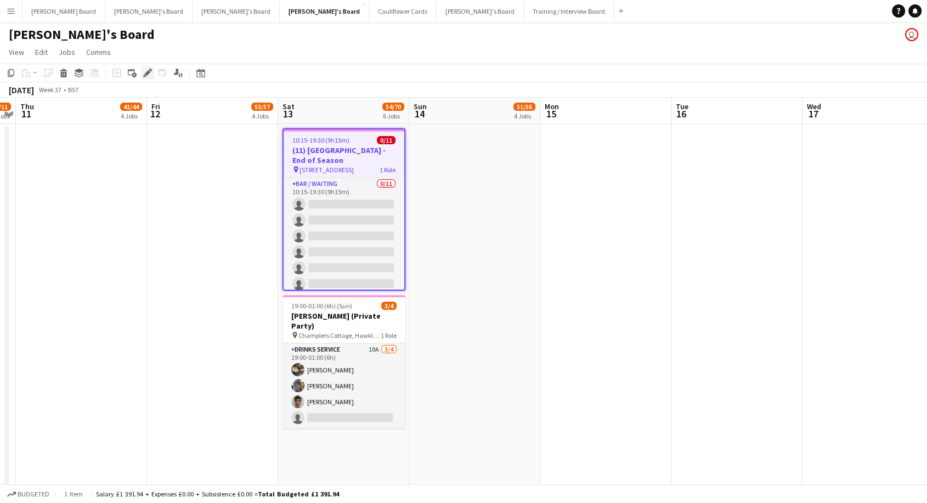
click at [148, 70] on icon "Edit" at bounding box center [147, 73] width 9 height 9
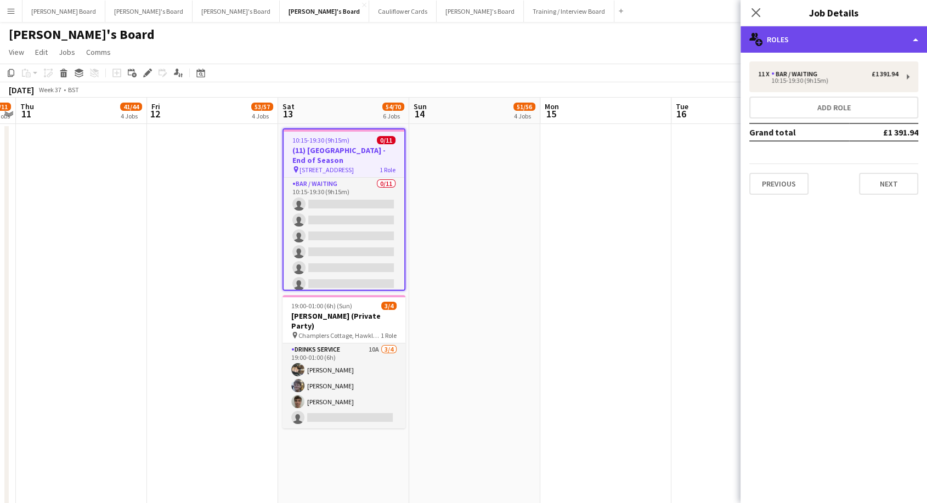
click at [842, 35] on div "multiple-users-add Roles" at bounding box center [834, 39] width 187 height 26
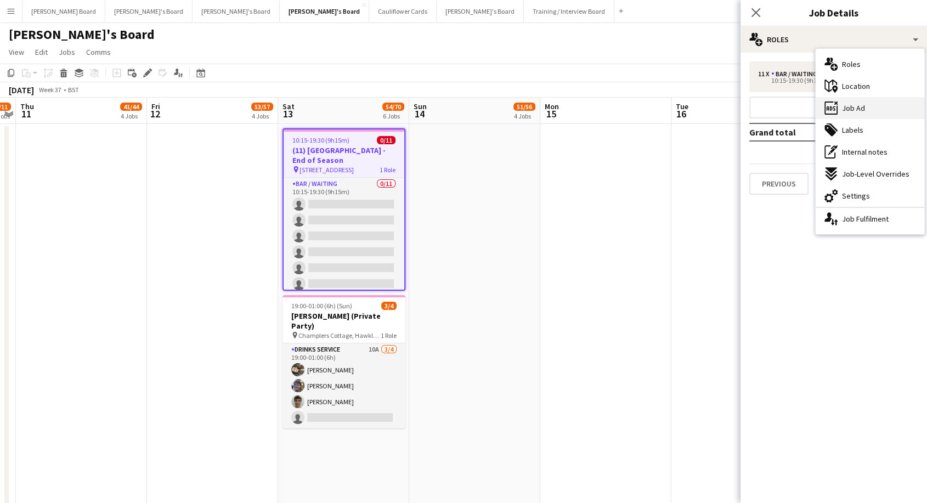
click at [857, 106] on span "Job Ad" at bounding box center [853, 108] width 23 height 10
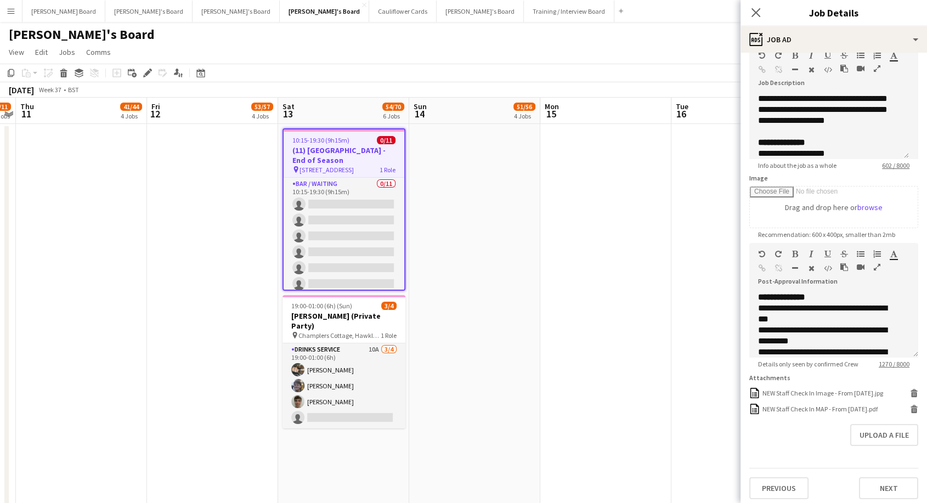
scroll to position [106, 0]
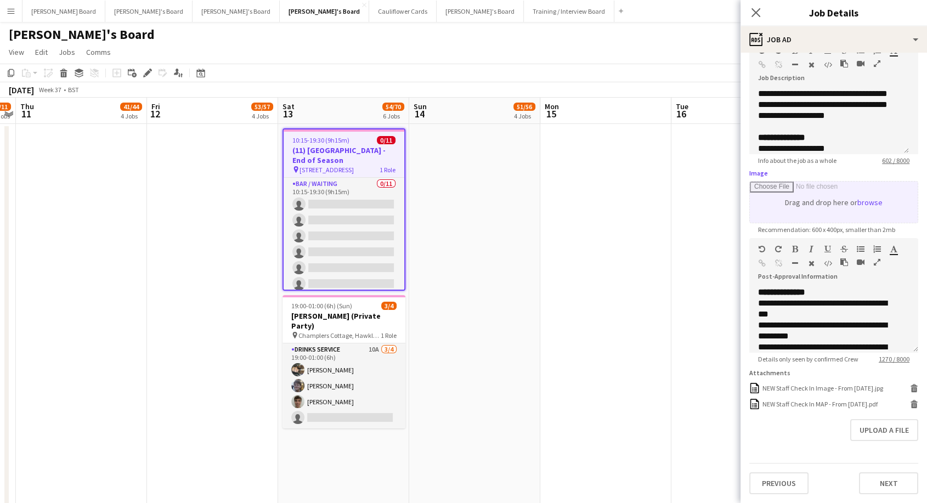
click at [868, 182] on input "Image" at bounding box center [834, 202] width 168 height 41
type input "**********"
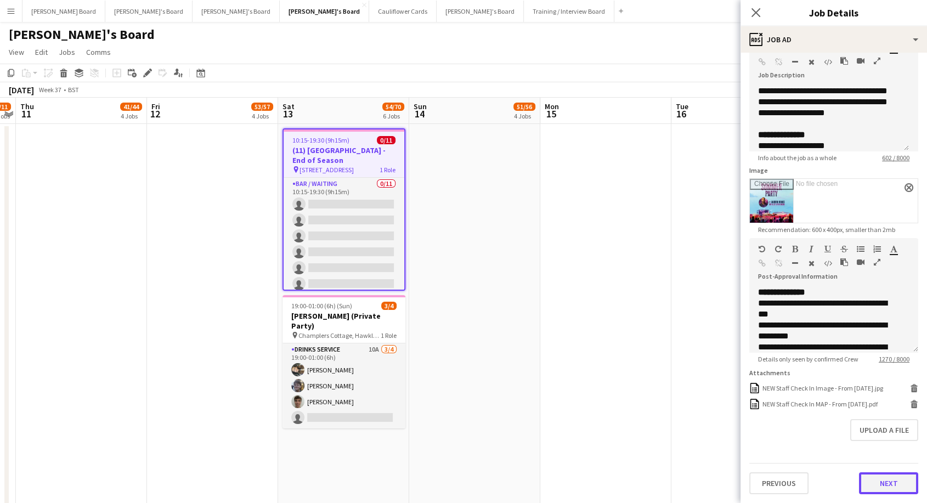
click at [881, 486] on button "Next" at bounding box center [888, 484] width 59 height 22
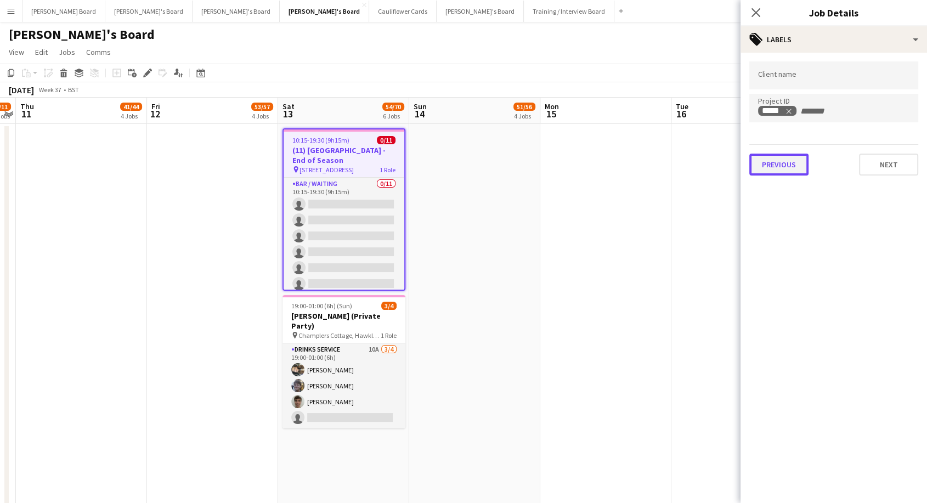
click at [778, 164] on button "Previous" at bounding box center [779, 165] width 59 height 22
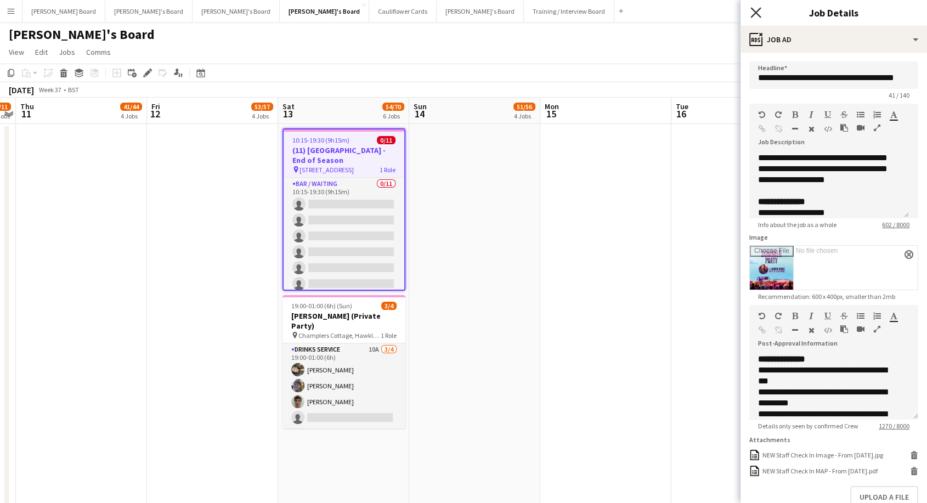
click at [757, 13] on icon at bounding box center [756, 12] width 10 height 10
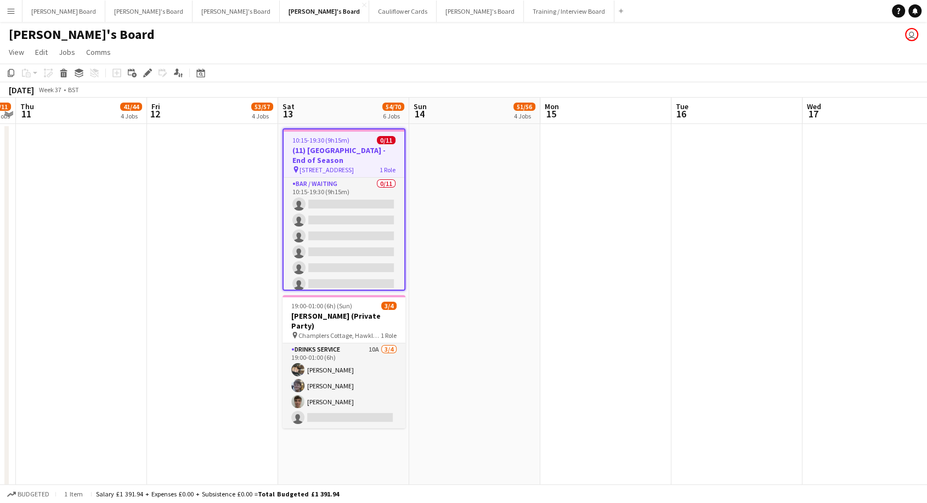
click at [325, 155] on h3 "(11) [GEOGRAPHIC_DATA] - End of Season" at bounding box center [344, 155] width 121 height 20
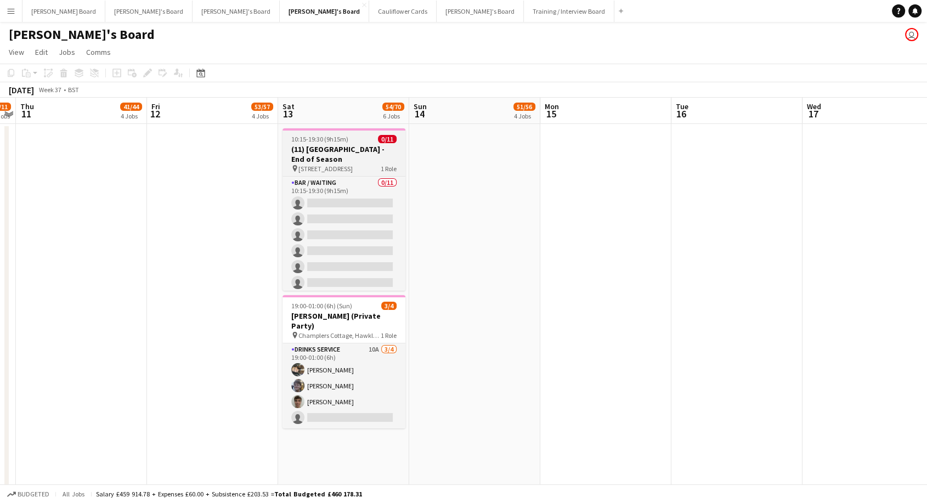
click at [325, 152] on h3 "(11) [GEOGRAPHIC_DATA] - End of Season" at bounding box center [344, 154] width 123 height 20
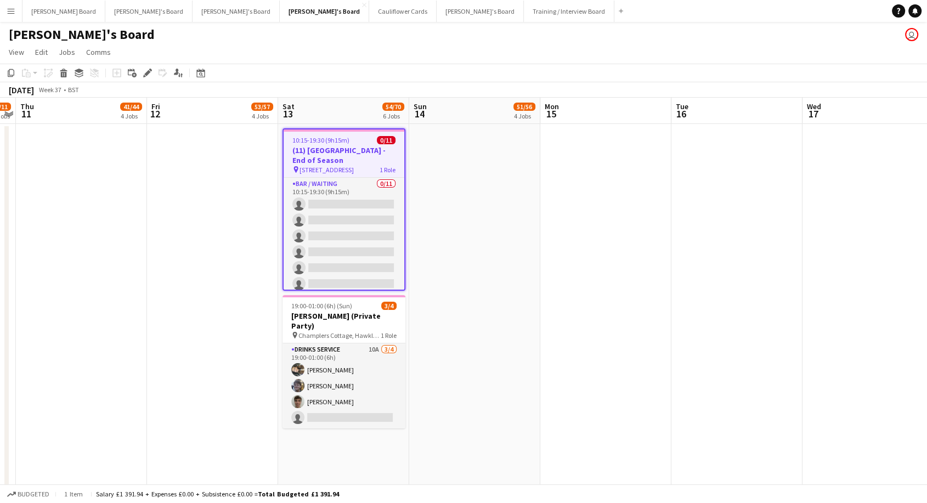
scroll to position [0, 377]
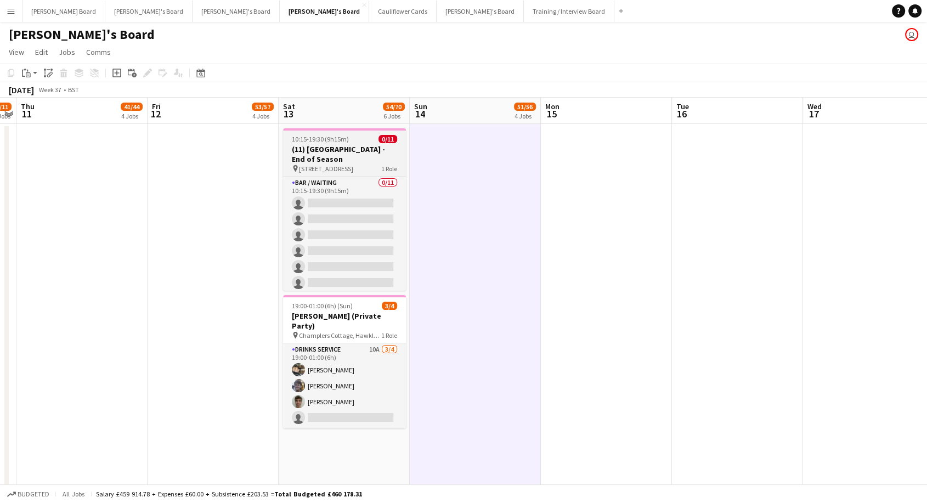
click at [375, 161] on h3 "(11) [GEOGRAPHIC_DATA] - End of Season" at bounding box center [344, 154] width 123 height 20
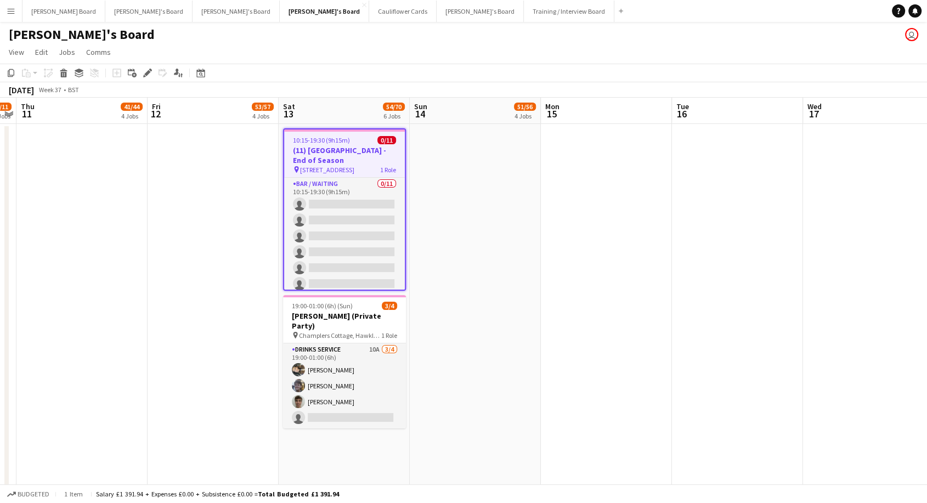
click at [347, 137] on span "10:15-19:30 (9h15m)" at bounding box center [321, 140] width 57 height 8
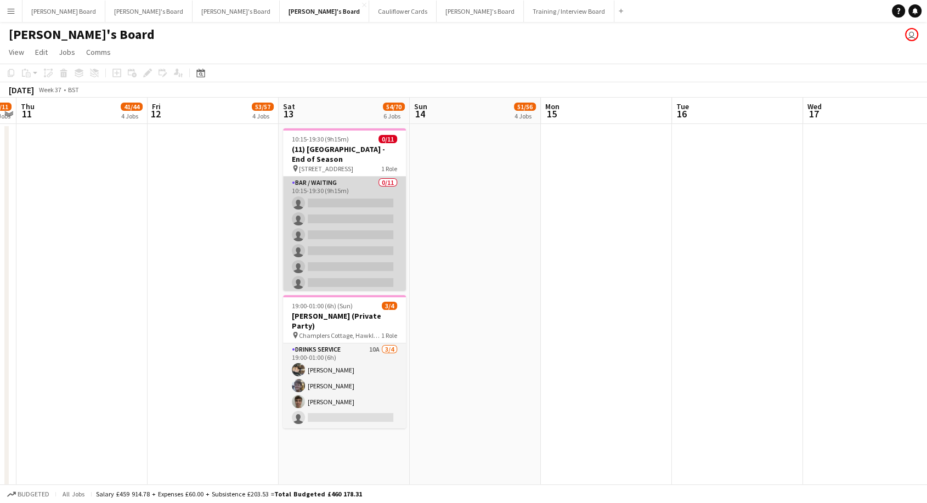
click at [350, 187] on app-card-role "Bar / Waiting 0/11 10:15-19:30 (9h15m) single-neutral-actions single-neutral-ac…" at bounding box center [344, 275] width 123 height 196
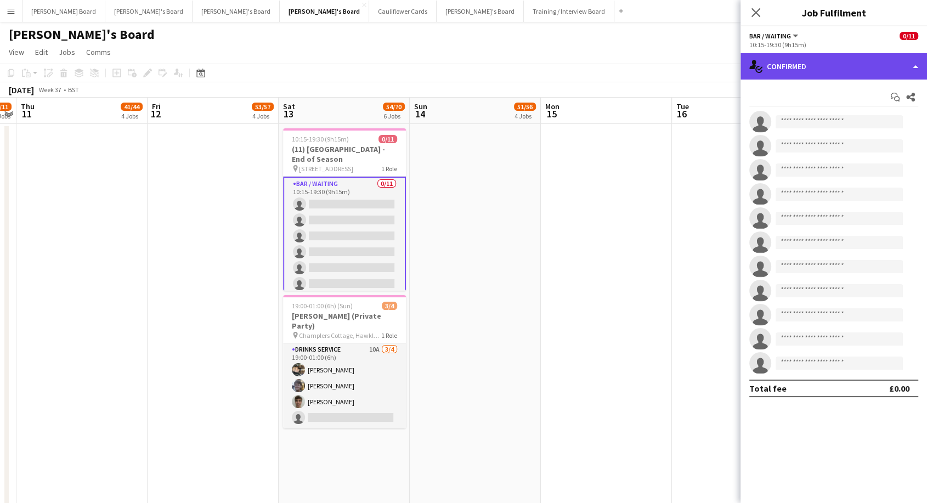
click at [809, 65] on div "single-neutral-actions-check-2 Confirmed" at bounding box center [834, 66] width 187 height 26
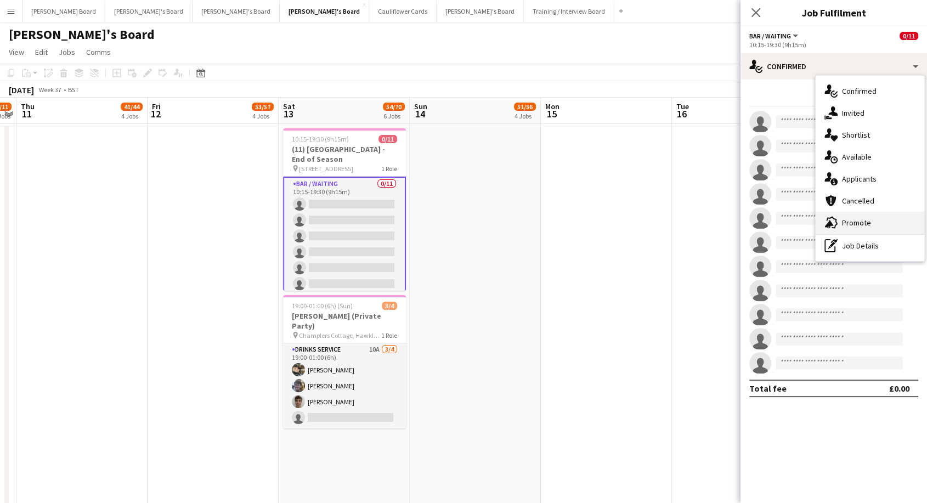
click at [867, 224] on span "Promote" at bounding box center [856, 223] width 29 height 10
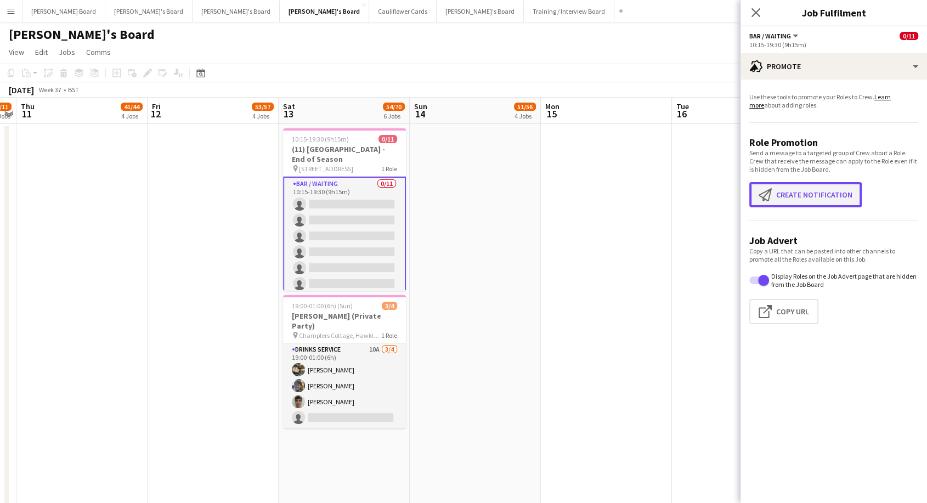
click at [837, 200] on button "Create notification Create notification" at bounding box center [806, 194] width 113 height 25
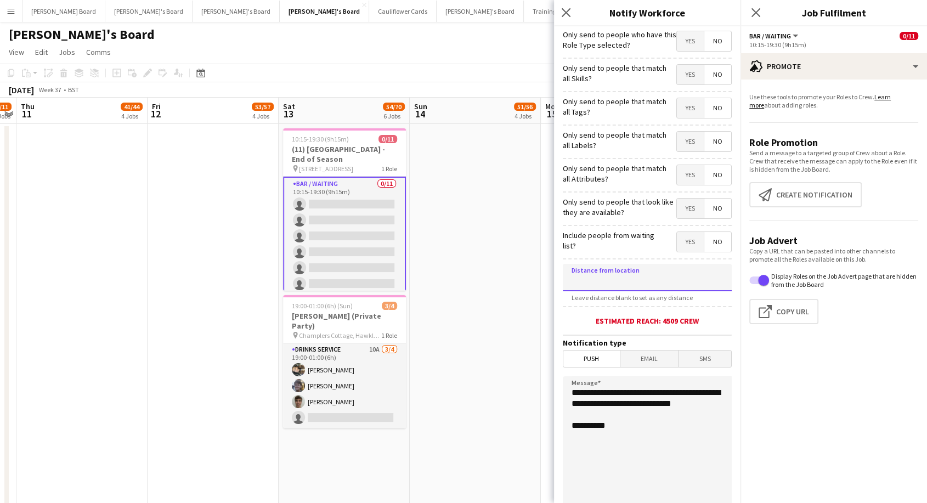
click at [625, 278] on input at bounding box center [647, 277] width 169 height 27
type input "*****"
click at [594, 362] on span "Push" at bounding box center [592, 359] width 57 height 16
click at [597, 358] on span "Push" at bounding box center [592, 359] width 57 height 16
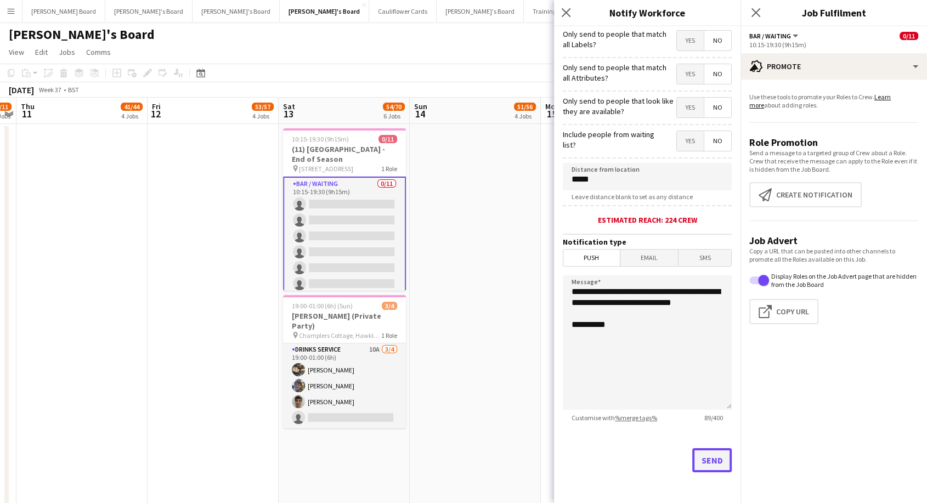
click at [702, 458] on button "Send" at bounding box center [713, 460] width 40 height 24
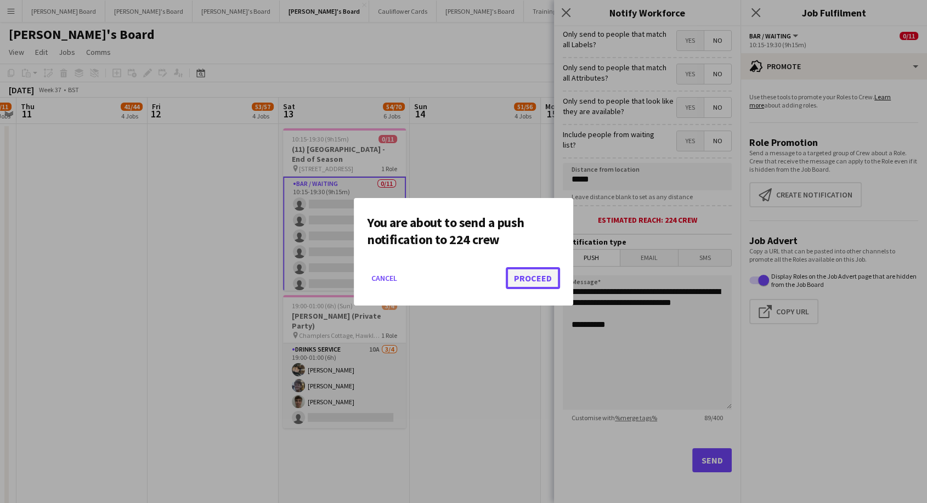
click at [535, 283] on button "Proceed" at bounding box center [533, 278] width 54 height 22
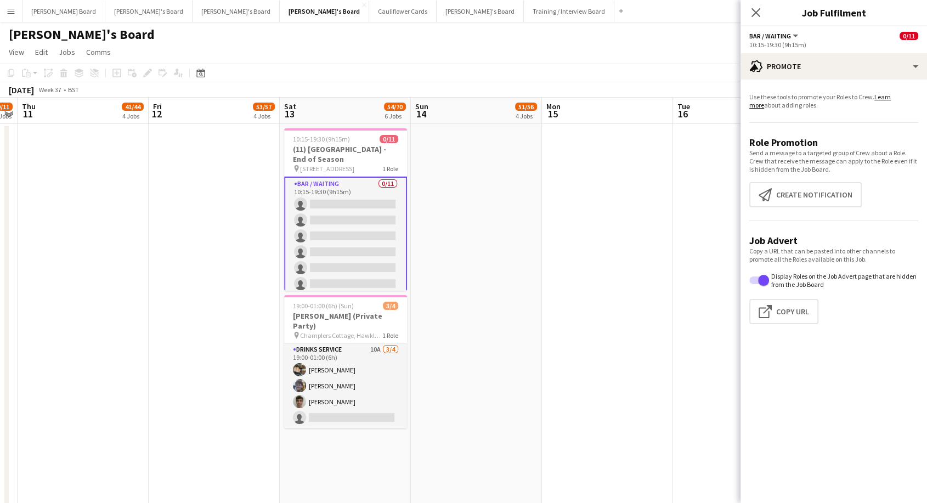
drag, startPoint x: 320, startPoint y: 216, endPoint x: 355, endPoint y: 222, distance: 35.2
click at [323, 216] on app-card-role "Bar / Waiting 0/11 10:15-19:30 (9h15m) single-neutral-actions single-neutral-ac…" at bounding box center [345, 276] width 123 height 199
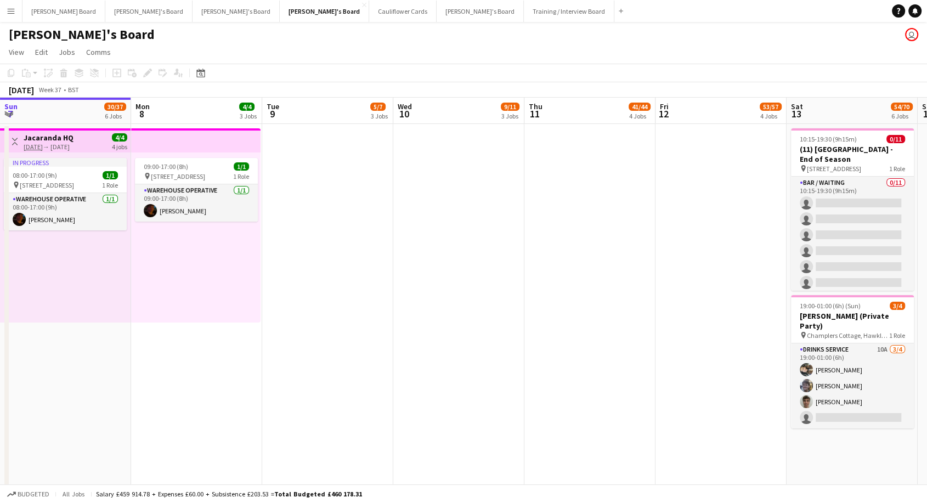
drag, startPoint x: 160, startPoint y: 275, endPoint x: 932, endPoint y: 272, distance: 772.2
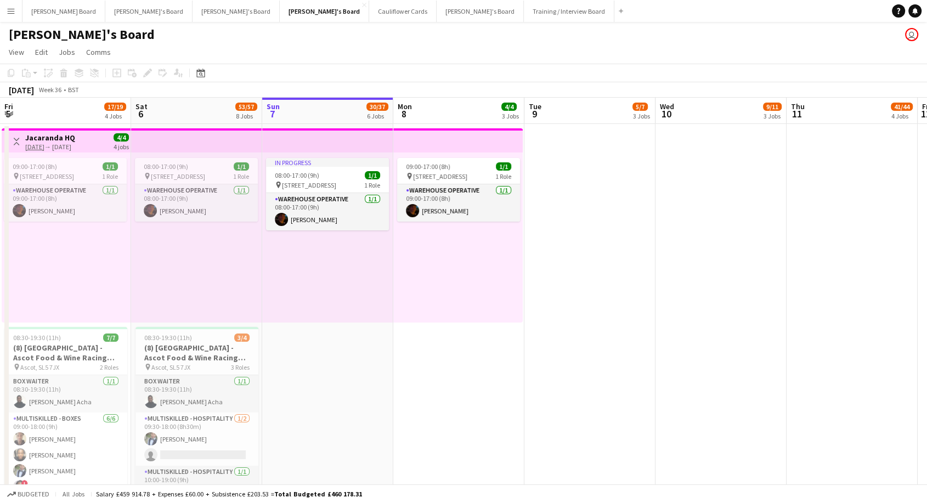
scroll to position [0, 256]
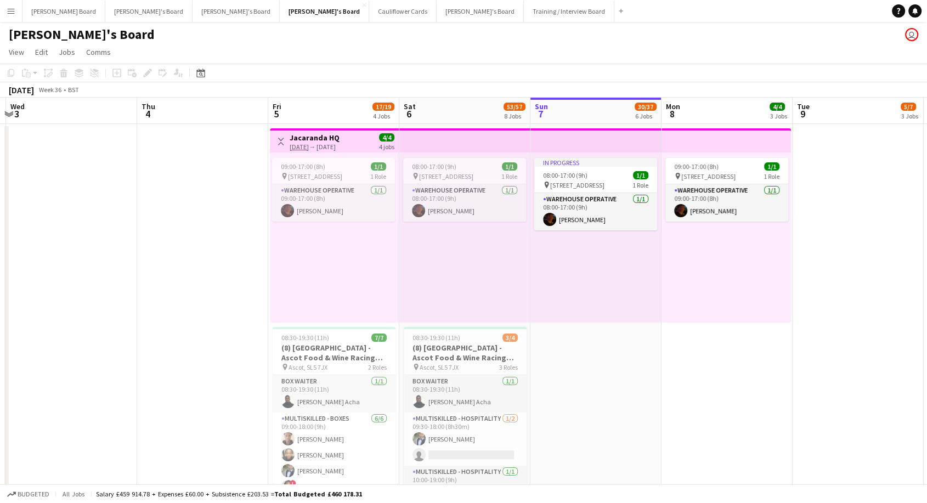
drag, startPoint x: 660, startPoint y: 289, endPoint x: 817, endPoint y: 276, distance: 158.1
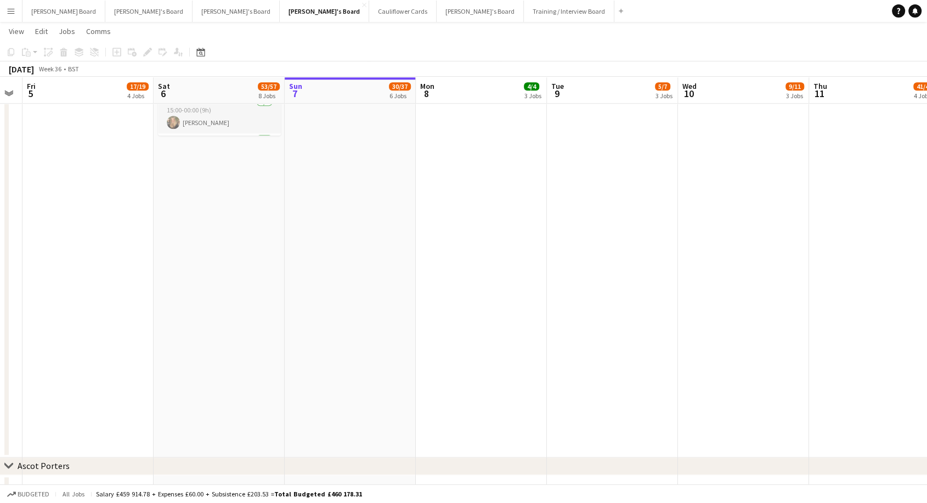
scroll to position [0, 505]
drag, startPoint x: 640, startPoint y: 331, endPoint x: 404, endPoint y: 348, distance: 236.0
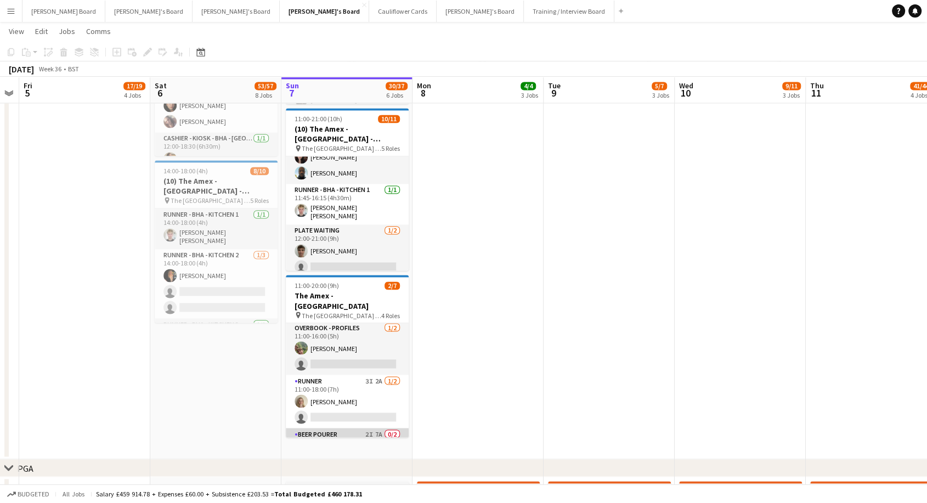
scroll to position [0, 0]
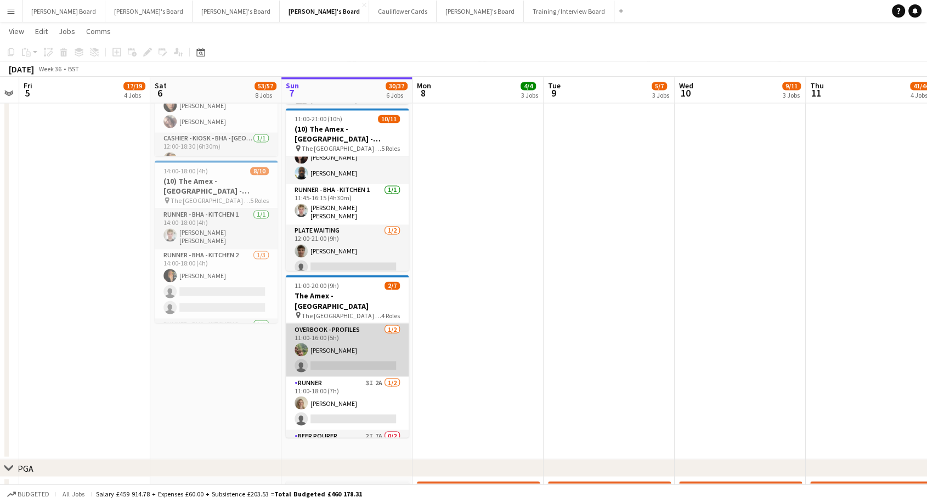
click at [367, 346] on app-card-role "Overbook - Profiles [DATE] 11:00-16:00 (5h) [PERSON_NAME] single-neutral-actions" at bounding box center [347, 349] width 123 height 53
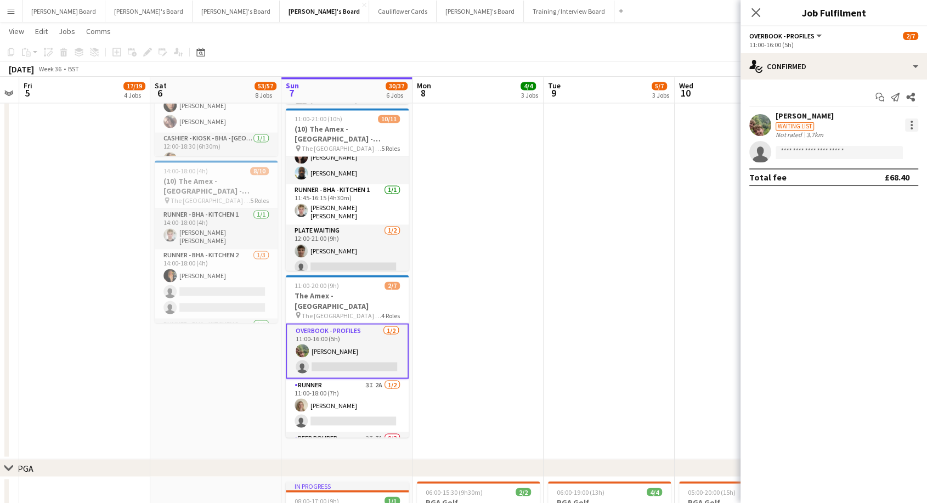
click at [909, 123] on div at bounding box center [912, 125] width 13 height 13
click at [865, 171] on span "Switch crew" at bounding box center [865, 170] width 47 height 9
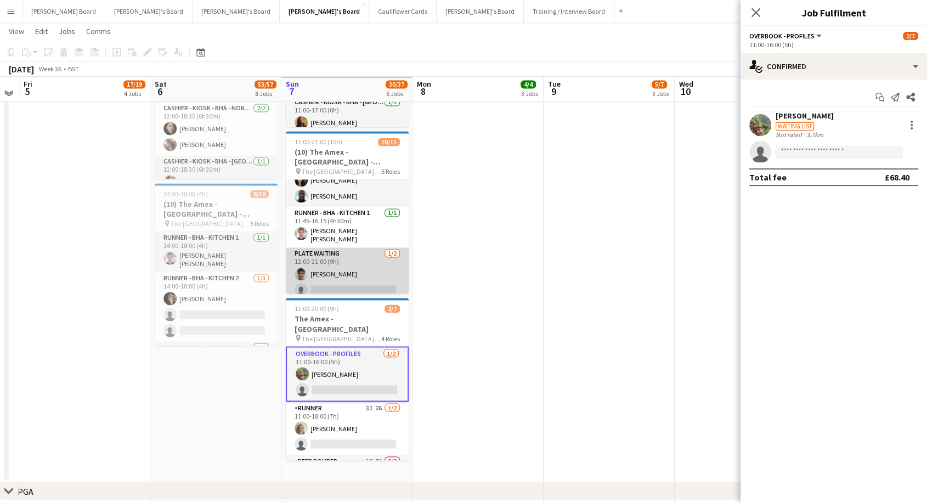
drag, startPoint x: 350, startPoint y: 277, endPoint x: 391, endPoint y: 273, distance: 41.9
click at [351, 277] on app-card-role "Plate Waiting [DATE] 12:00-21:00 (9h) [PERSON_NAME] single-neutral-actions" at bounding box center [347, 274] width 123 height 53
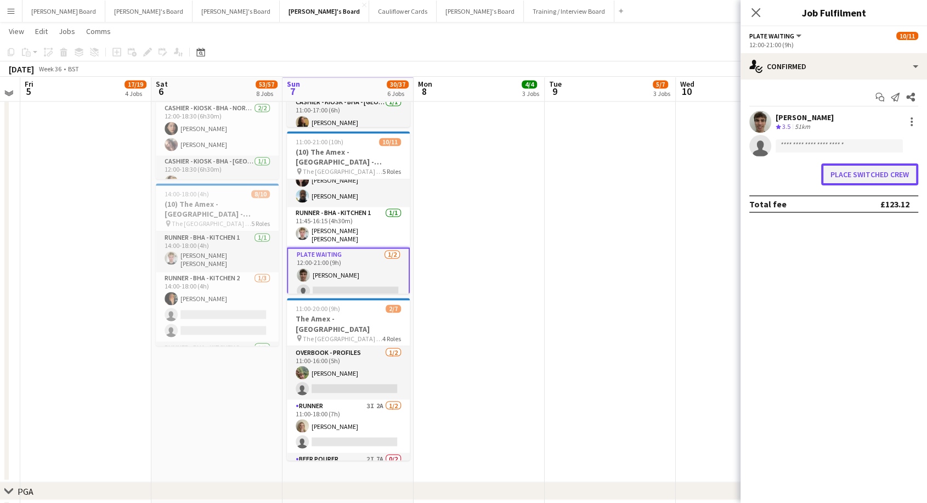
click at [876, 174] on button "Place switched crew" at bounding box center [870, 175] width 97 height 22
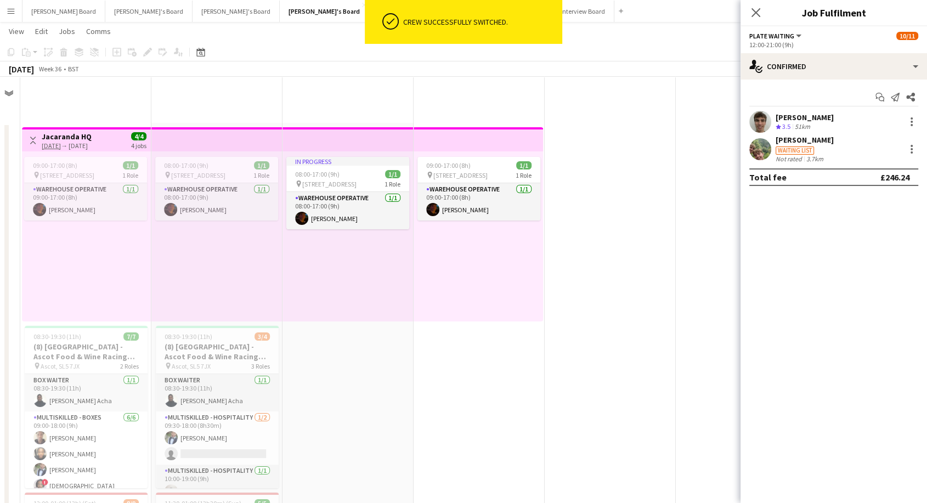
scroll to position [1829, 0]
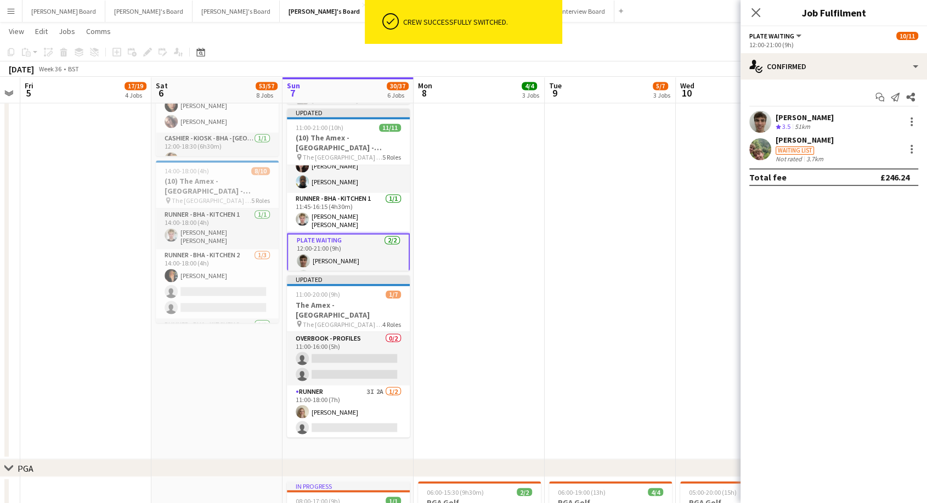
click at [443, 284] on app-date-cell at bounding box center [479, 198] width 131 height 522
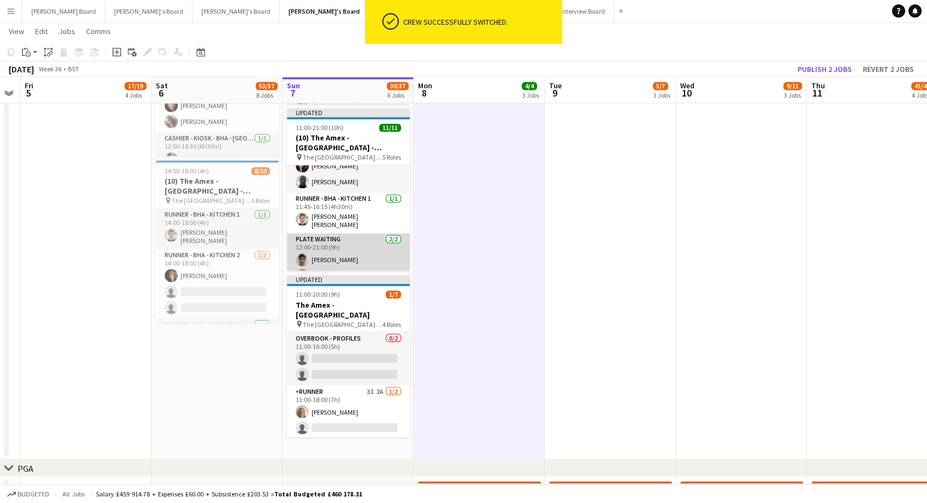
click at [367, 245] on app-card-role "Plate Waiting [DATE] 12:00-21:00 (9h) [PERSON_NAME] [PERSON_NAME]" at bounding box center [348, 259] width 123 height 53
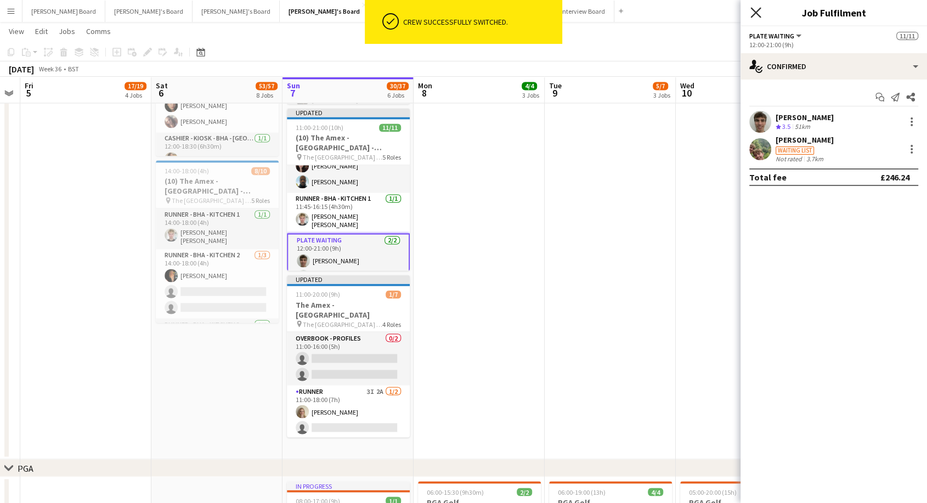
click at [760, 11] on icon "Close pop-in" at bounding box center [756, 12] width 10 height 10
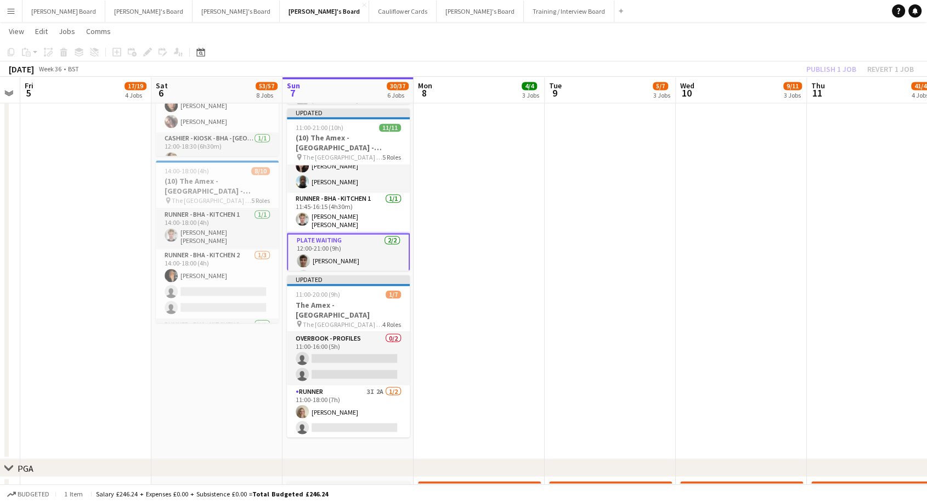
click at [842, 71] on div "Publish 1 job Revert 1 job" at bounding box center [861, 69] width 134 height 14
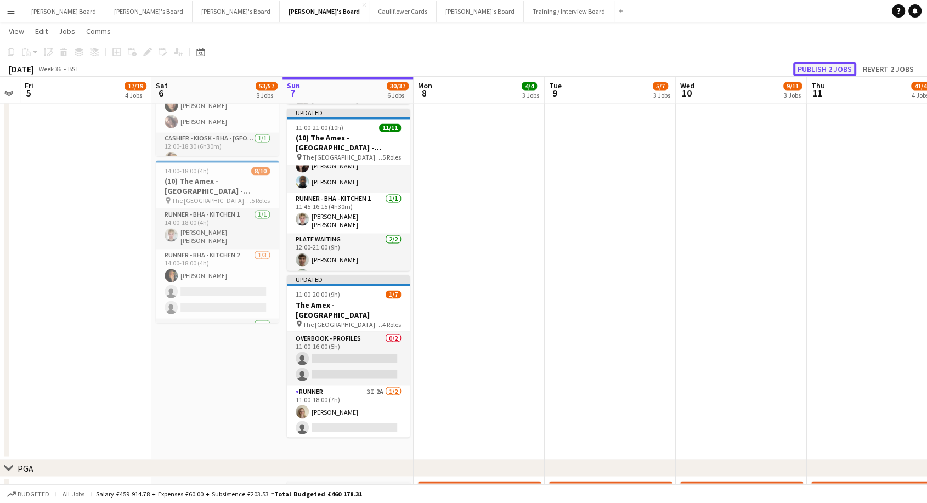
click at [841, 70] on button "Publish 2 jobs" at bounding box center [825, 69] width 63 height 14
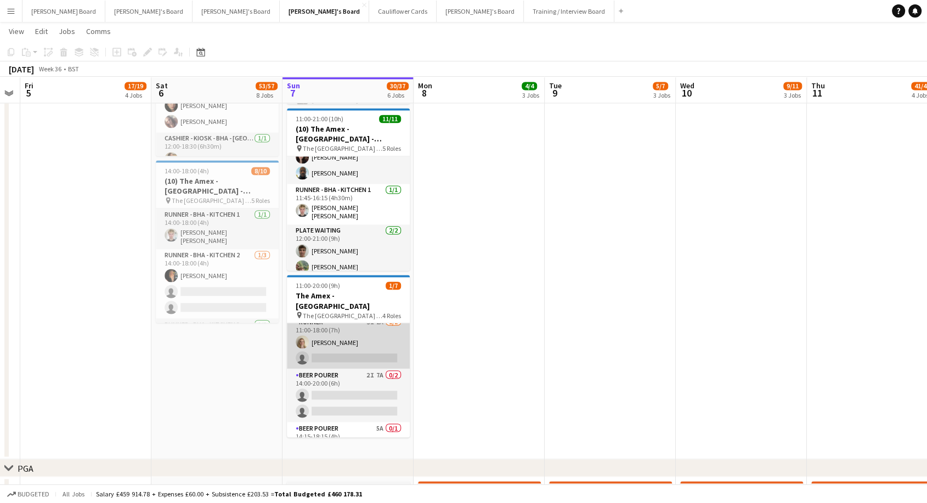
scroll to position [0, 0]
